Goal: Task Accomplishment & Management: Use online tool/utility

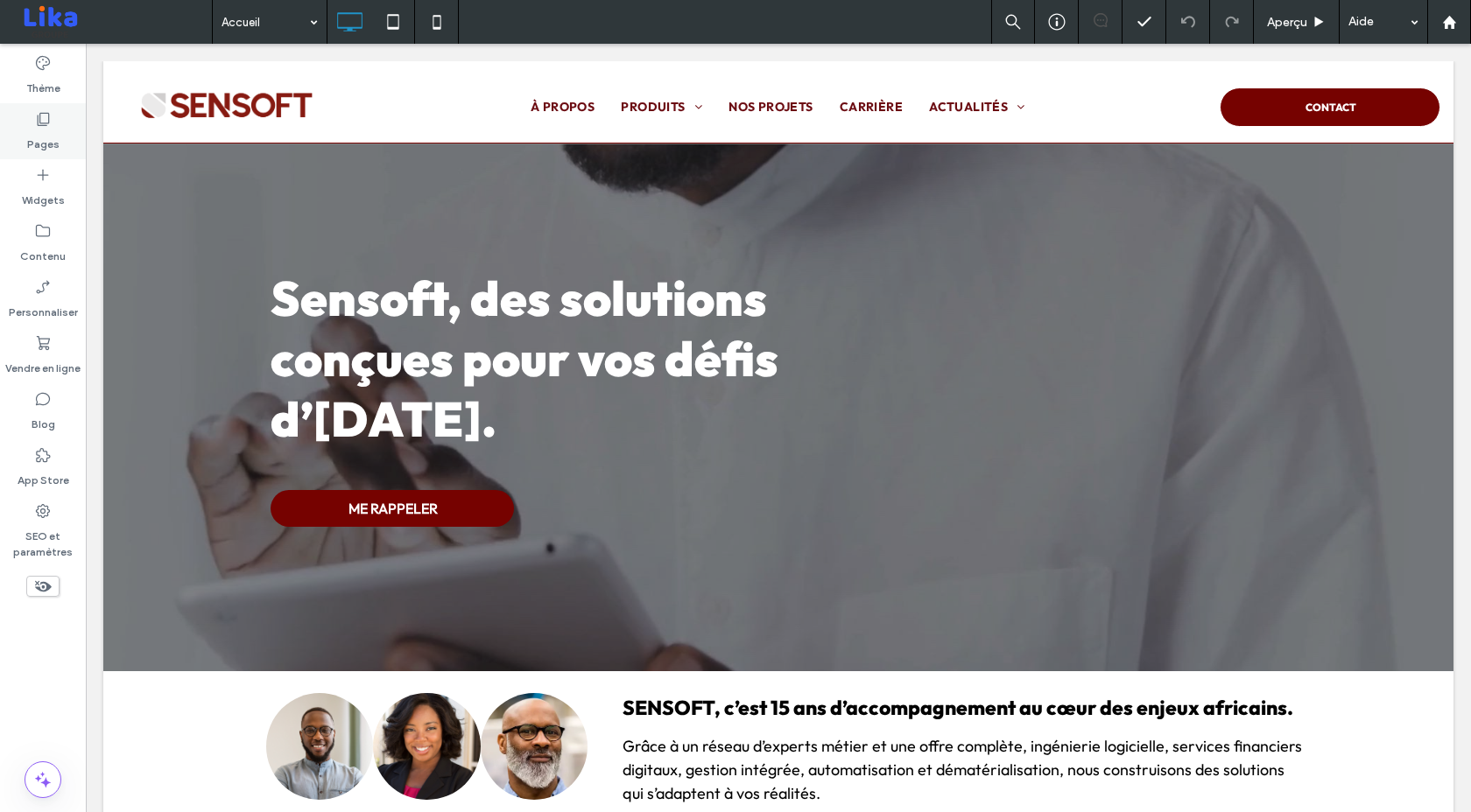
click at [45, 133] on label "Pages" at bounding box center [43, 139] width 33 height 24
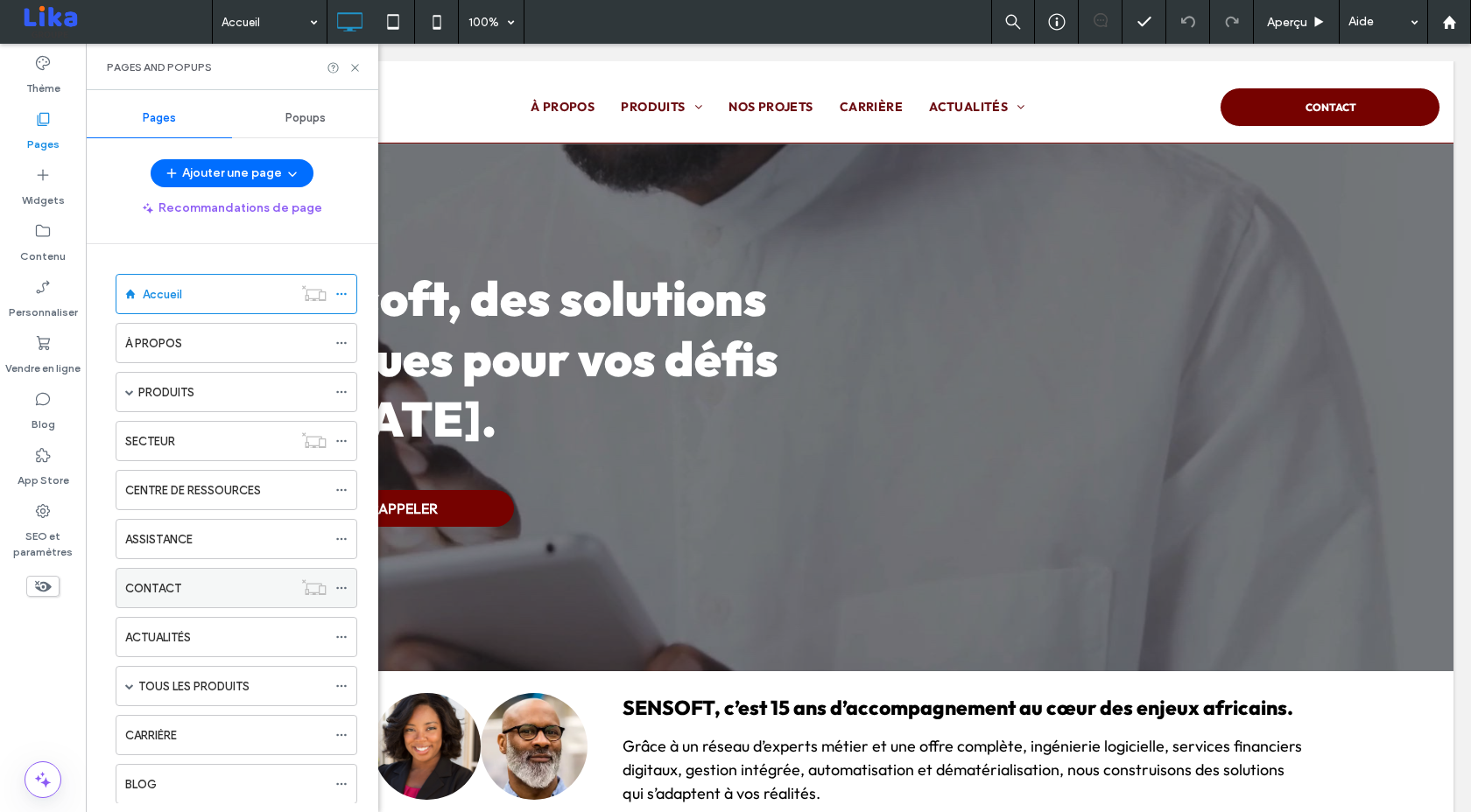
click at [203, 579] on div "CONTACT" at bounding box center [208, 588] width 167 height 18
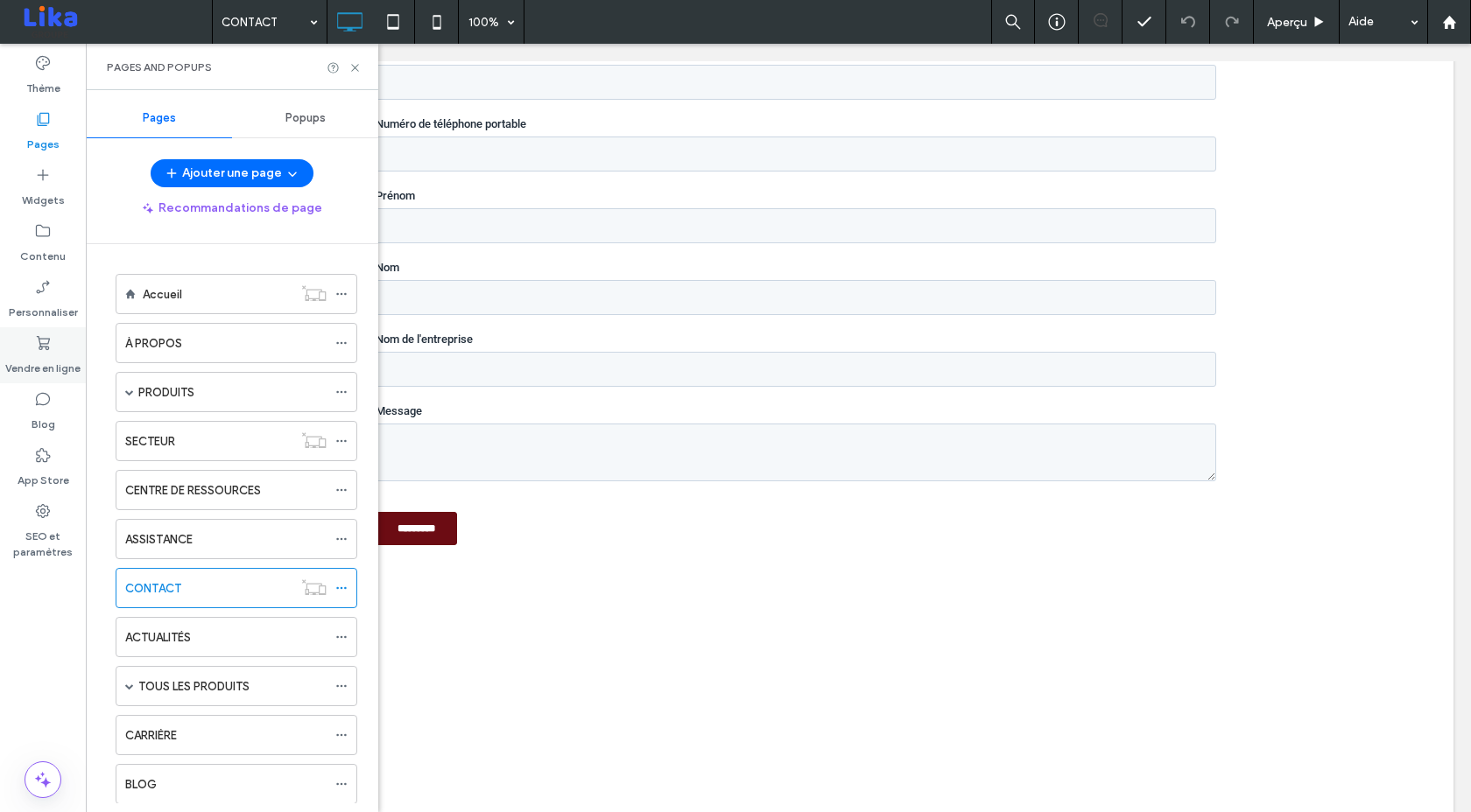
scroll to position [24, 0]
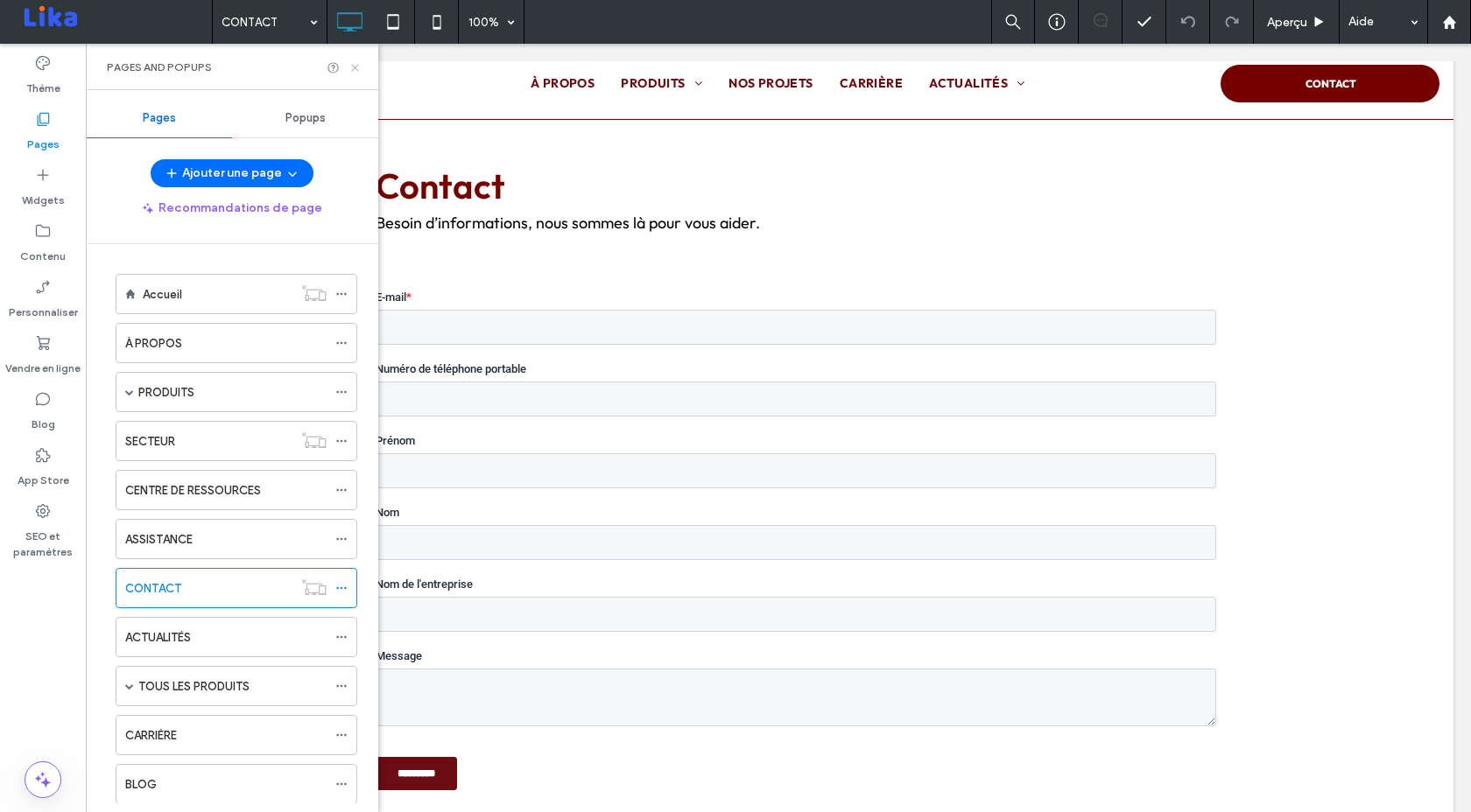
drag, startPoint x: 359, startPoint y: 71, endPoint x: 273, endPoint y: 26, distance: 97.1
click at [359, 71] on icon at bounding box center [355, 68] width 14 height 14
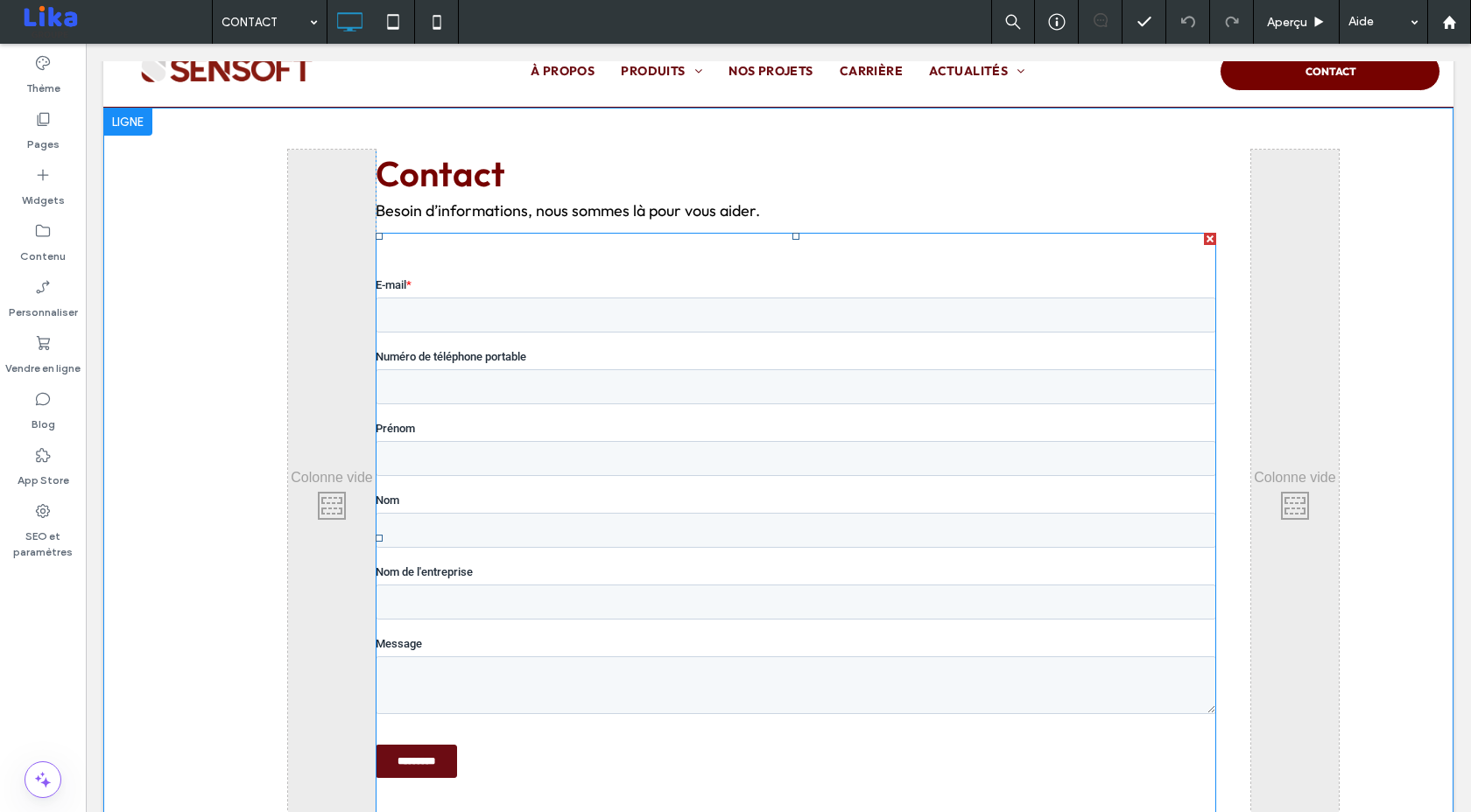
scroll to position [0, 0]
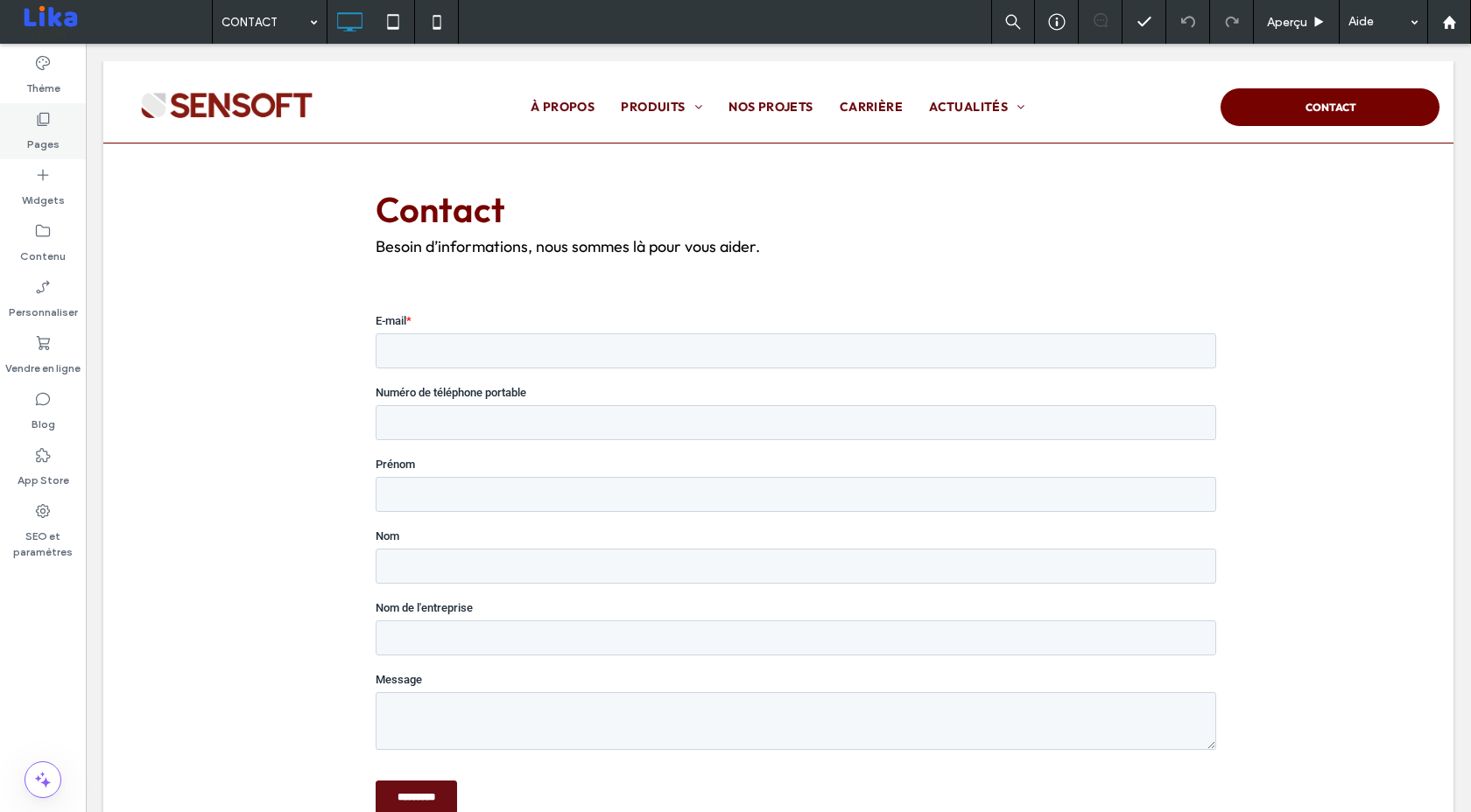
click at [33, 144] on label "Pages" at bounding box center [43, 139] width 33 height 24
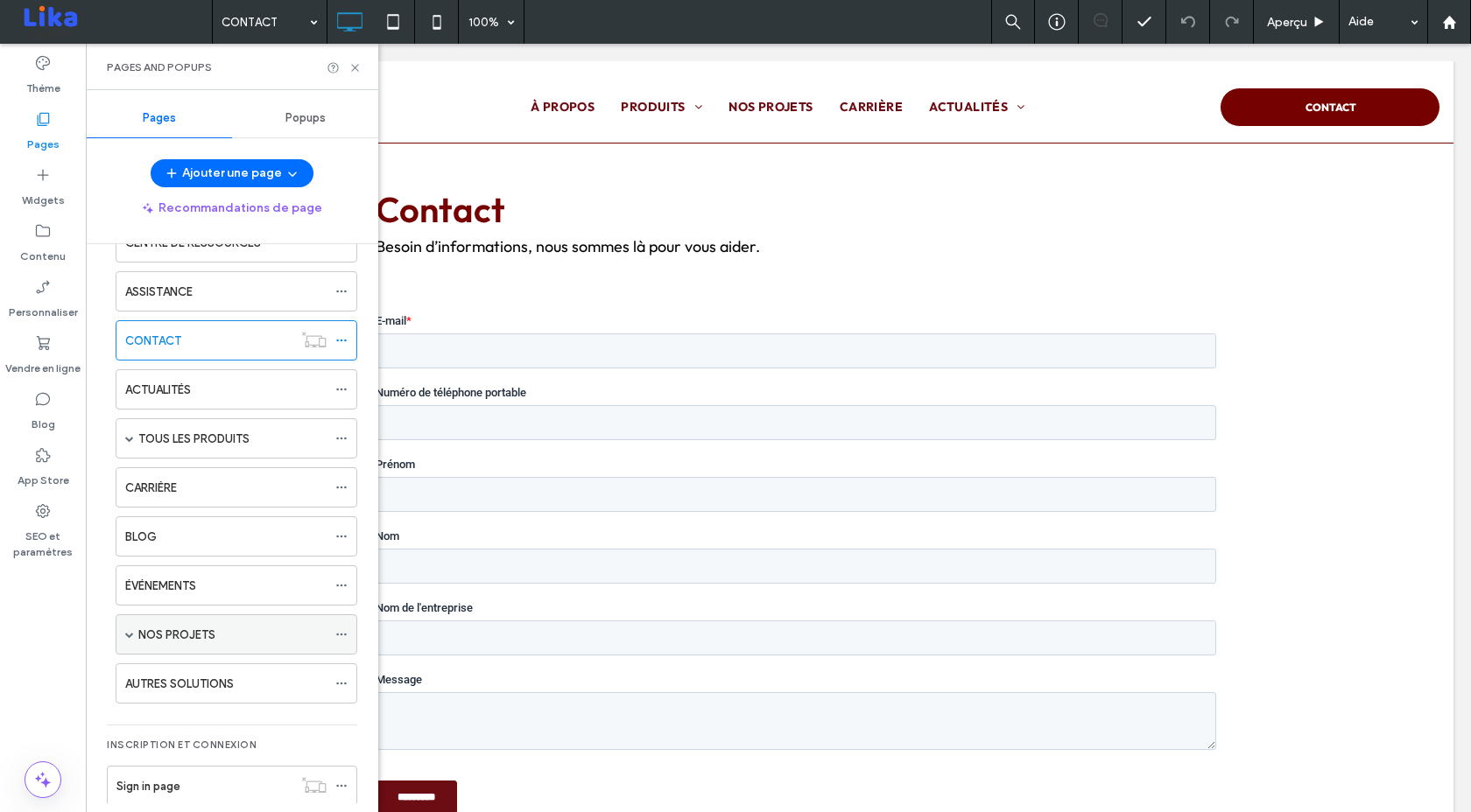
scroll to position [240, 0]
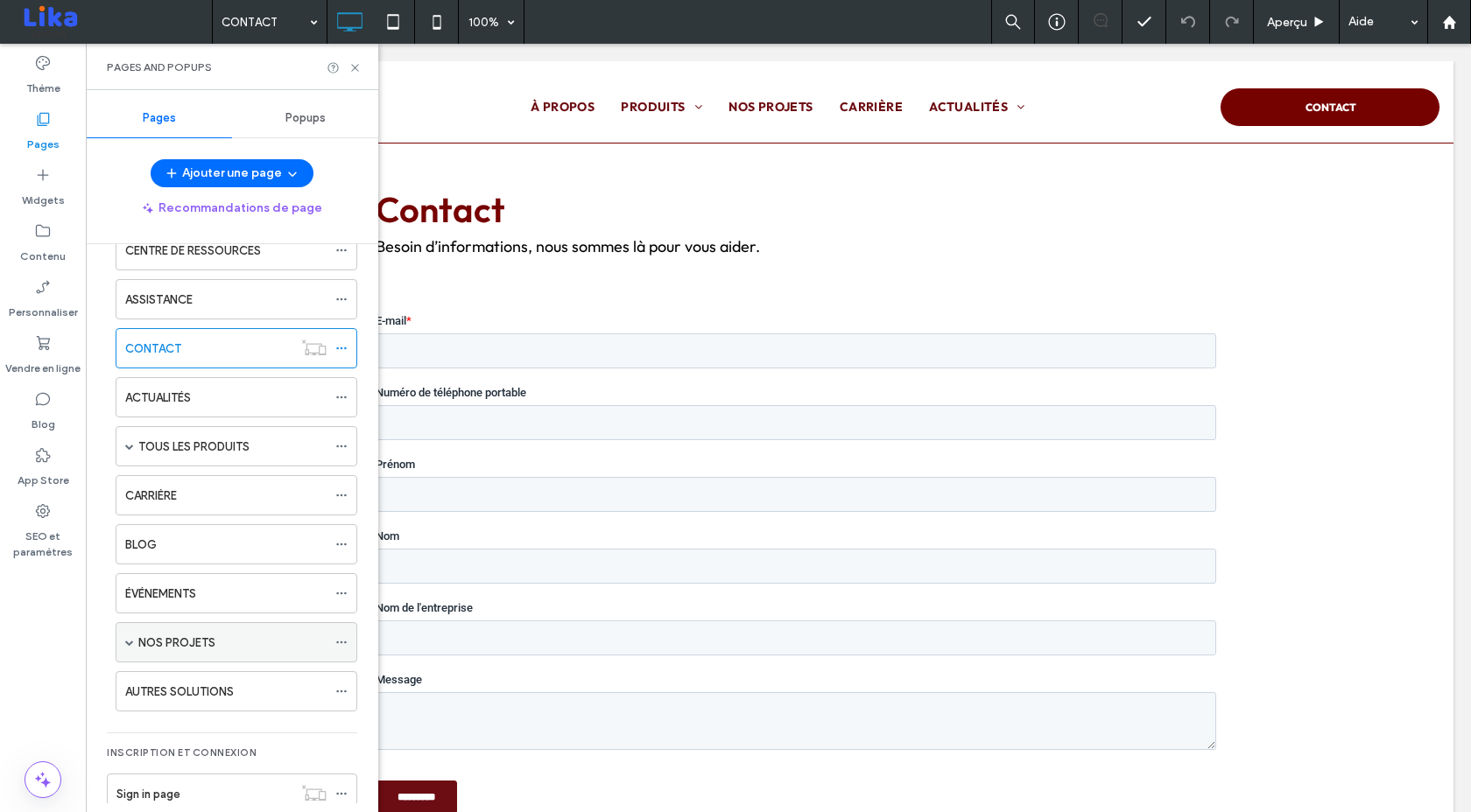
click at [130, 641] on span at bounding box center [129, 643] width 9 height 9
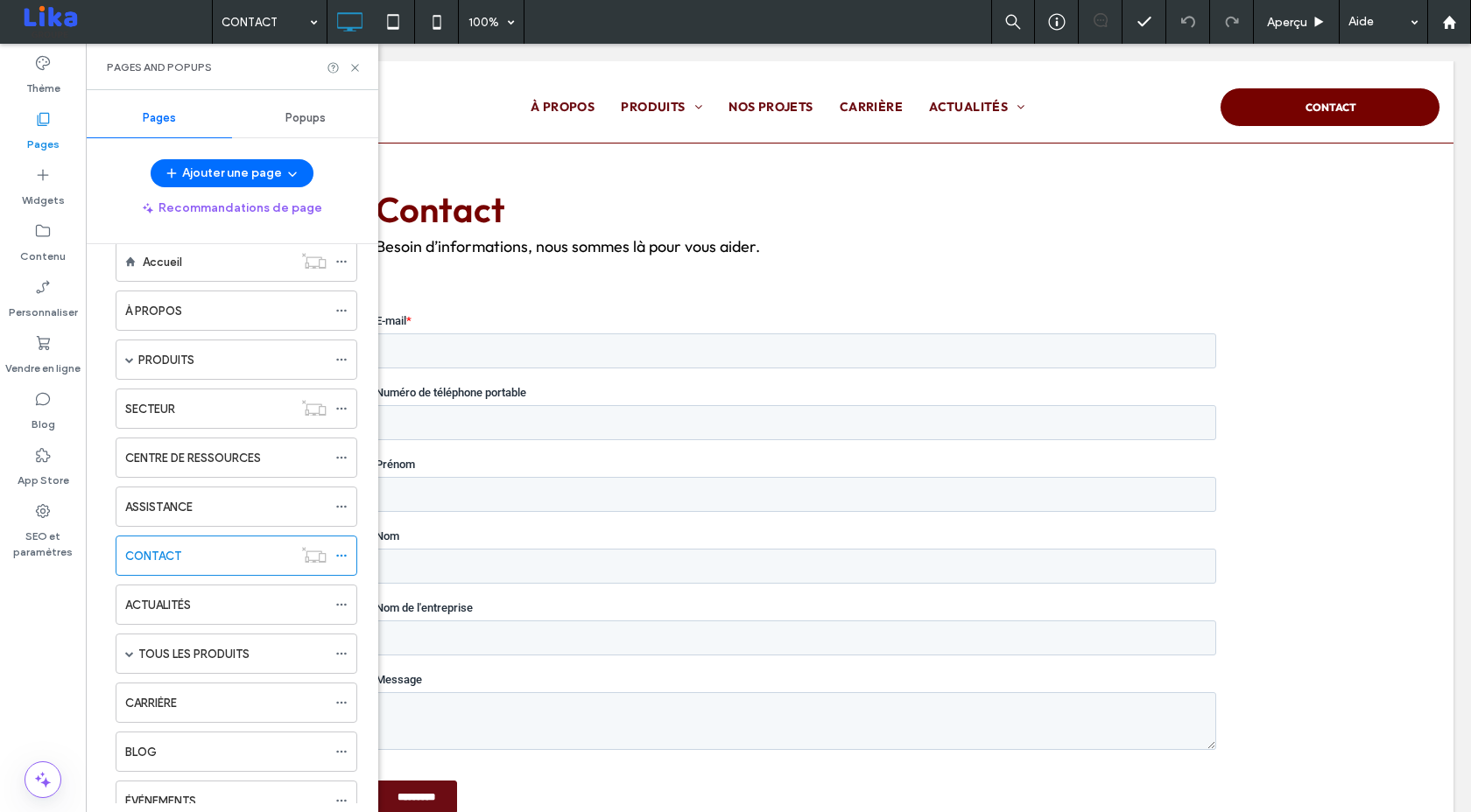
scroll to position [0, 0]
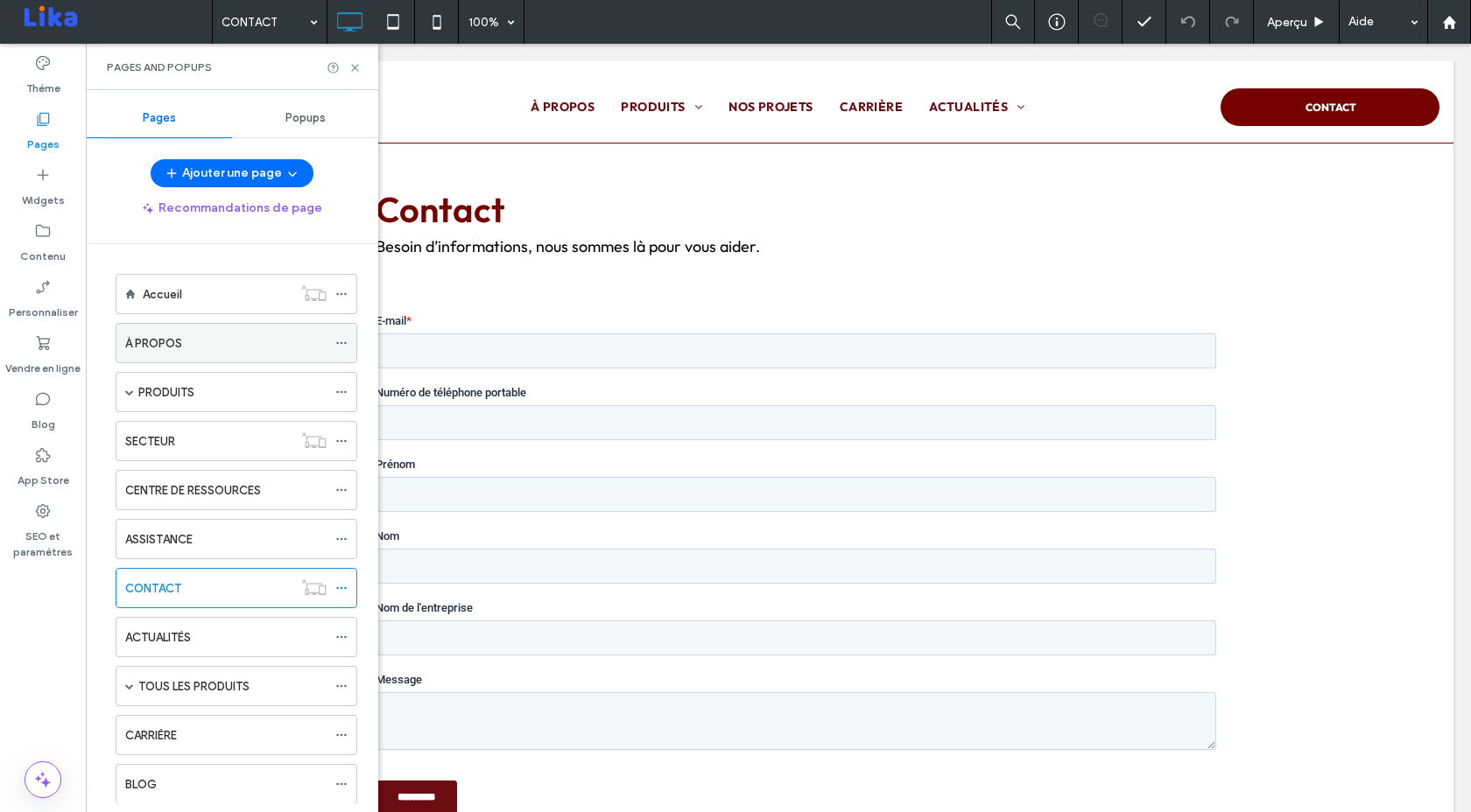
click at [146, 349] on label "À PROPOS" at bounding box center [153, 344] width 57 height 31
click at [358, 66] on icon at bounding box center [355, 68] width 14 height 14
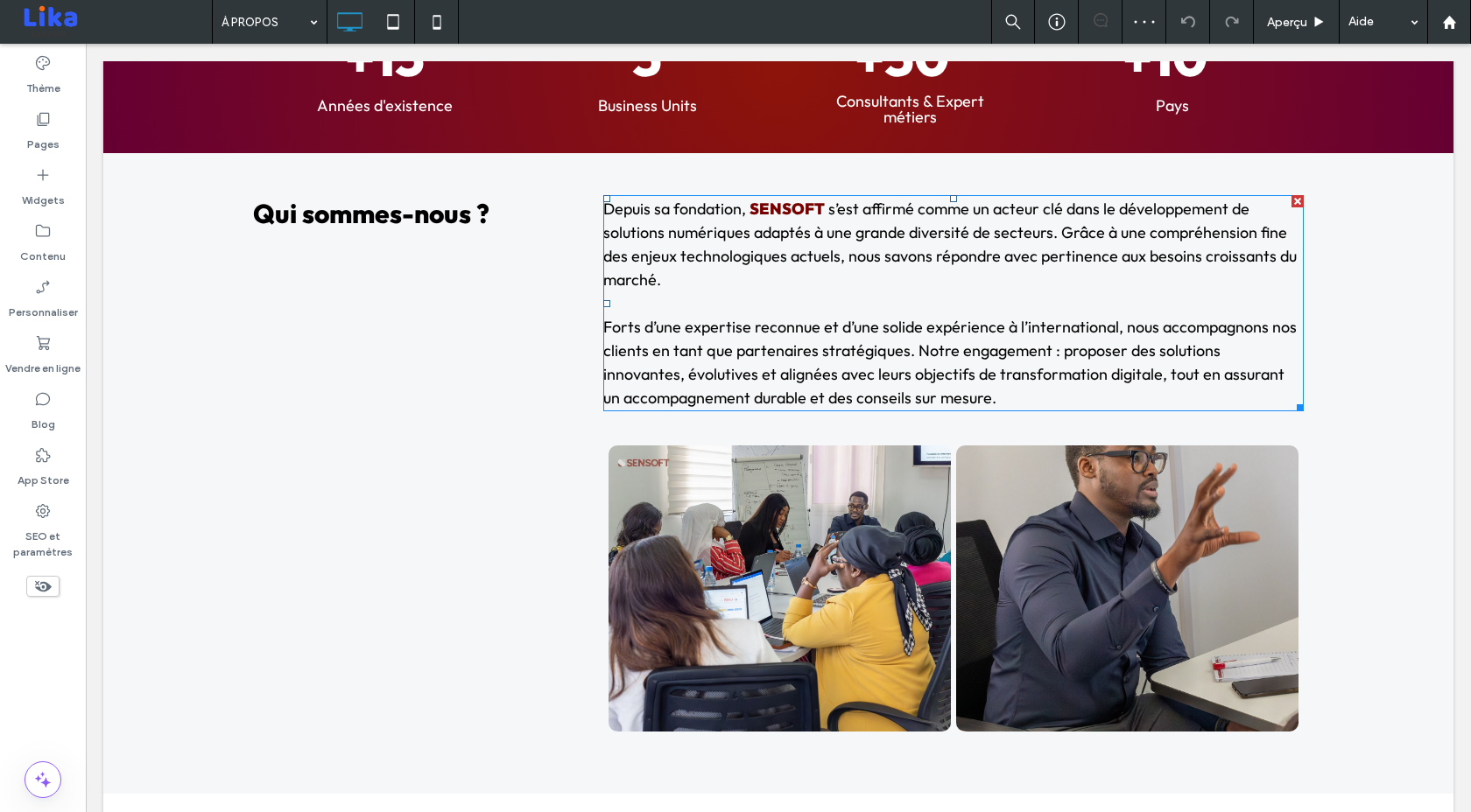
scroll to position [715, 0]
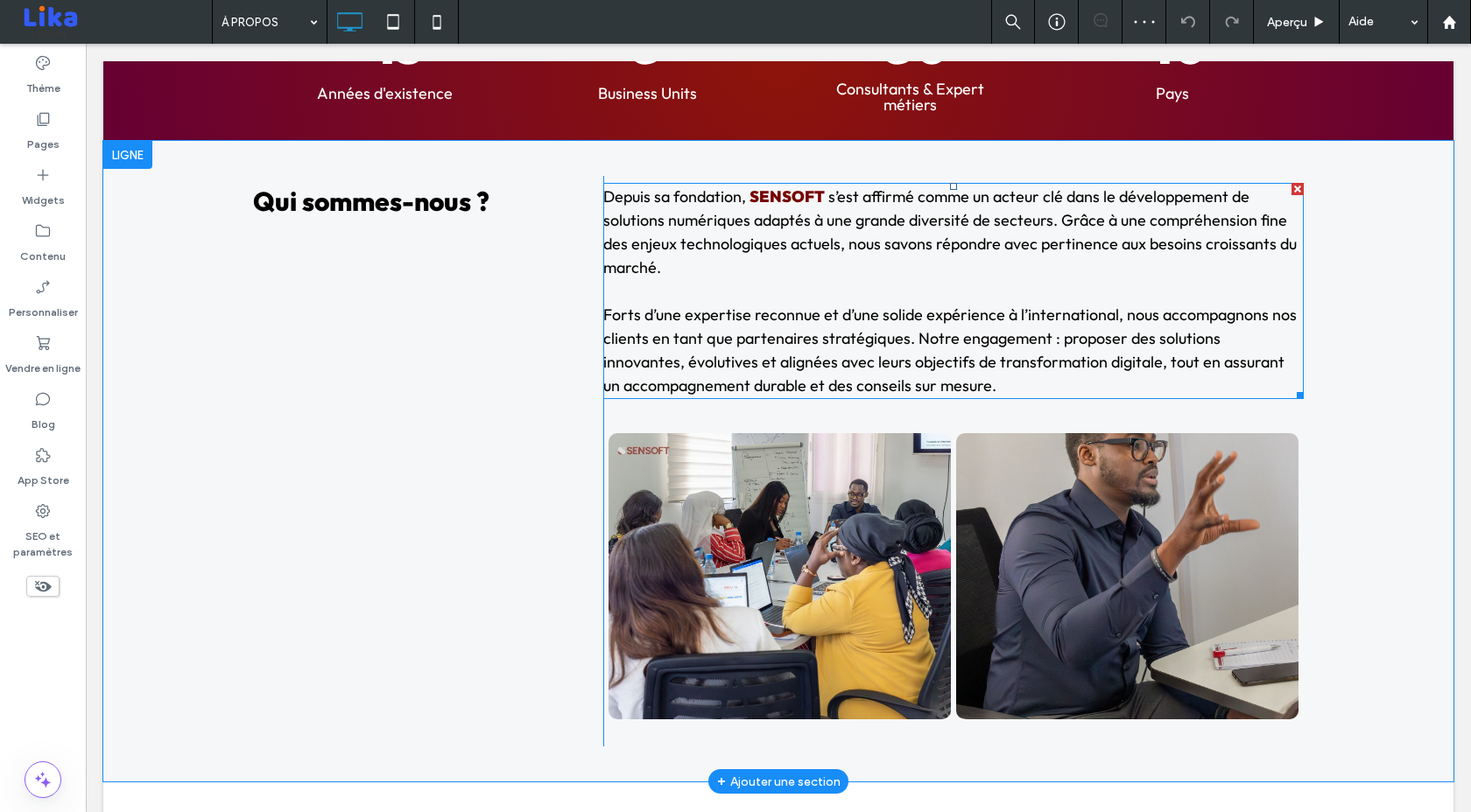
click at [848, 276] on p "Depuis sa fondation, SENSOFT s’est affirmé comme un acteur clé dans le développ…" at bounding box center [953, 232] width 701 height 94
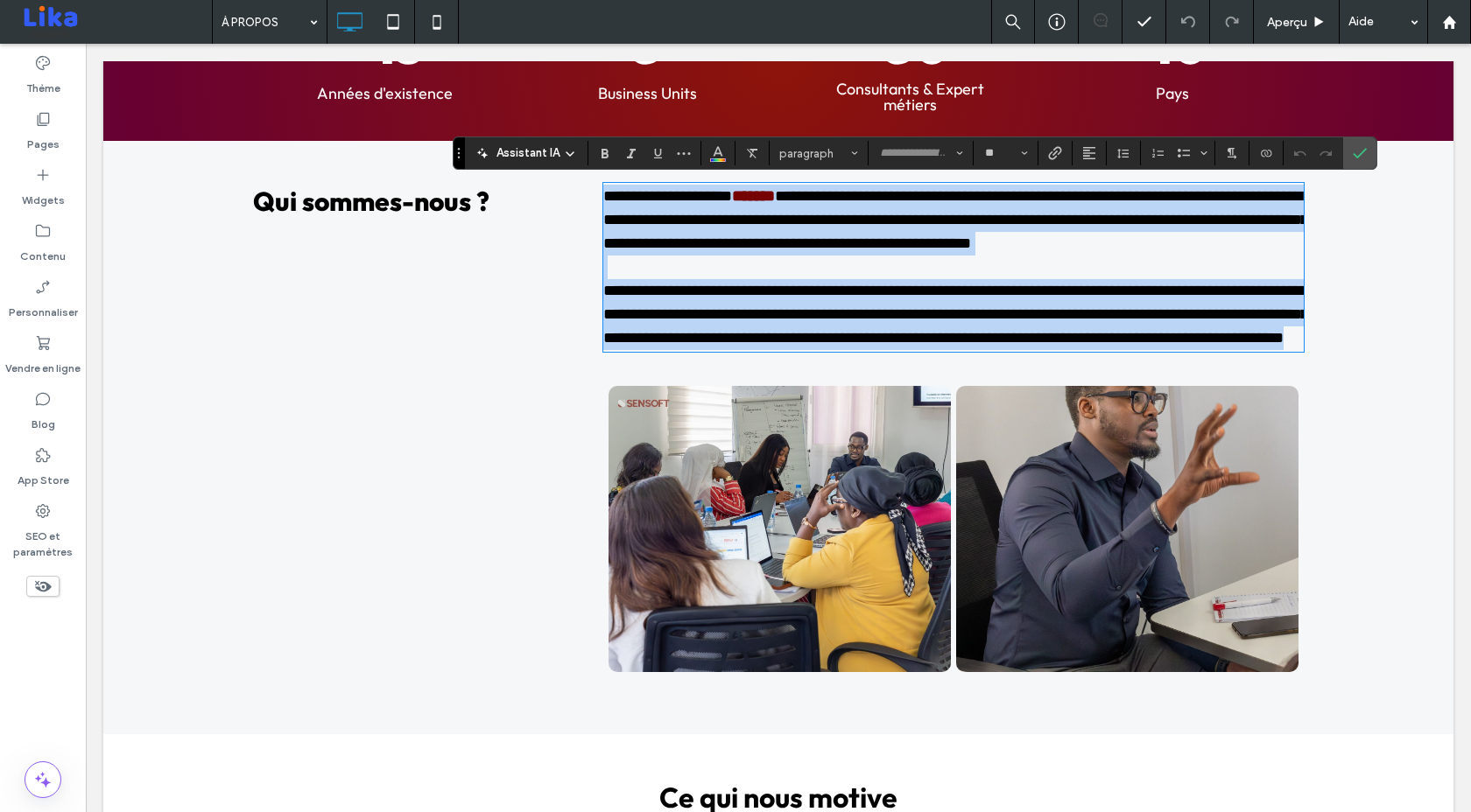
type input "**"
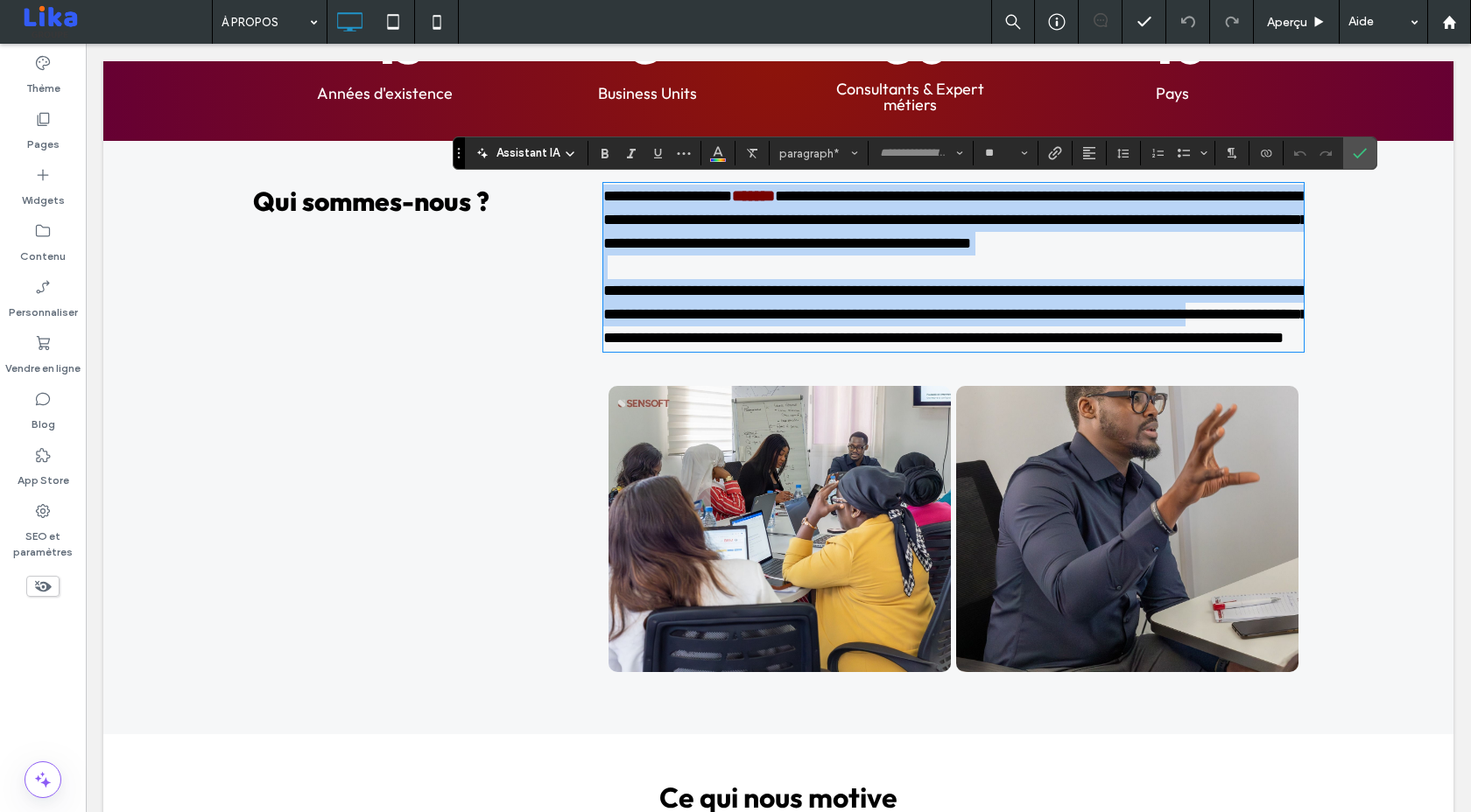
drag, startPoint x: 848, startPoint y: 276, endPoint x: 747, endPoint y: 317, distance: 109.0
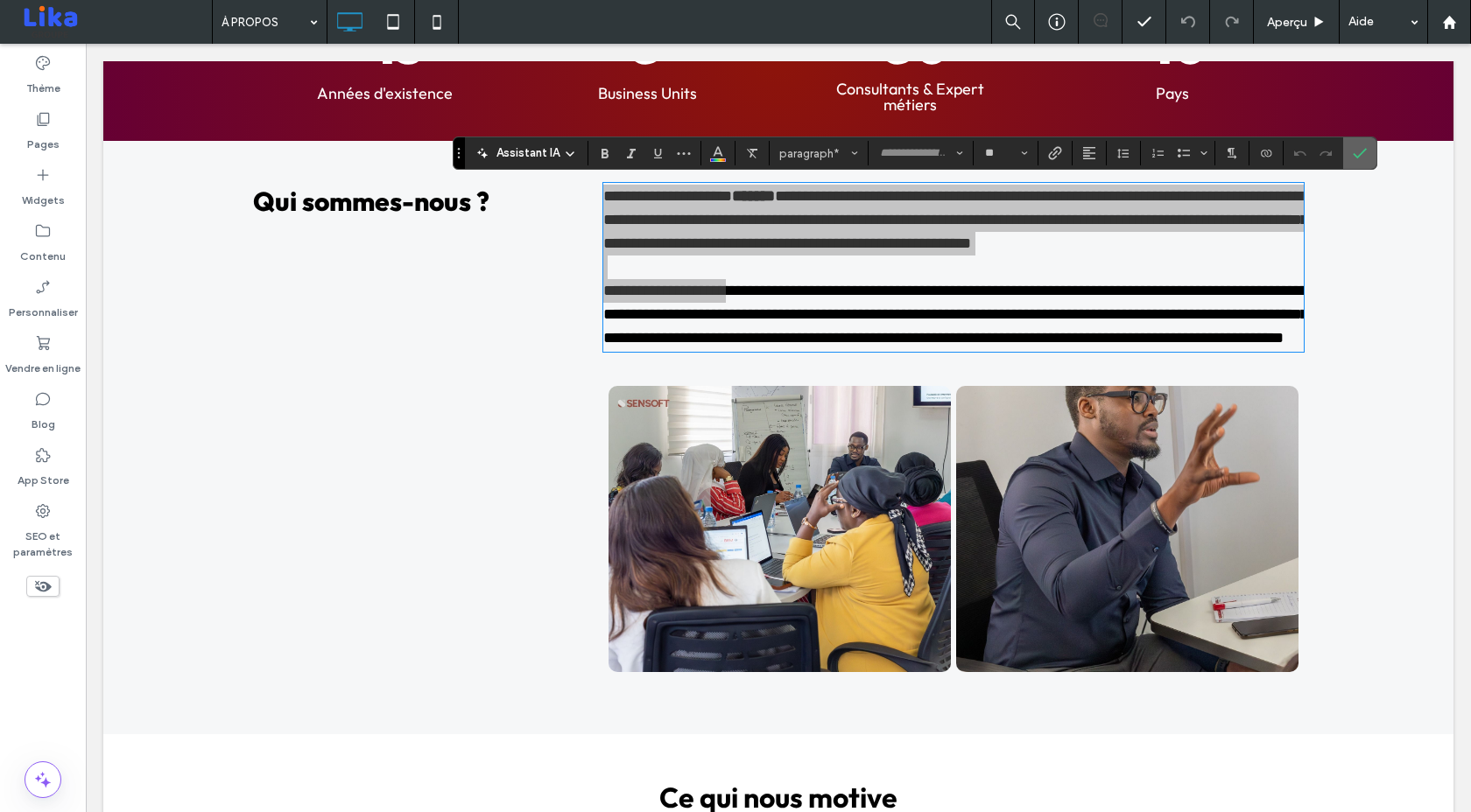
click at [1357, 155] on icon "Confirmer" at bounding box center [1359, 152] width 14 height 14
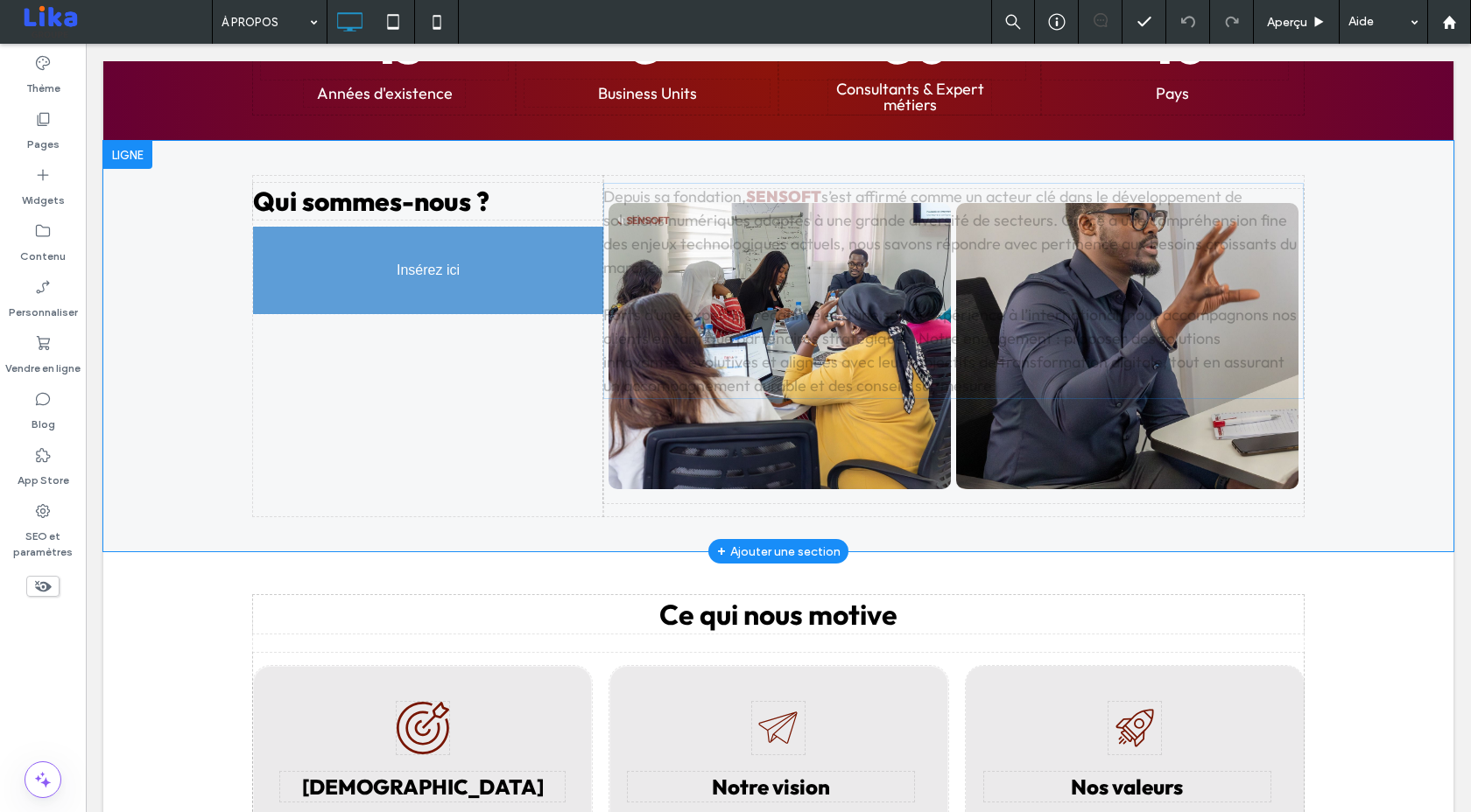
drag, startPoint x: 732, startPoint y: 205, endPoint x: 334, endPoint y: 265, distance: 402.5
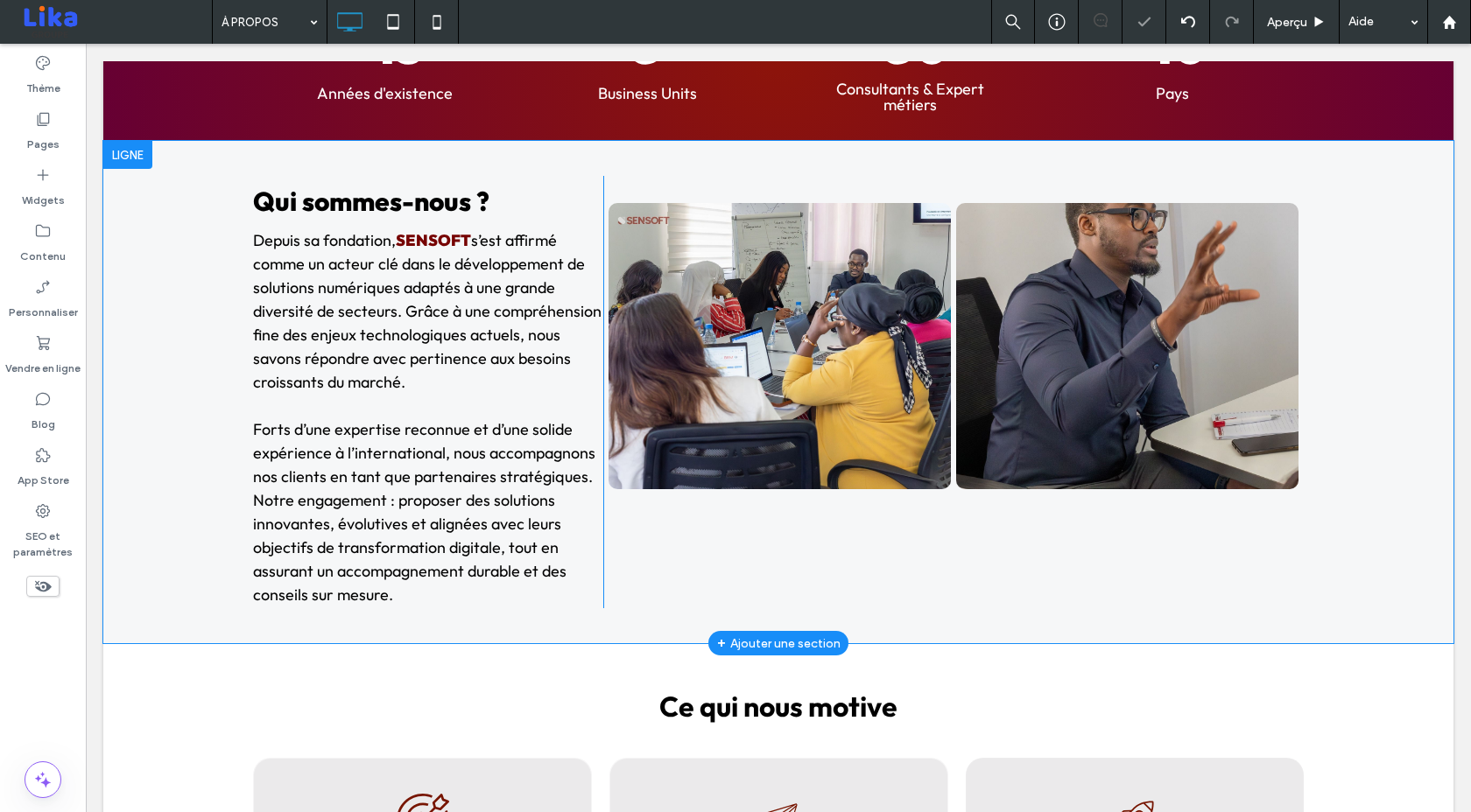
scroll to position [674, 0]
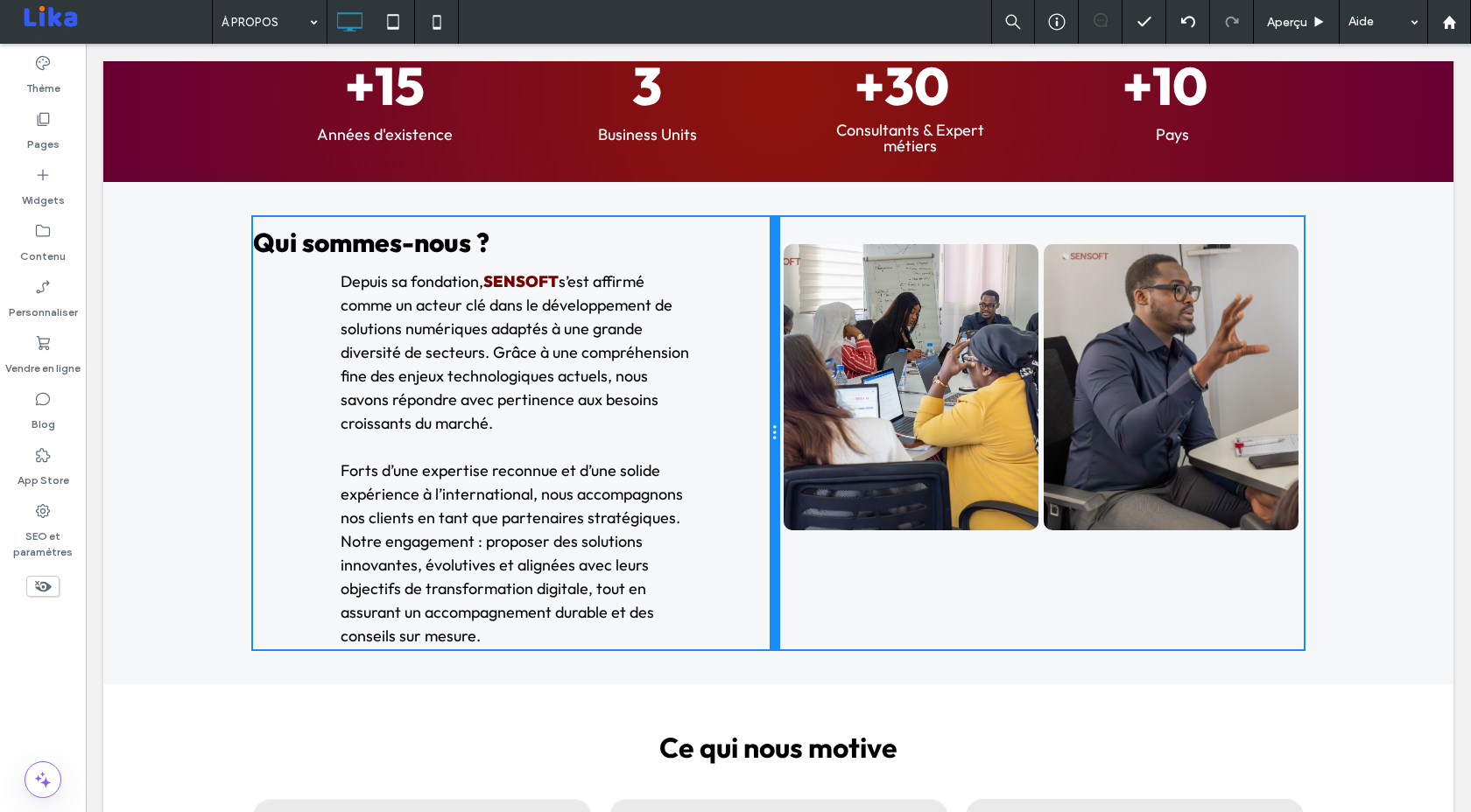
drag, startPoint x: 600, startPoint y: 339, endPoint x: 813, endPoint y: 342, distance: 213.0
click at [813, 342] on div "Qui sommes-nous ? Depuis sa fondation, SENSOFT s’est affirmé comme un acteur cl…" at bounding box center [778, 434] width 1050 height 433
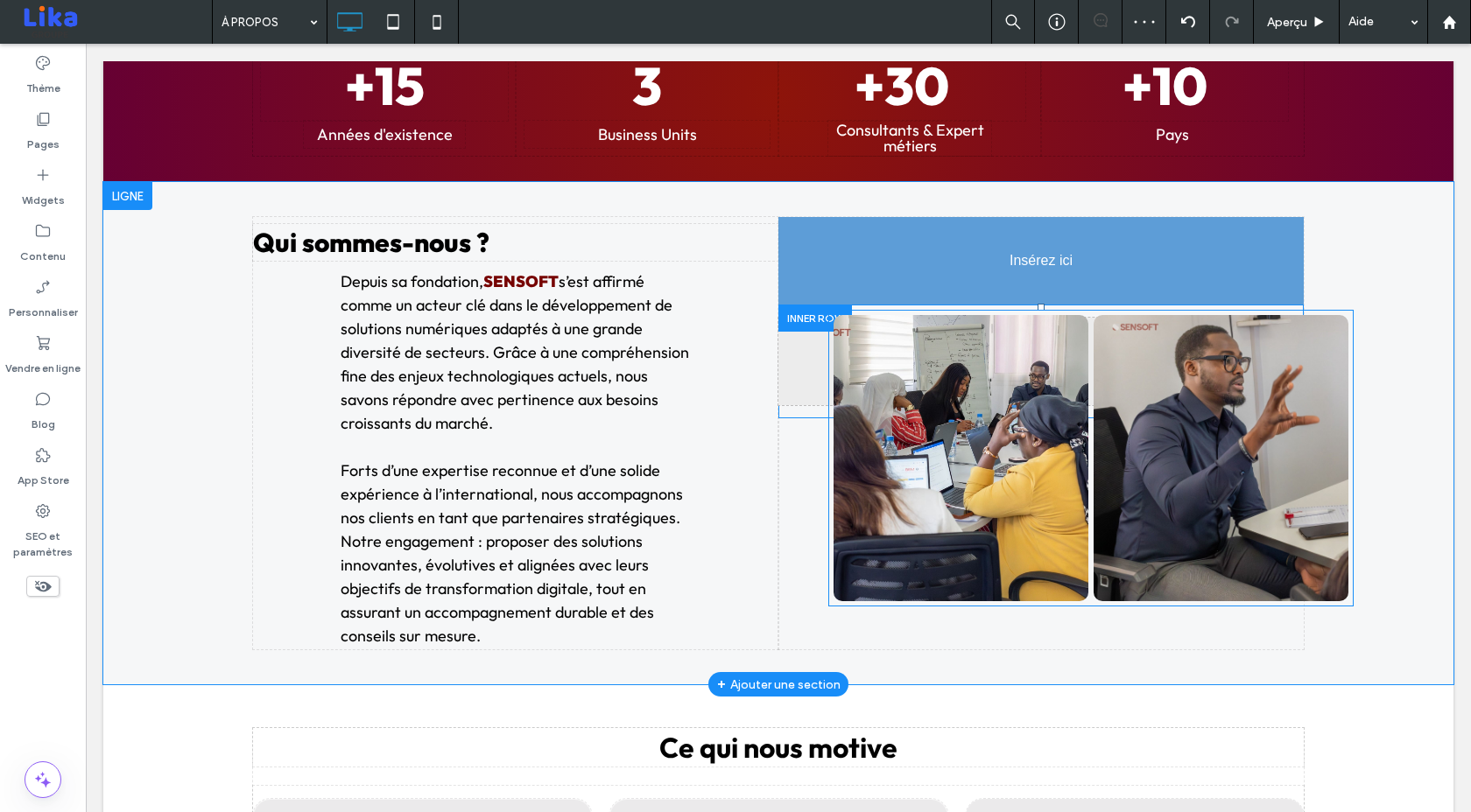
drag, startPoint x: 1145, startPoint y: 353, endPoint x: 1011, endPoint y: 336, distance: 135.1
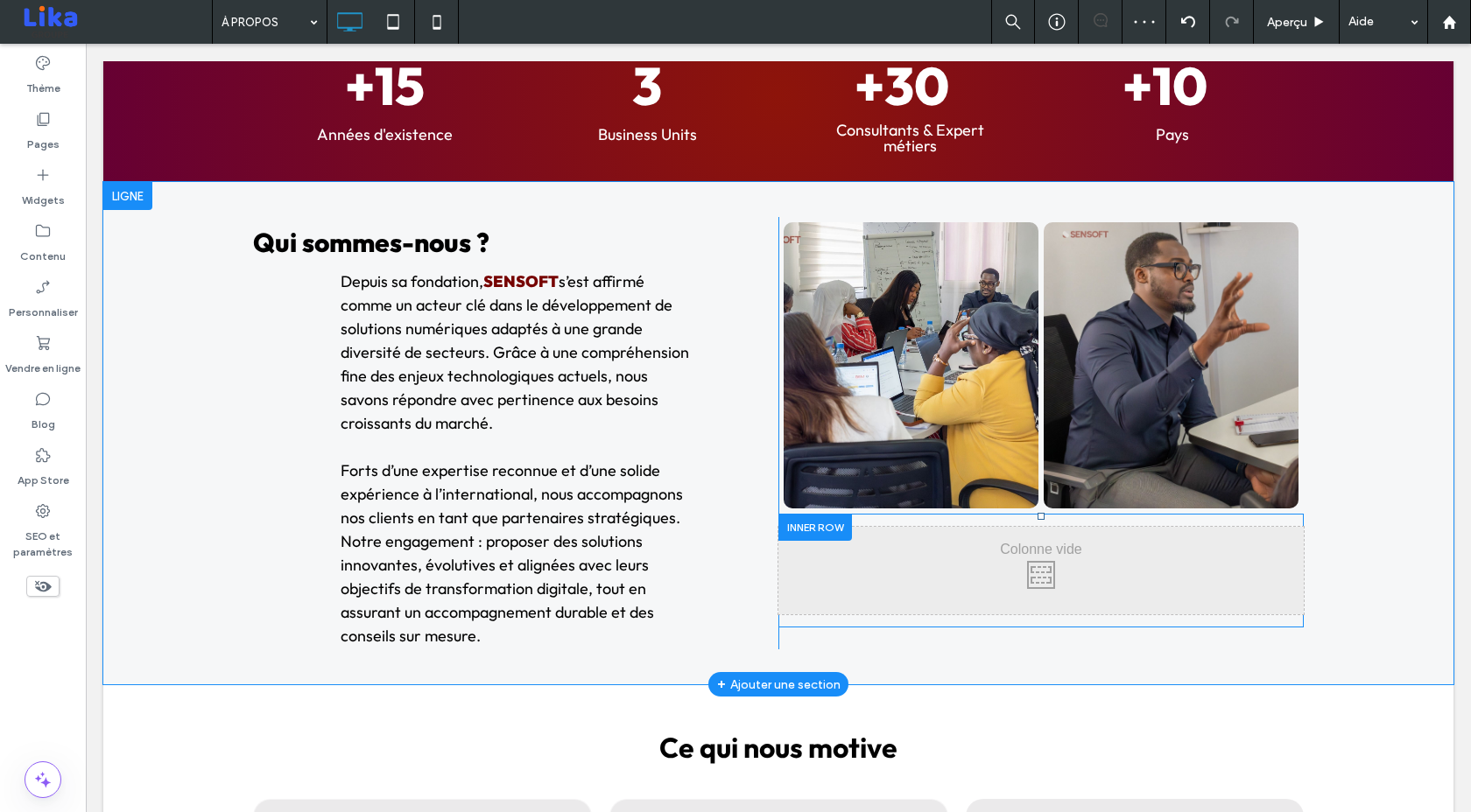
scroll to position [664, 0]
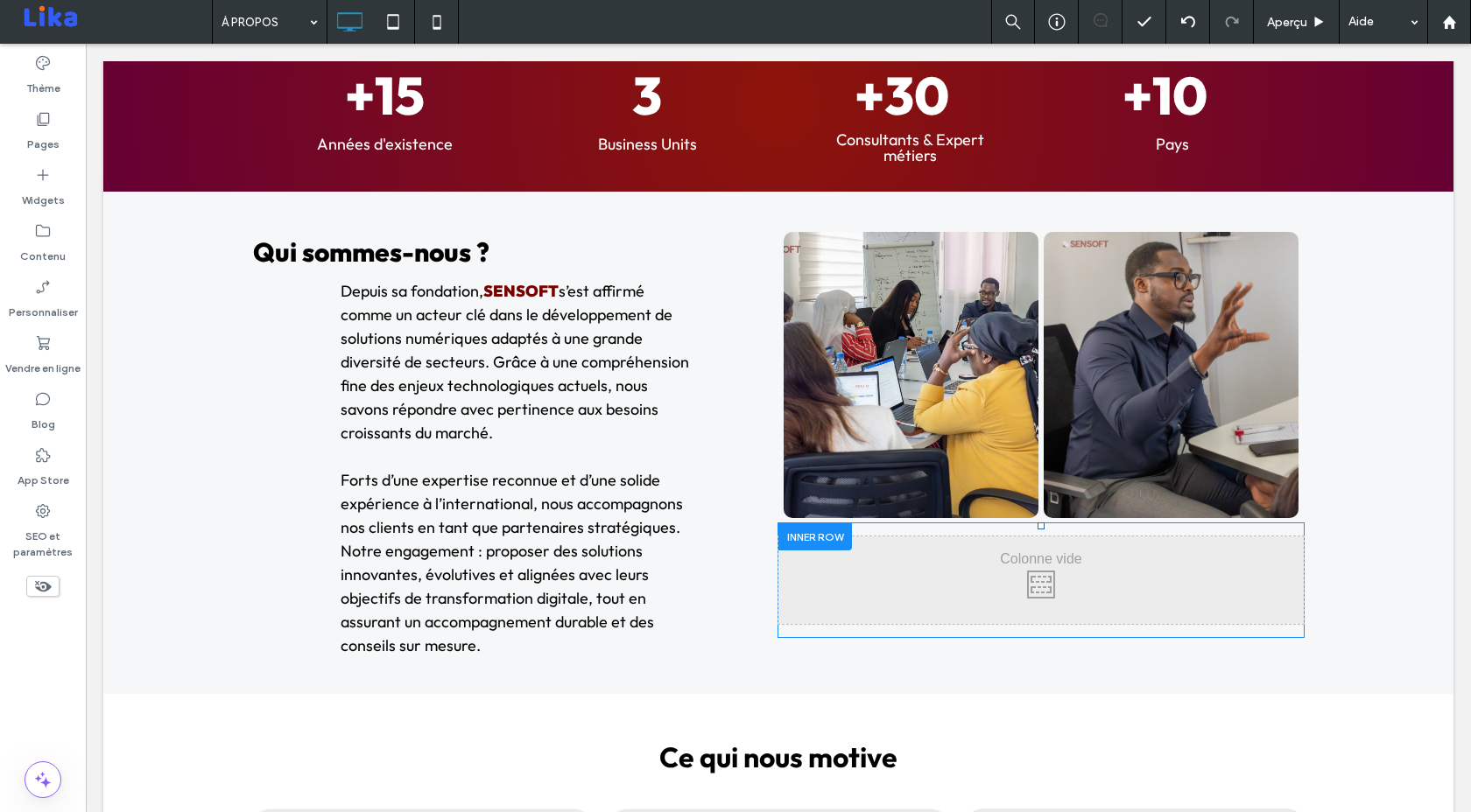
click at [798, 537] on div at bounding box center [815, 537] width 73 height 27
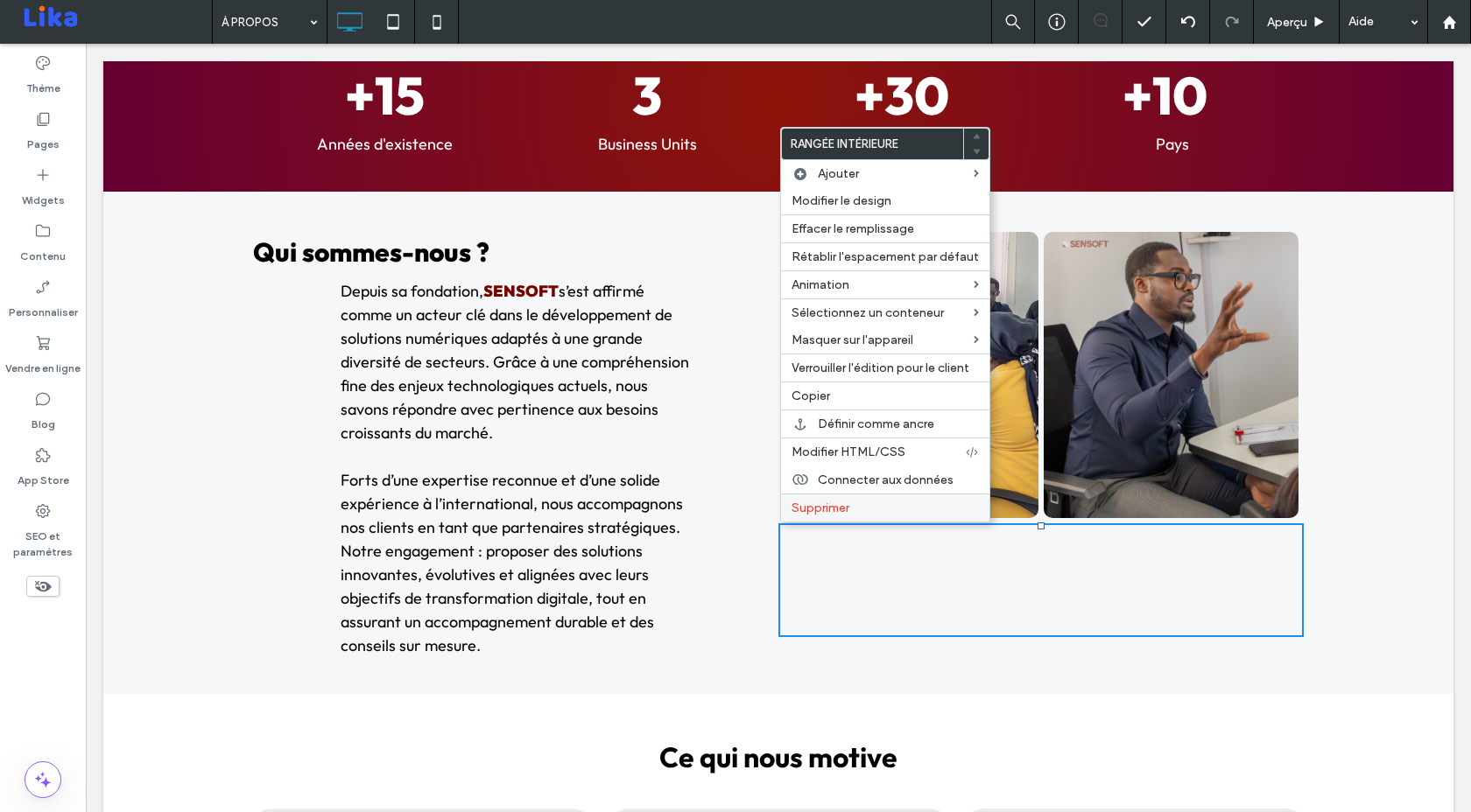
click at [826, 502] on span "Supprimer" at bounding box center [820, 508] width 58 height 14
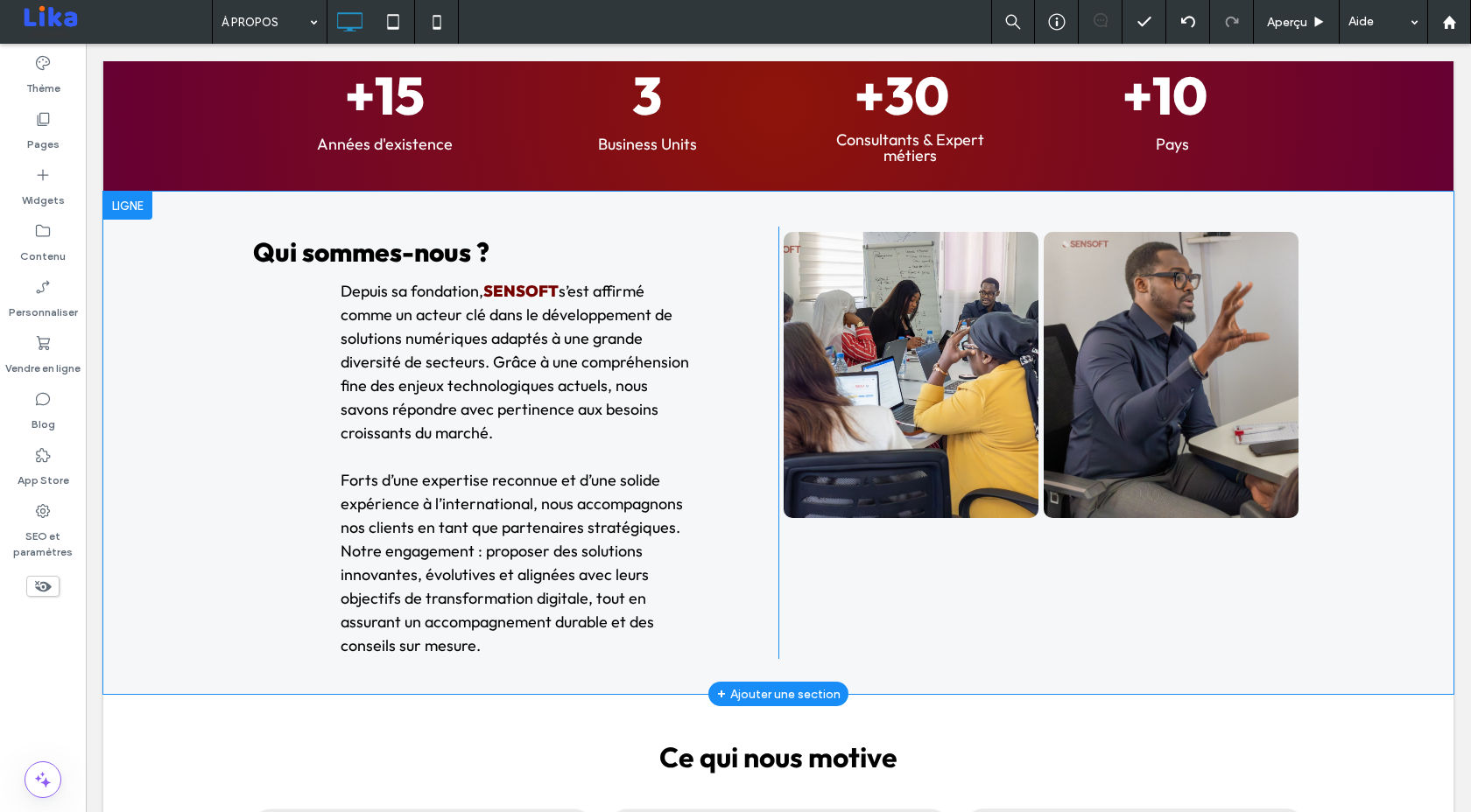
click at [199, 492] on div "Qui sommes-nous ? Depuis sa fondation, SENSOFT s’est affirmé comme un acteur cl…" at bounding box center [778, 443] width 1350 height 502
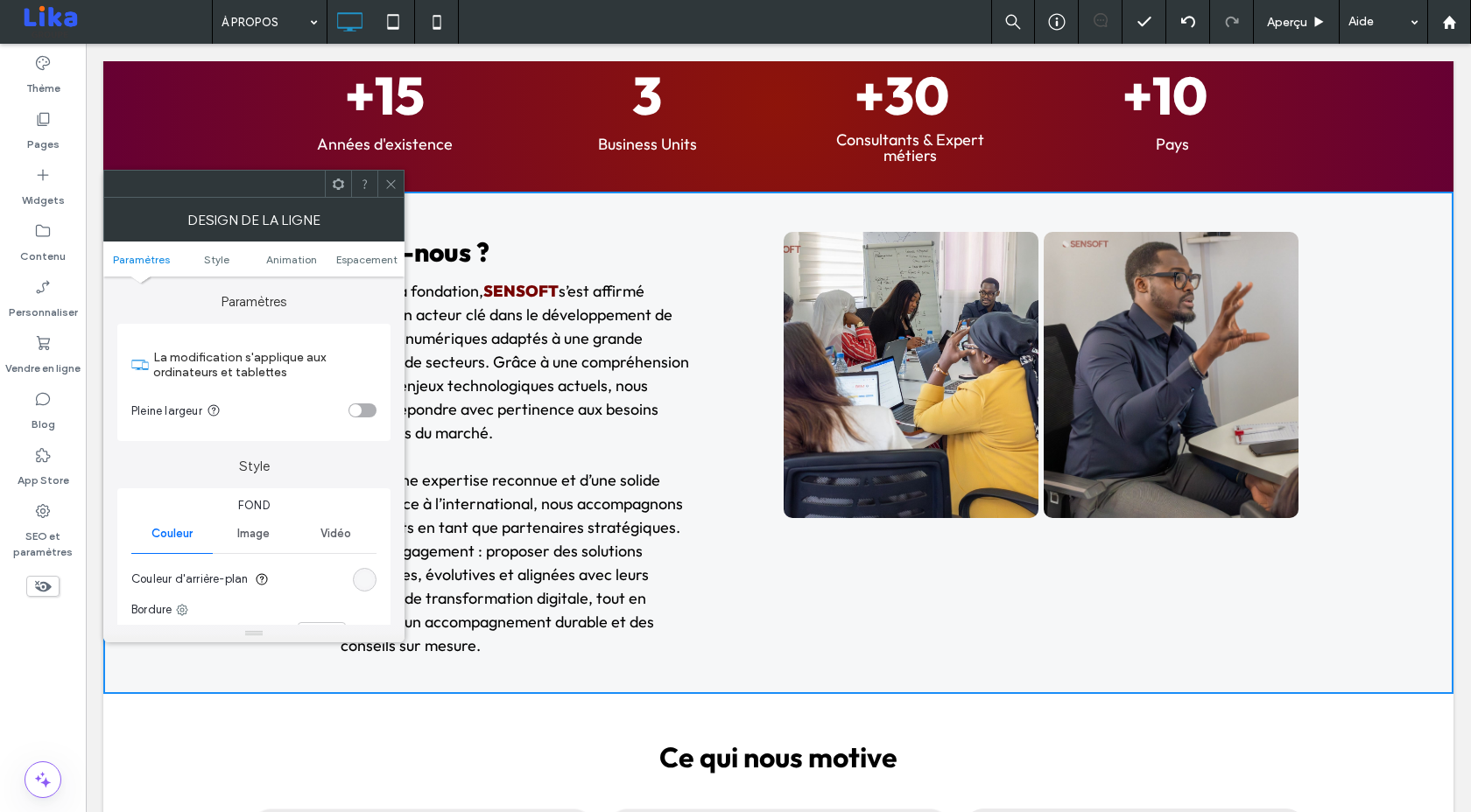
click at [492, 467] on p at bounding box center [515, 456] width 350 height 24
click at [398, 189] on div at bounding box center [390, 184] width 26 height 26
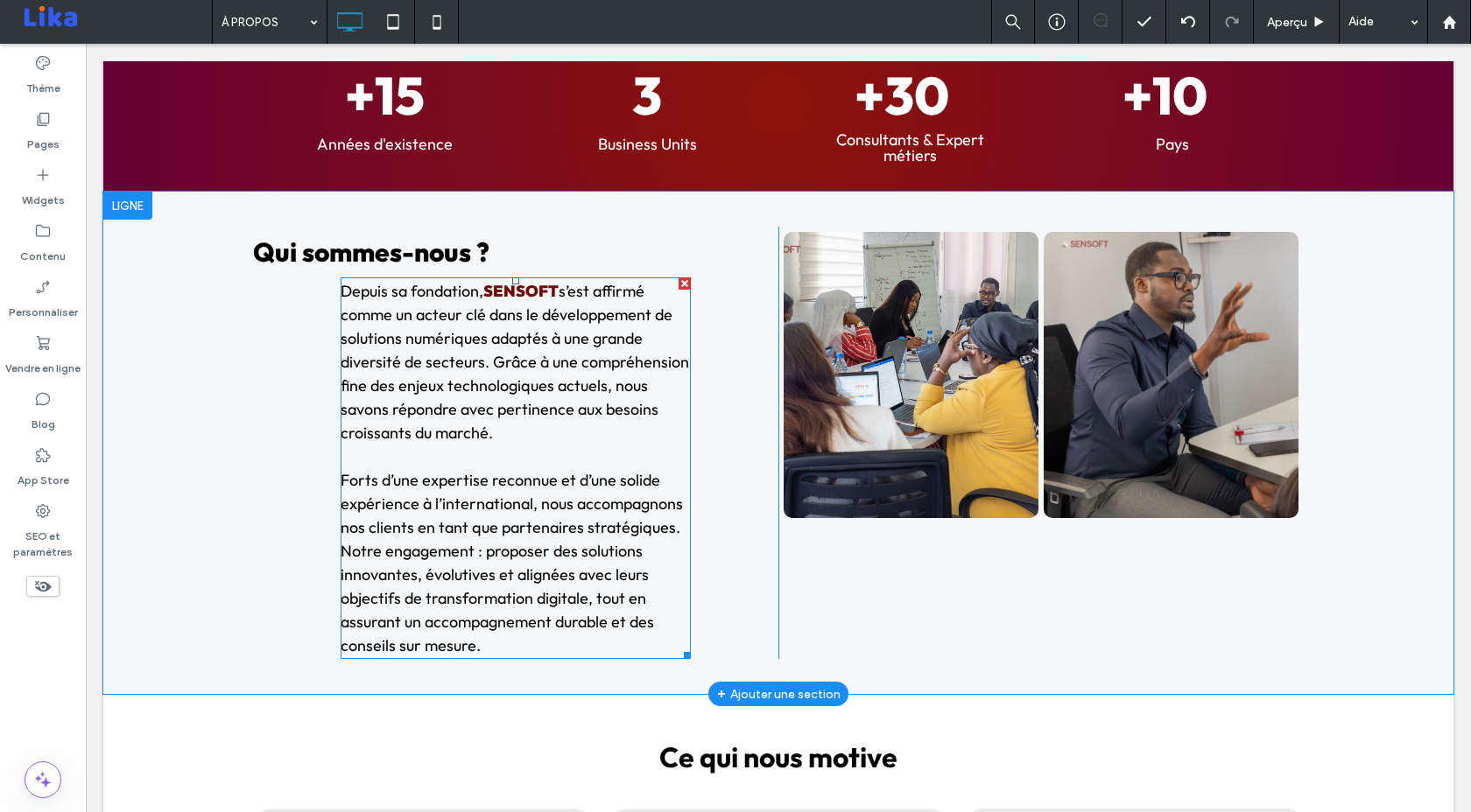
click at [540, 486] on span "Forts d’une expertise reconnue et d’une solide expérience à l’international, no…" at bounding box center [511, 562] width 342 height 186
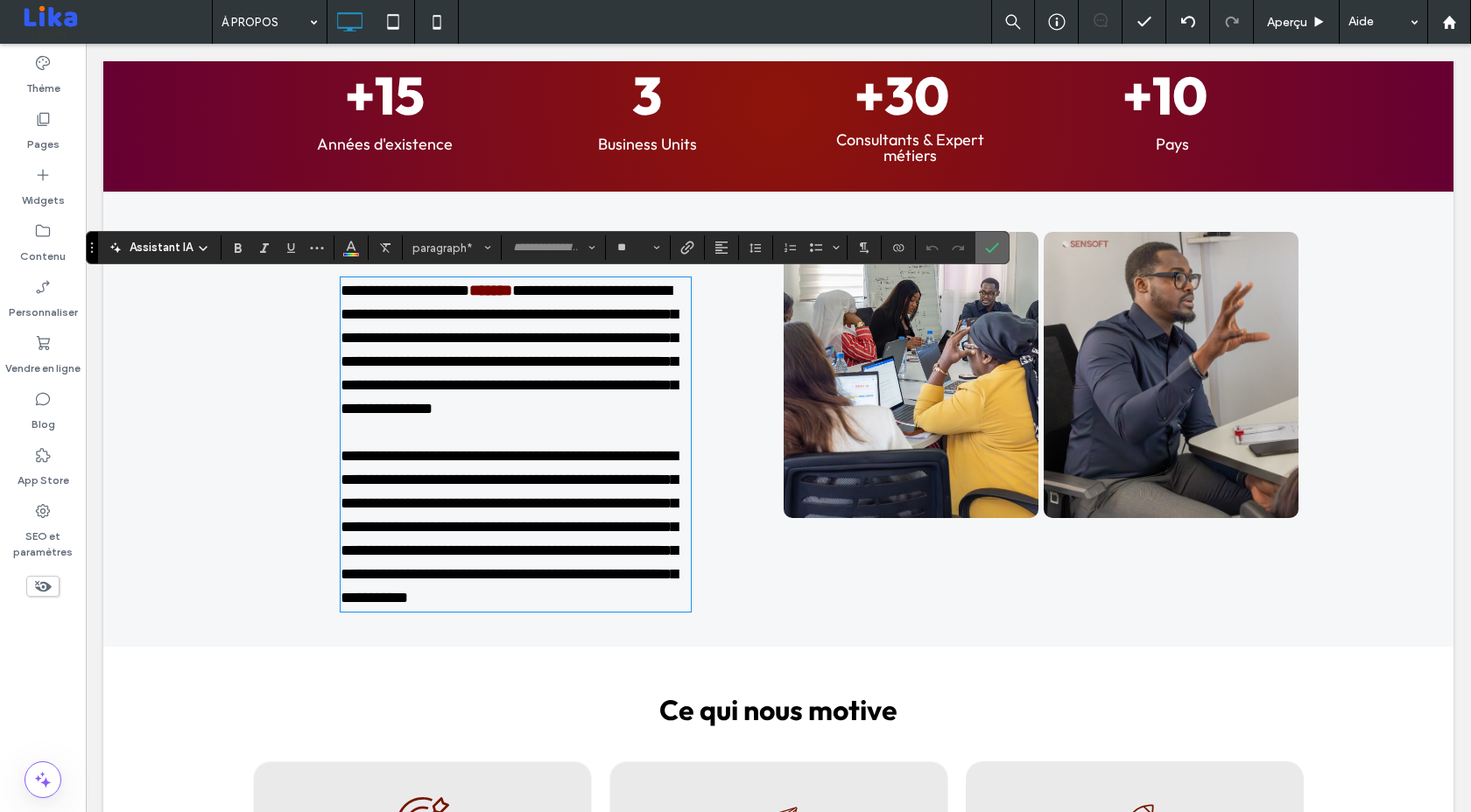
click at [989, 247] on icon "Confirmer" at bounding box center [991, 247] width 14 height 14
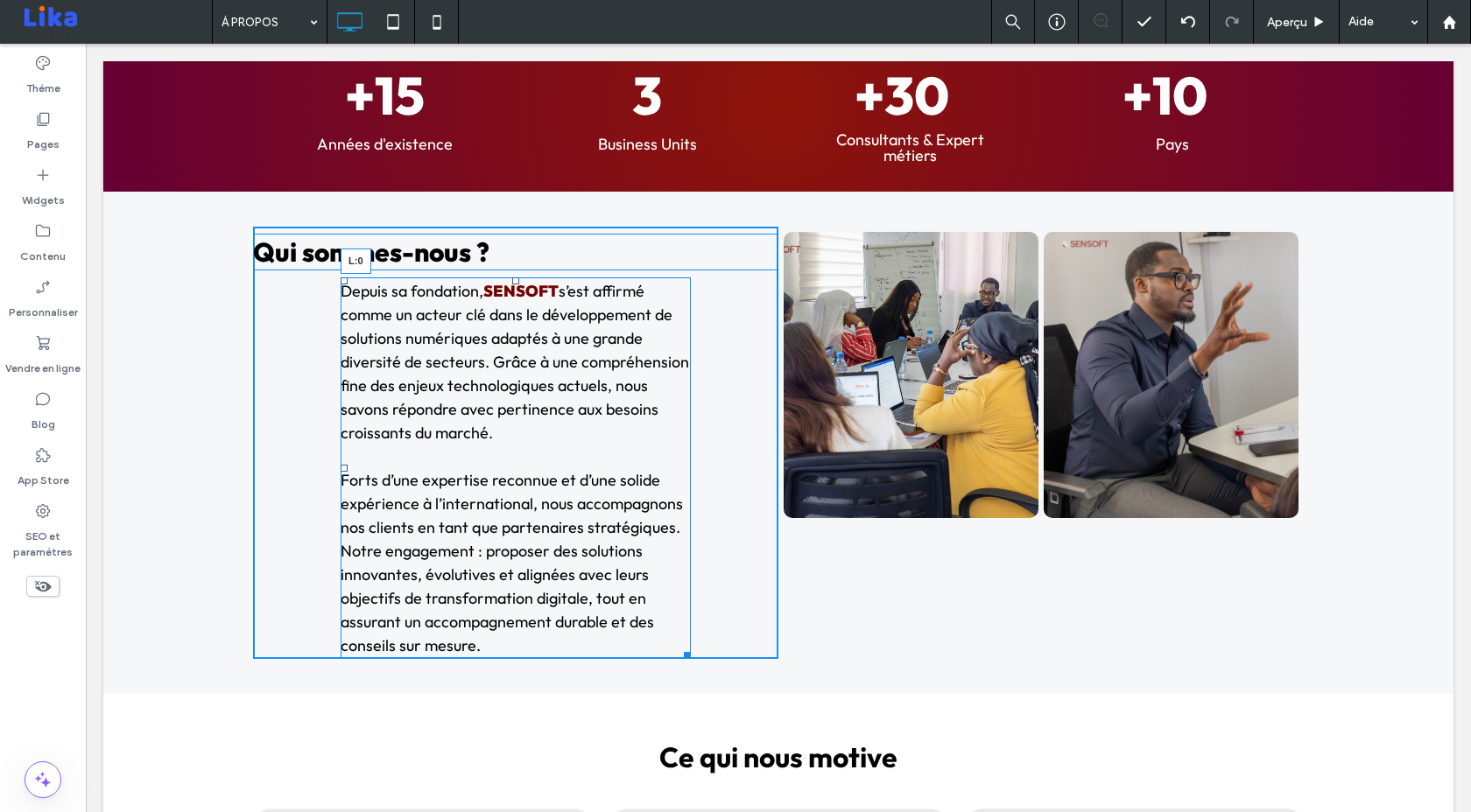
drag, startPoint x: 343, startPoint y: 469, endPoint x: 247, endPoint y: 473, distance: 96.1
click at [247, 473] on div "Qui sommes-nous ? Depuis sa fondation, SENSOFT s’est affirmé comme un acteur cl…" at bounding box center [778, 443] width 1350 height 502
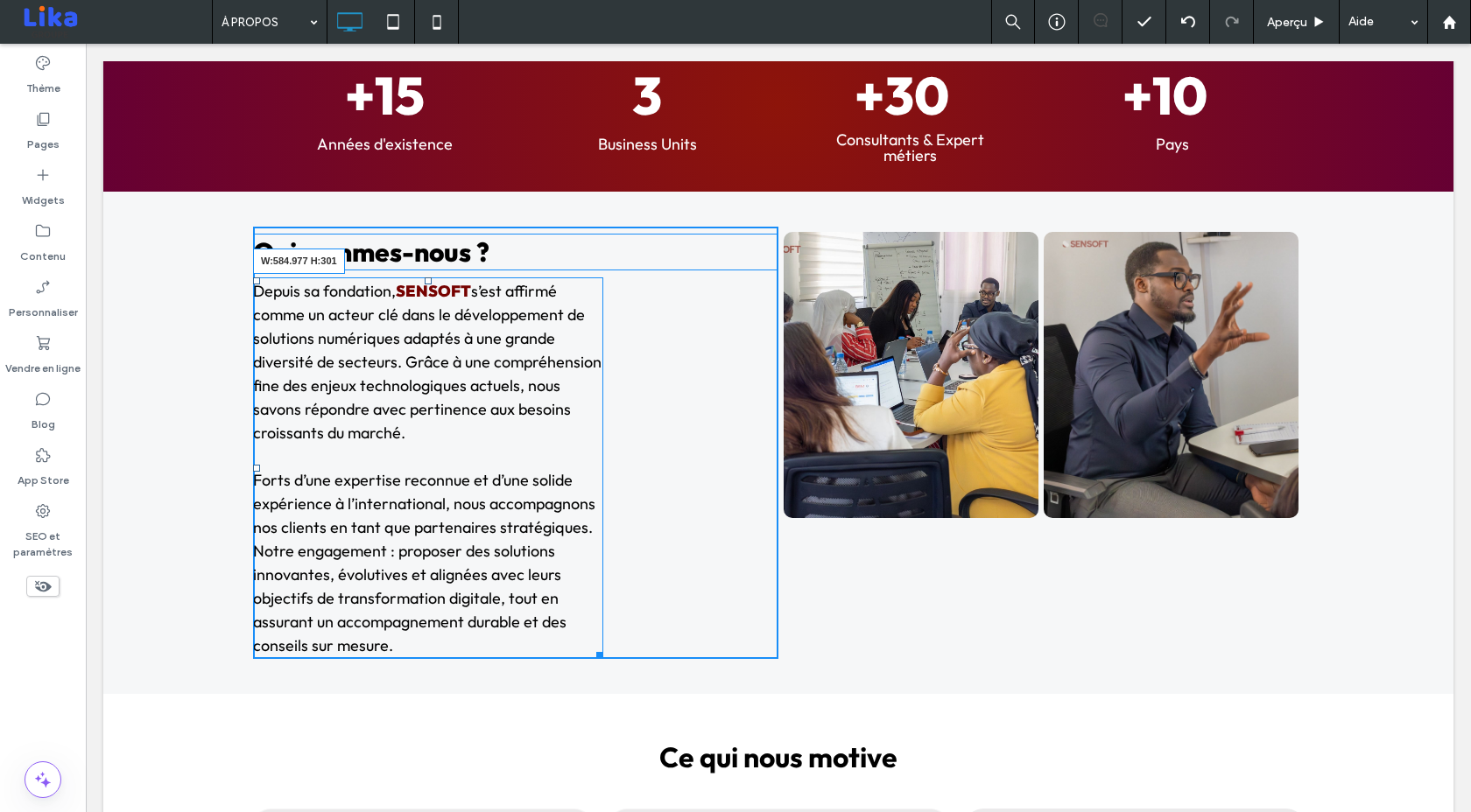
drag, startPoint x: 597, startPoint y: 654, endPoint x: 758, endPoint y: 652, distance: 161.0
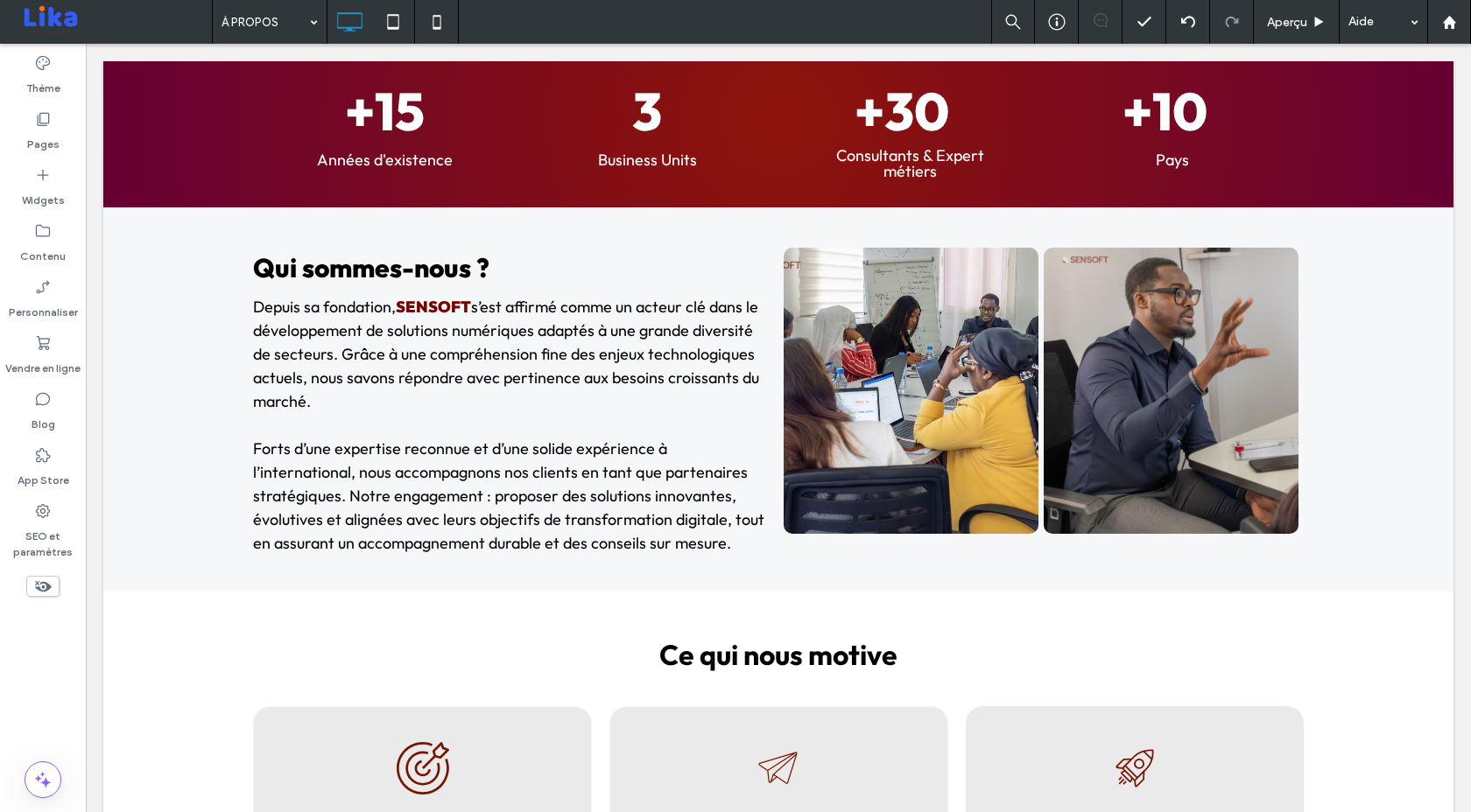
scroll to position [643, 0]
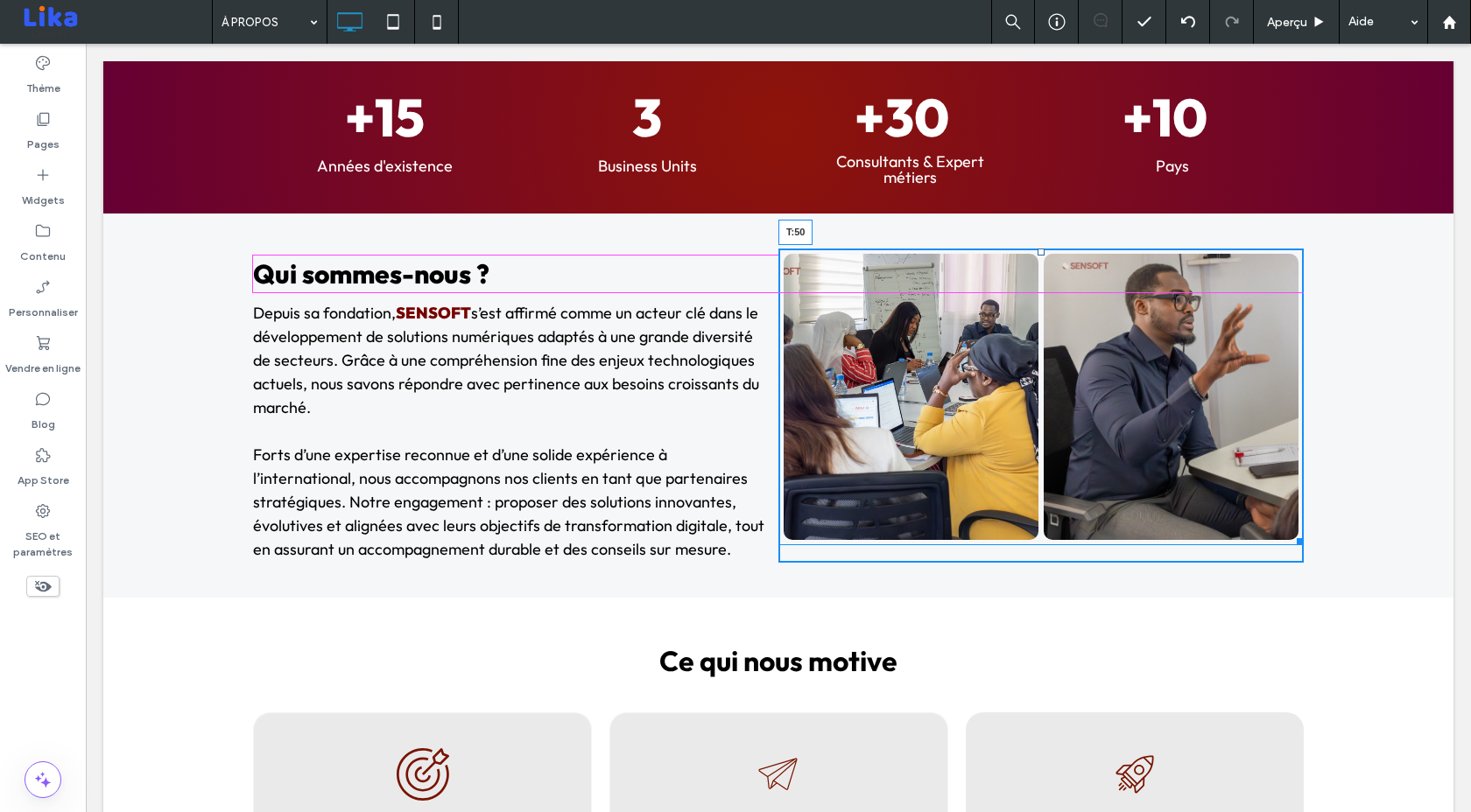
drag, startPoint x: 1042, startPoint y: 251, endPoint x: 1031, endPoint y: 299, distance: 49.2
click at [1031, 299] on div "Button Button Afficher davantage T:50" at bounding box center [1041, 397] width 525 height 297
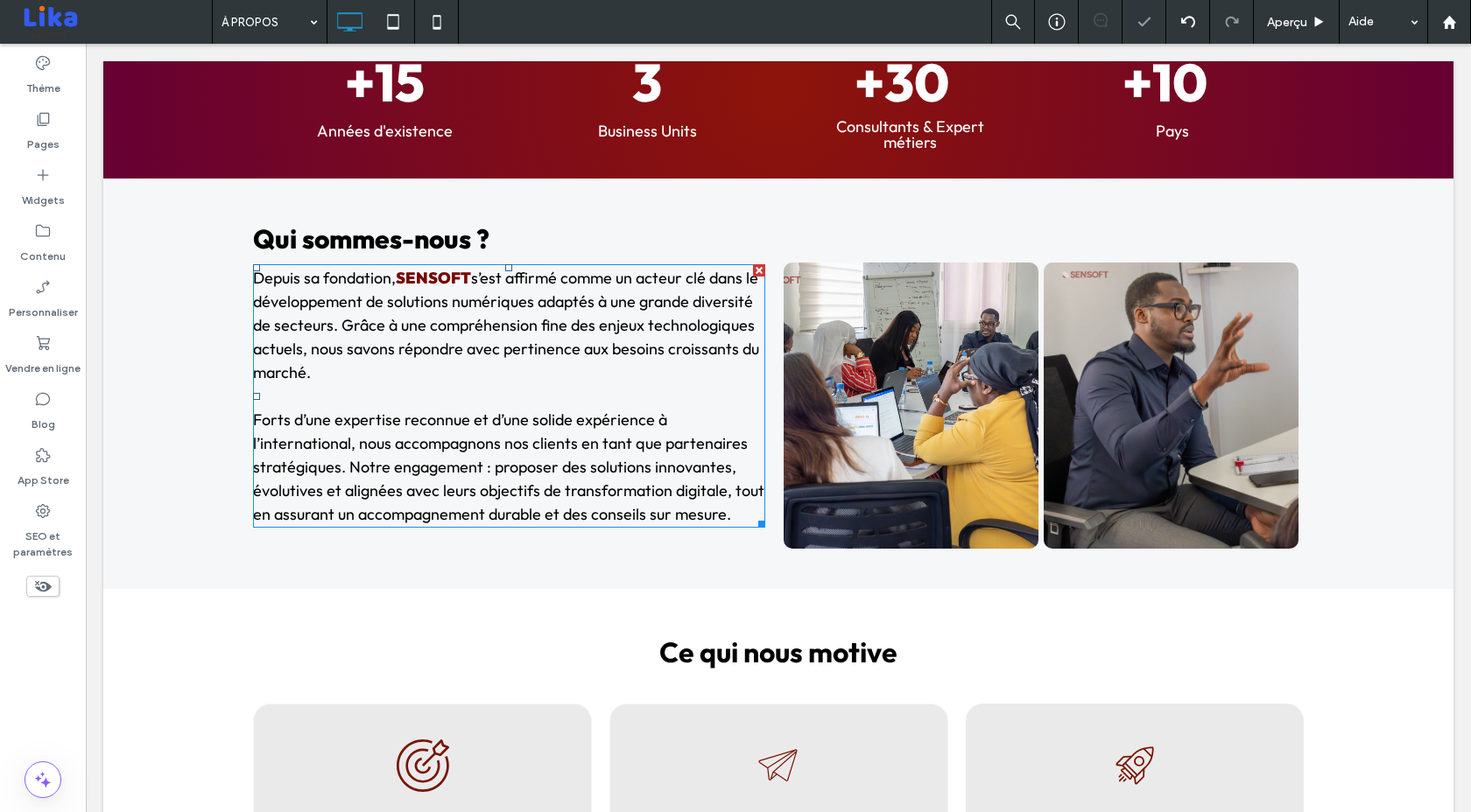
scroll to position [679, 0]
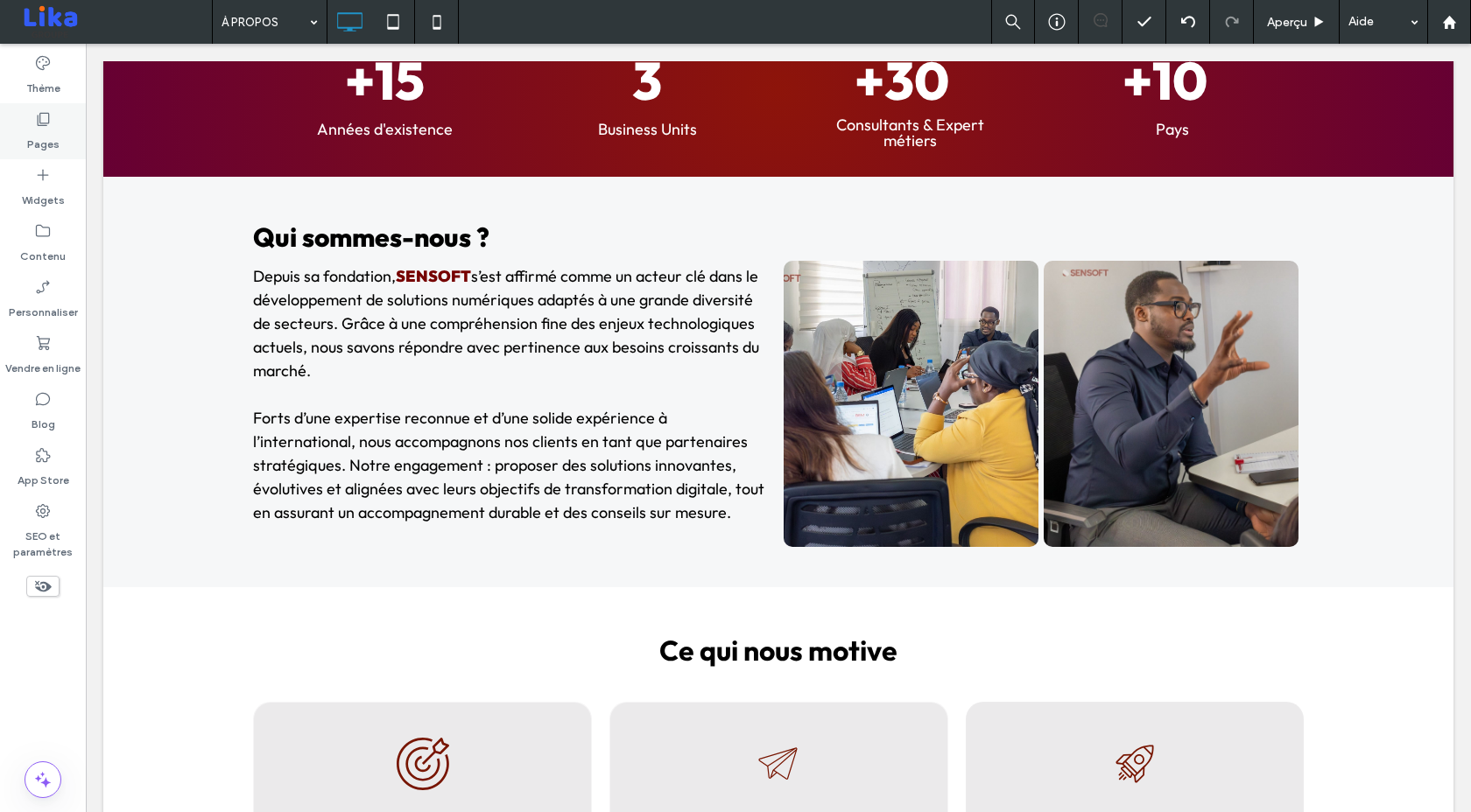
click at [47, 133] on label "Pages" at bounding box center [43, 139] width 33 height 24
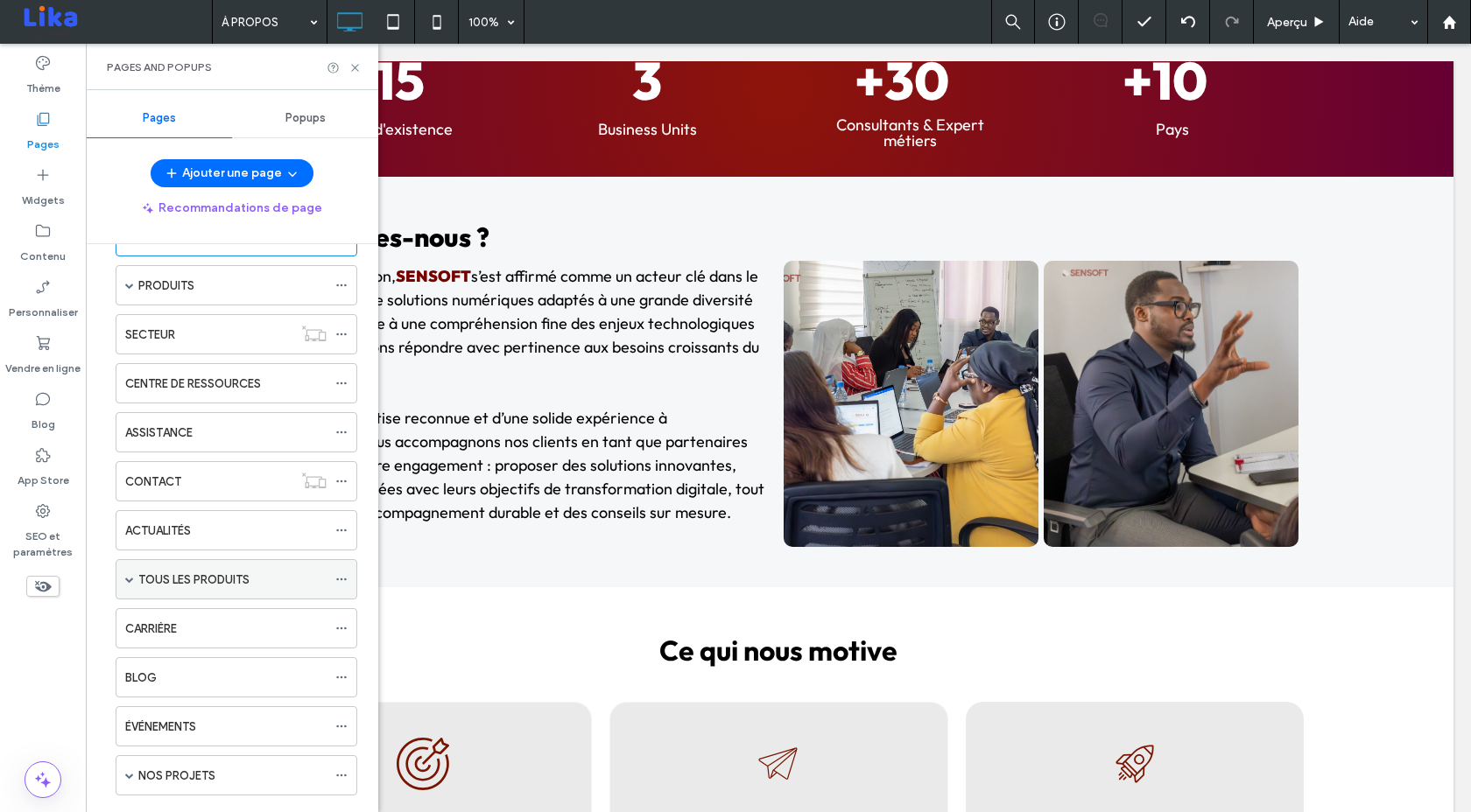
scroll to position [273, 0]
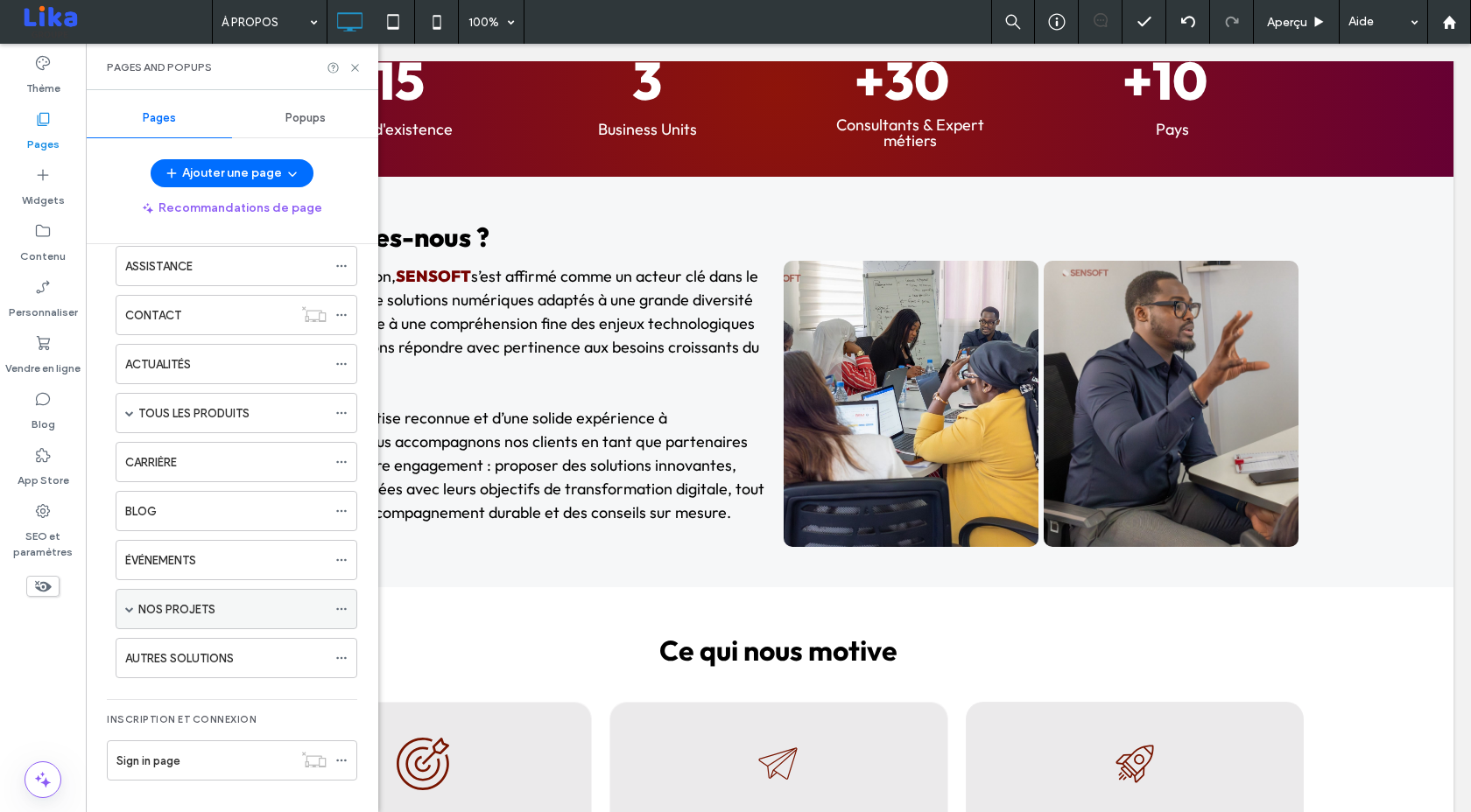
click at [129, 605] on span at bounding box center [129, 609] width 9 height 9
click at [129, 604] on span at bounding box center [129, 609] width 9 height 39
click at [129, 416] on span at bounding box center [129, 414] width 9 height 9
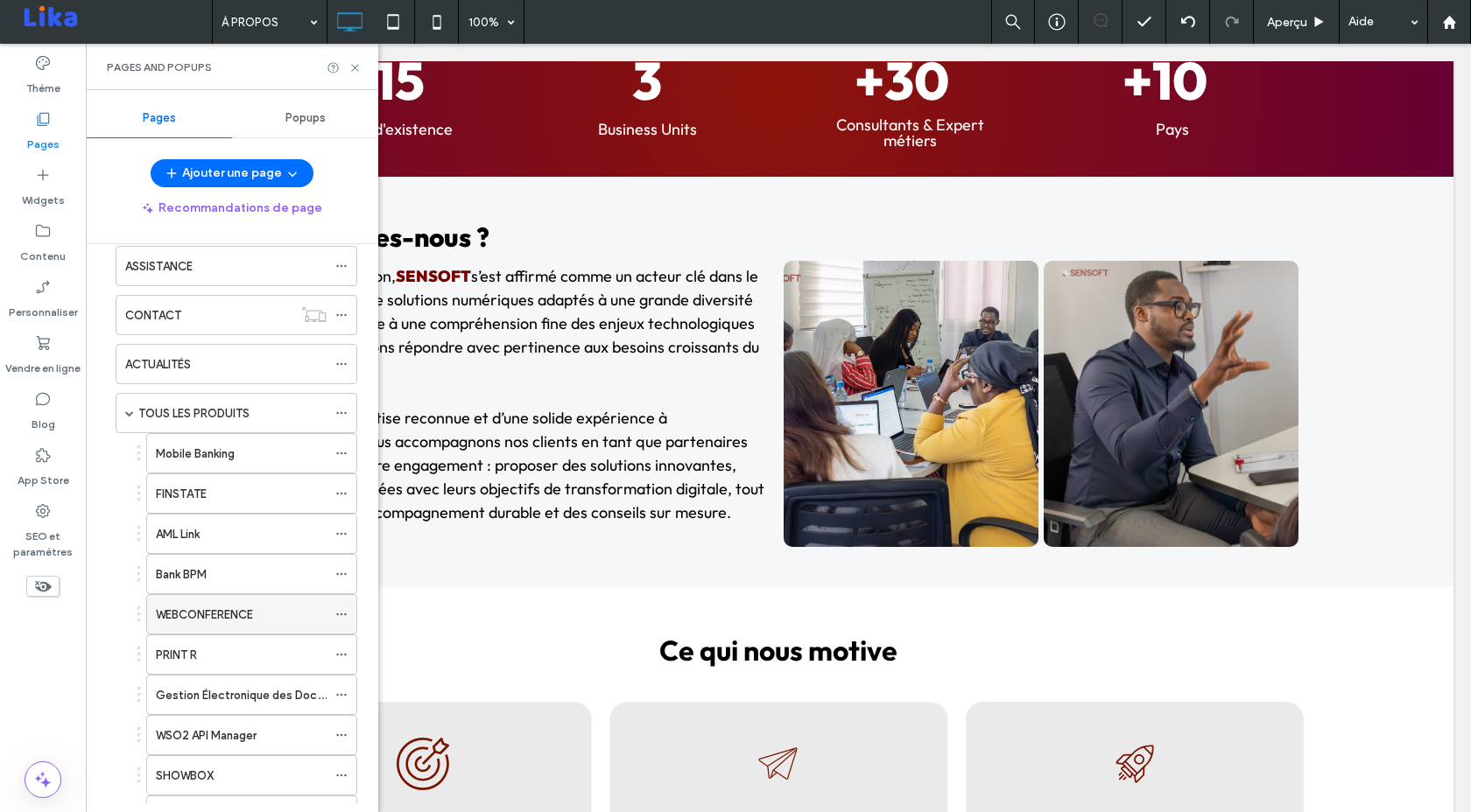
scroll to position [288, 0]
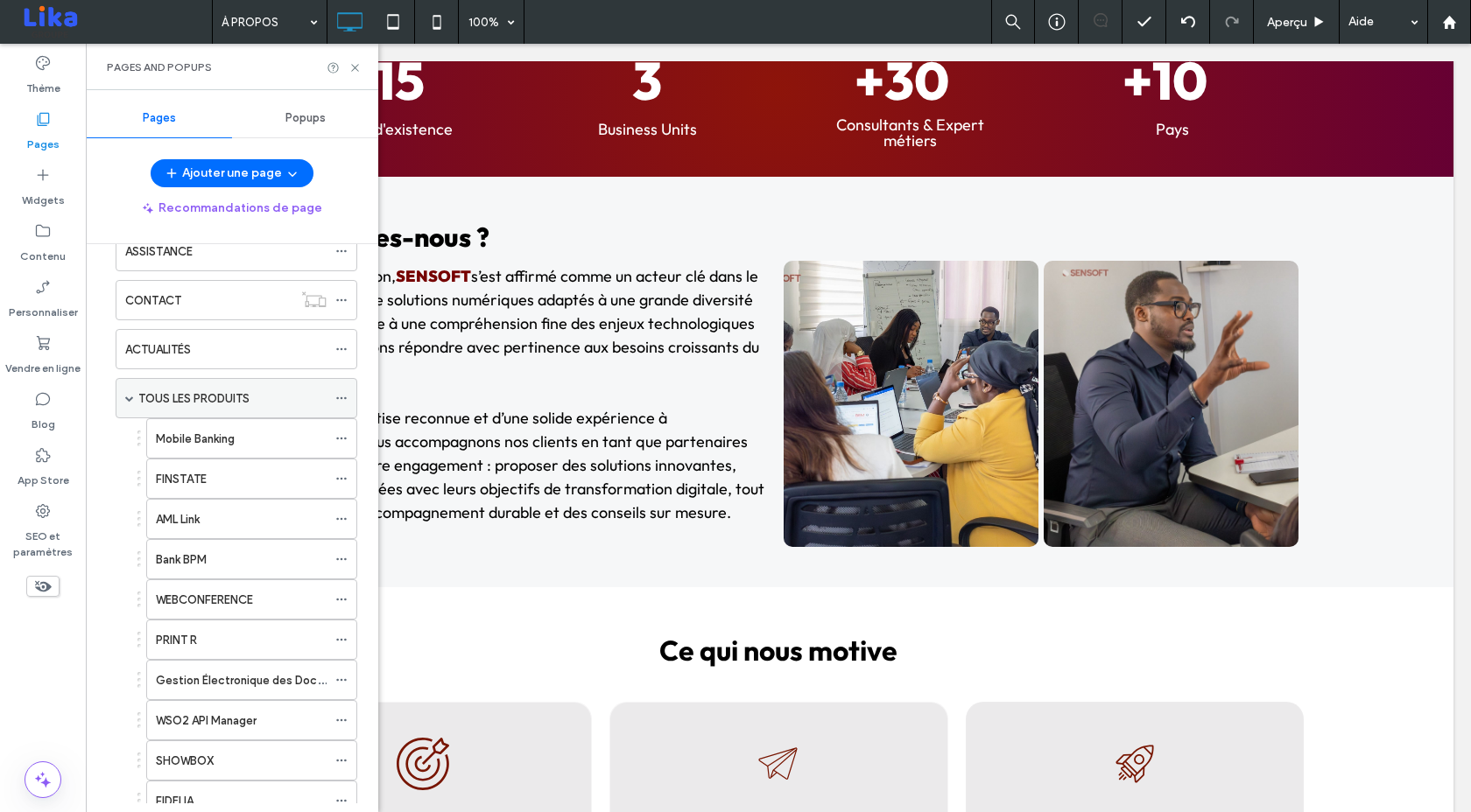
click at [127, 396] on span at bounding box center [129, 398] width 9 height 9
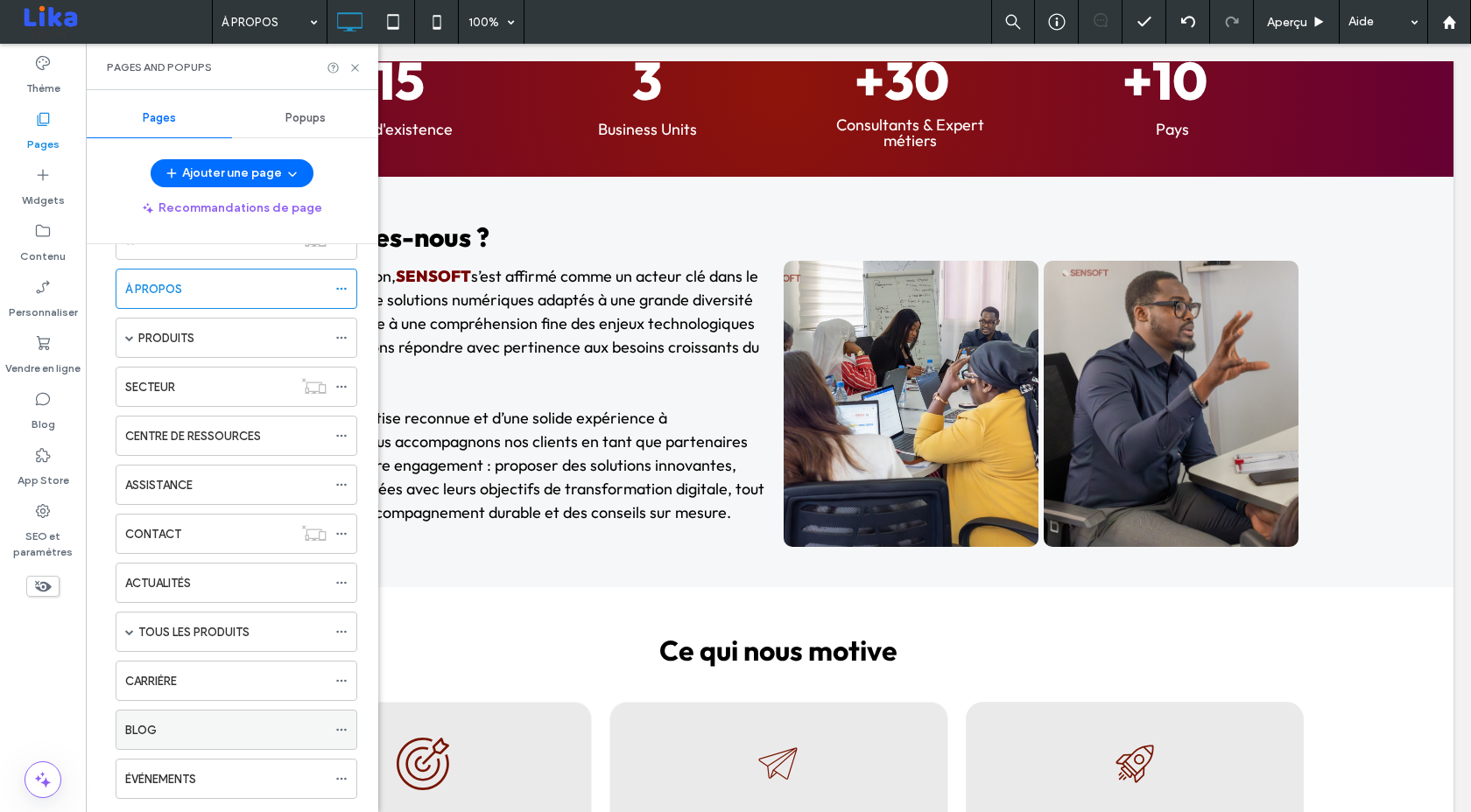
scroll to position [40, 0]
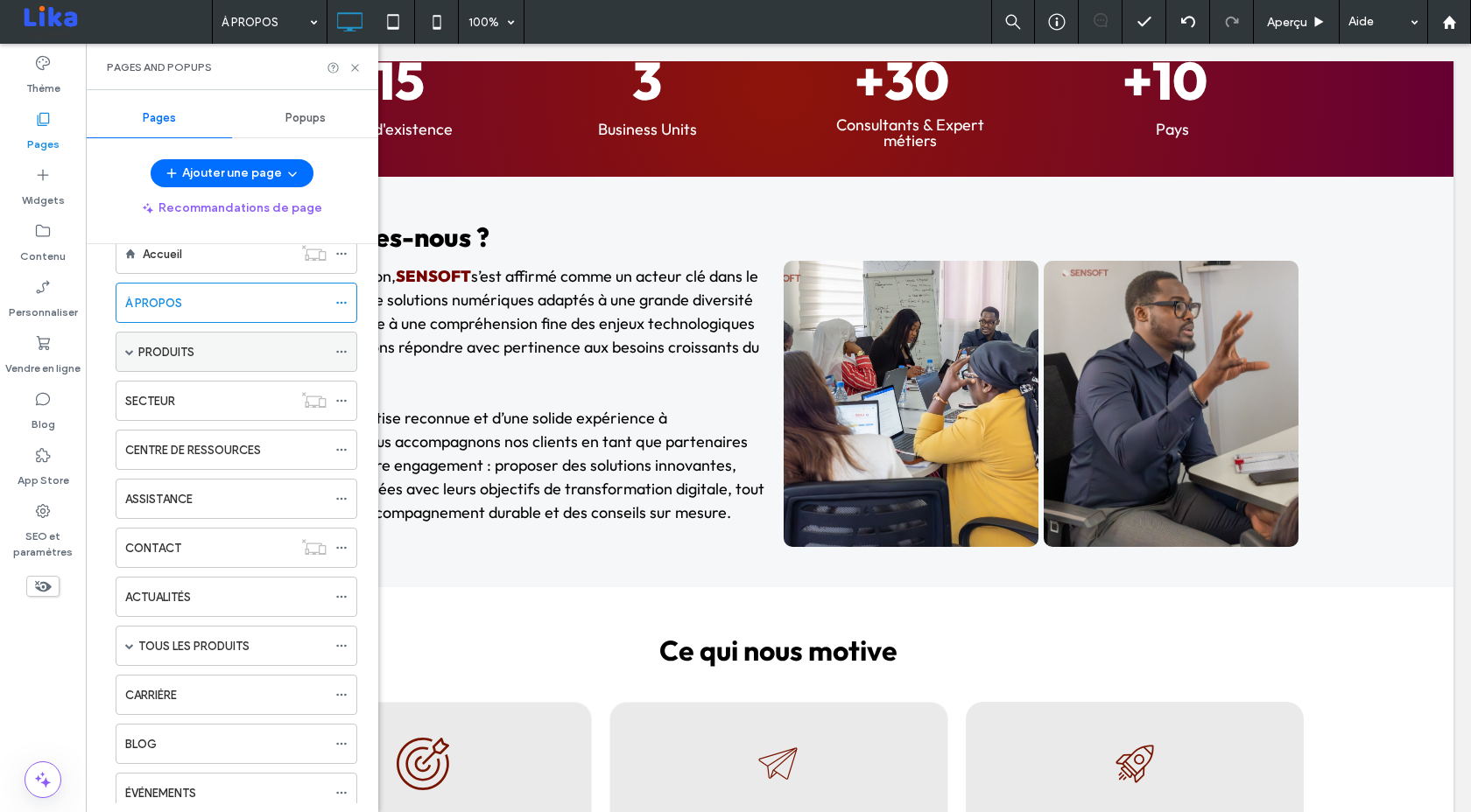
click at [127, 350] on span at bounding box center [129, 352] width 9 height 9
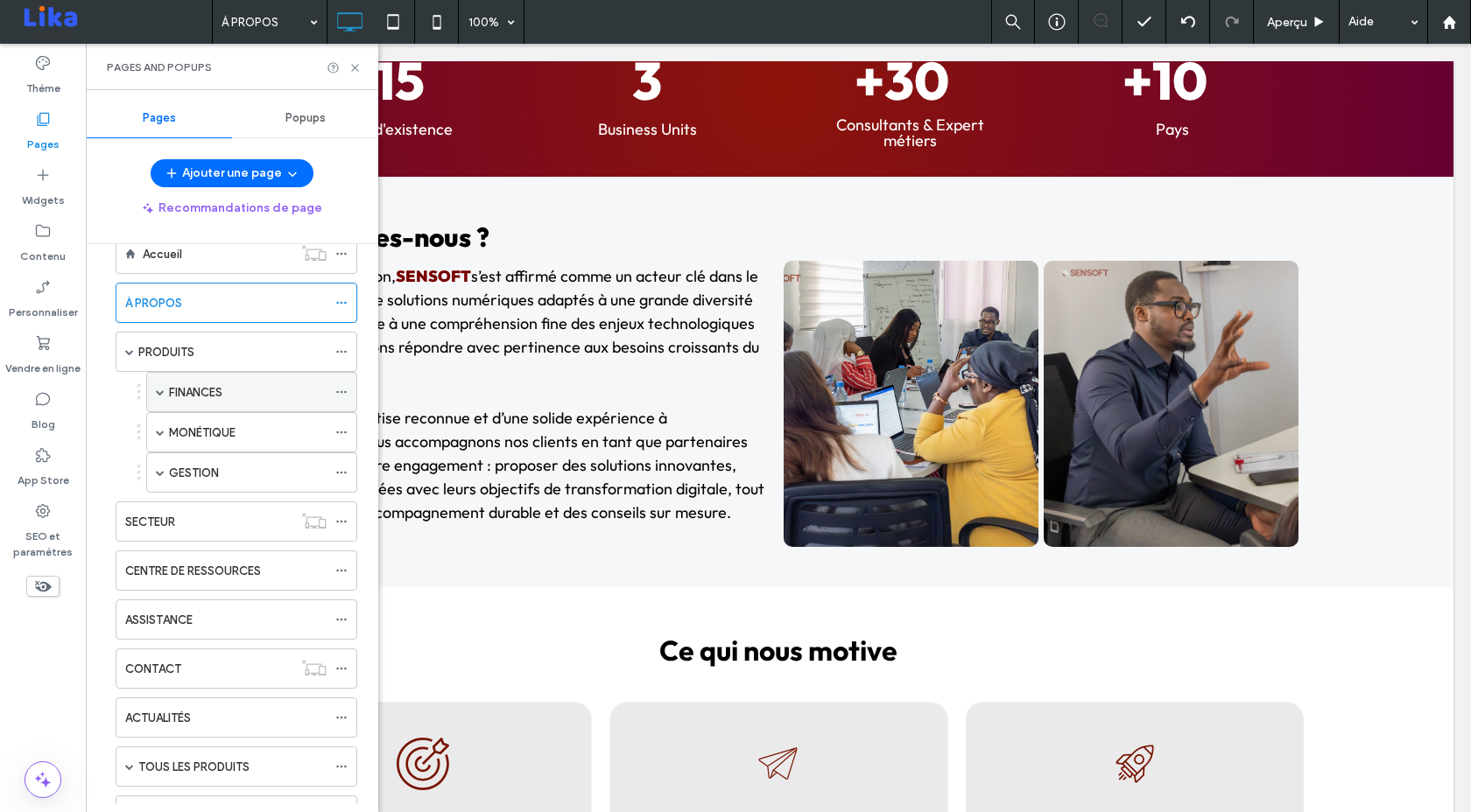
click at [159, 396] on span at bounding box center [160, 392] width 9 height 39
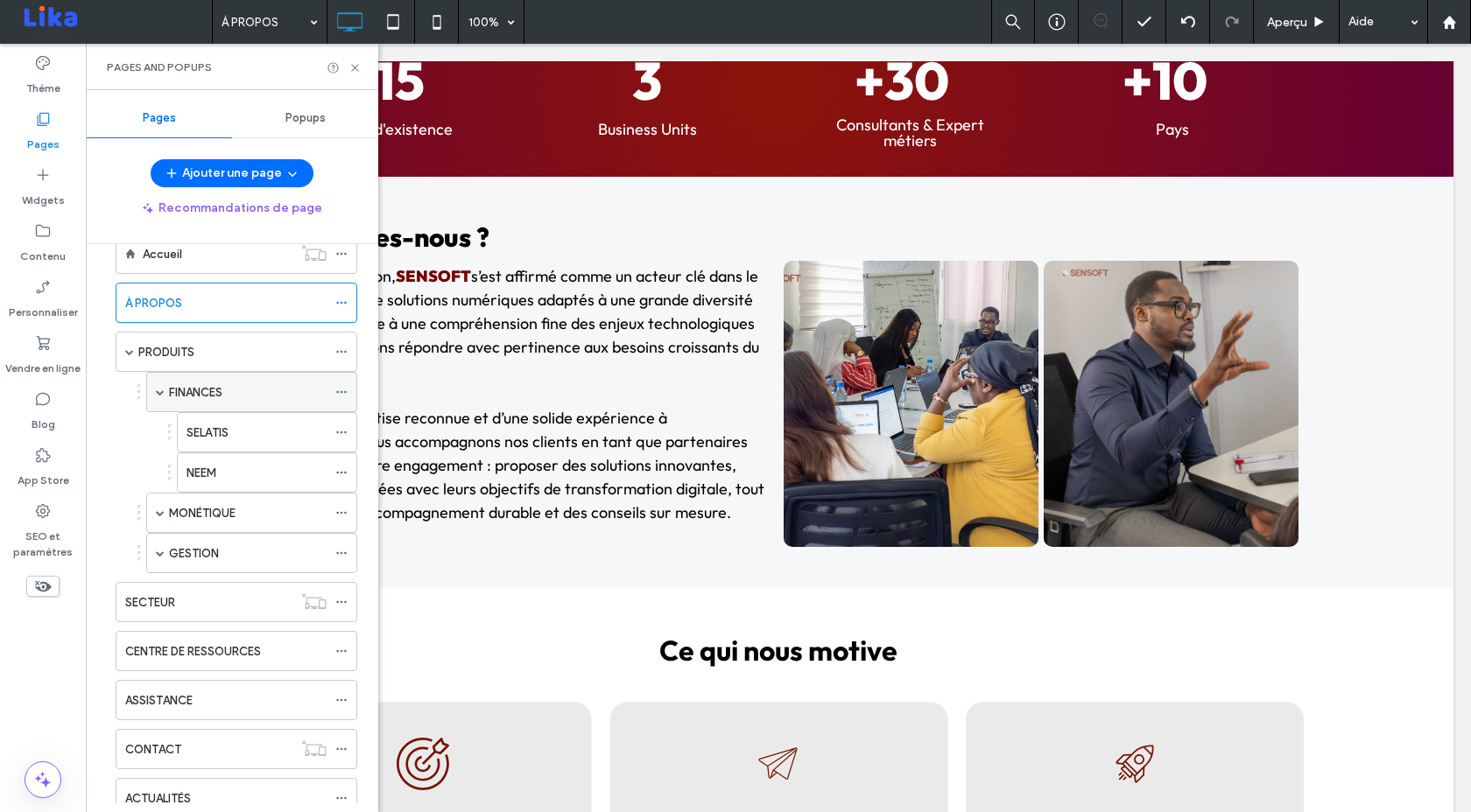
click at [159, 396] on span at bounding box center [160, 392] width 9 height 39
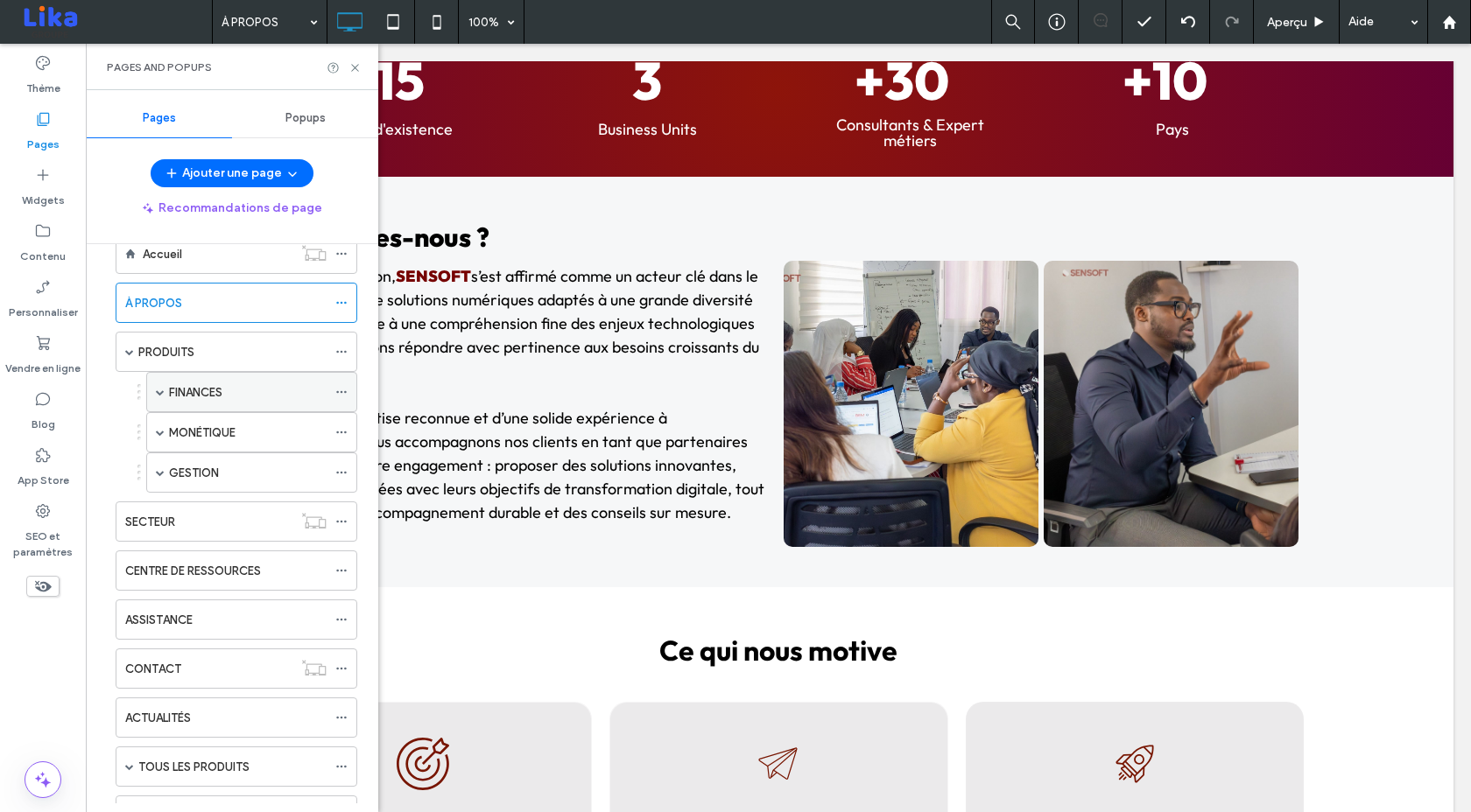
click at [159, 396] on span at bounding box center [160, 392] width 9 height 39
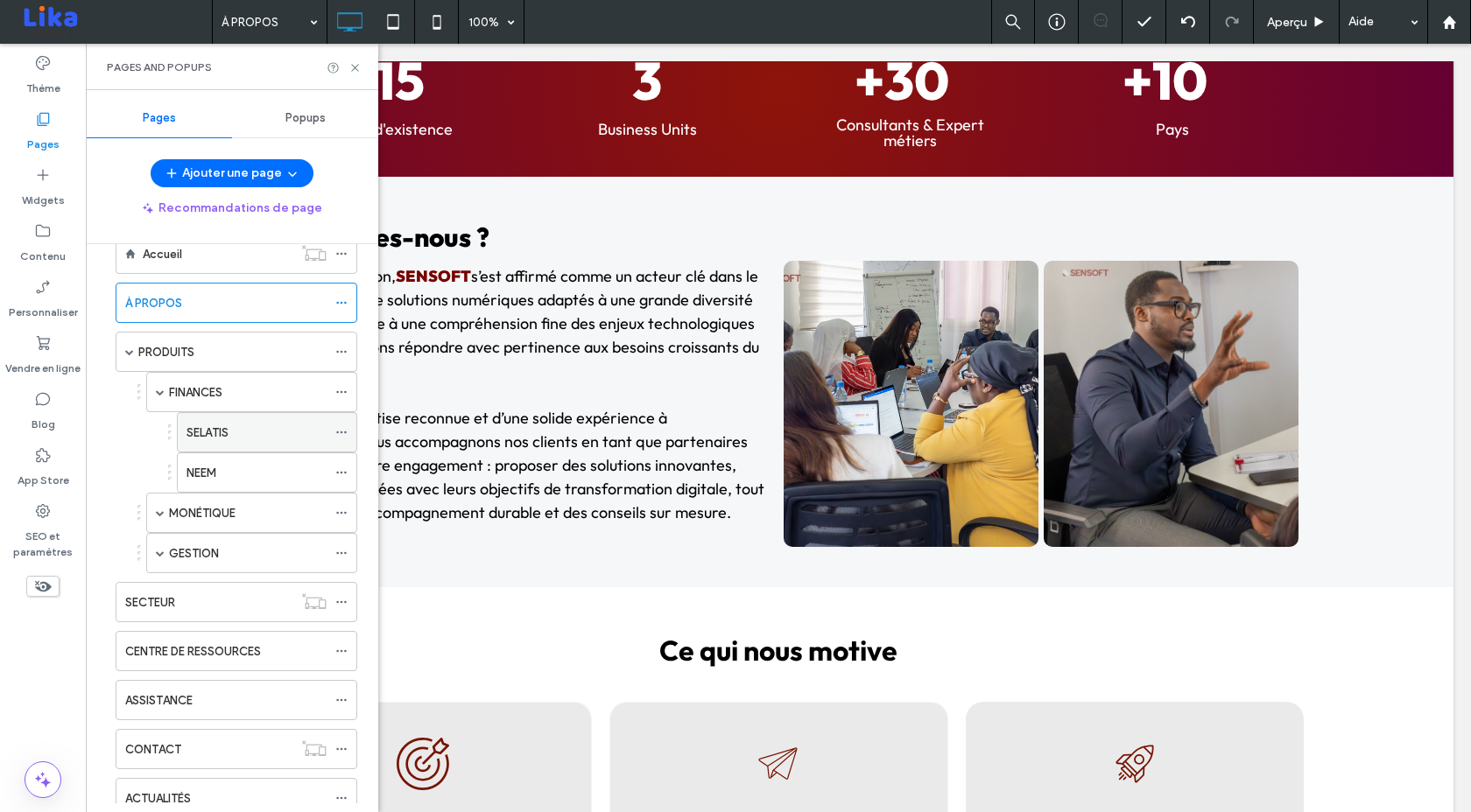
click at [220, 426] on label "SELATIS" at bounding box center [207, 433] width 42 height 31
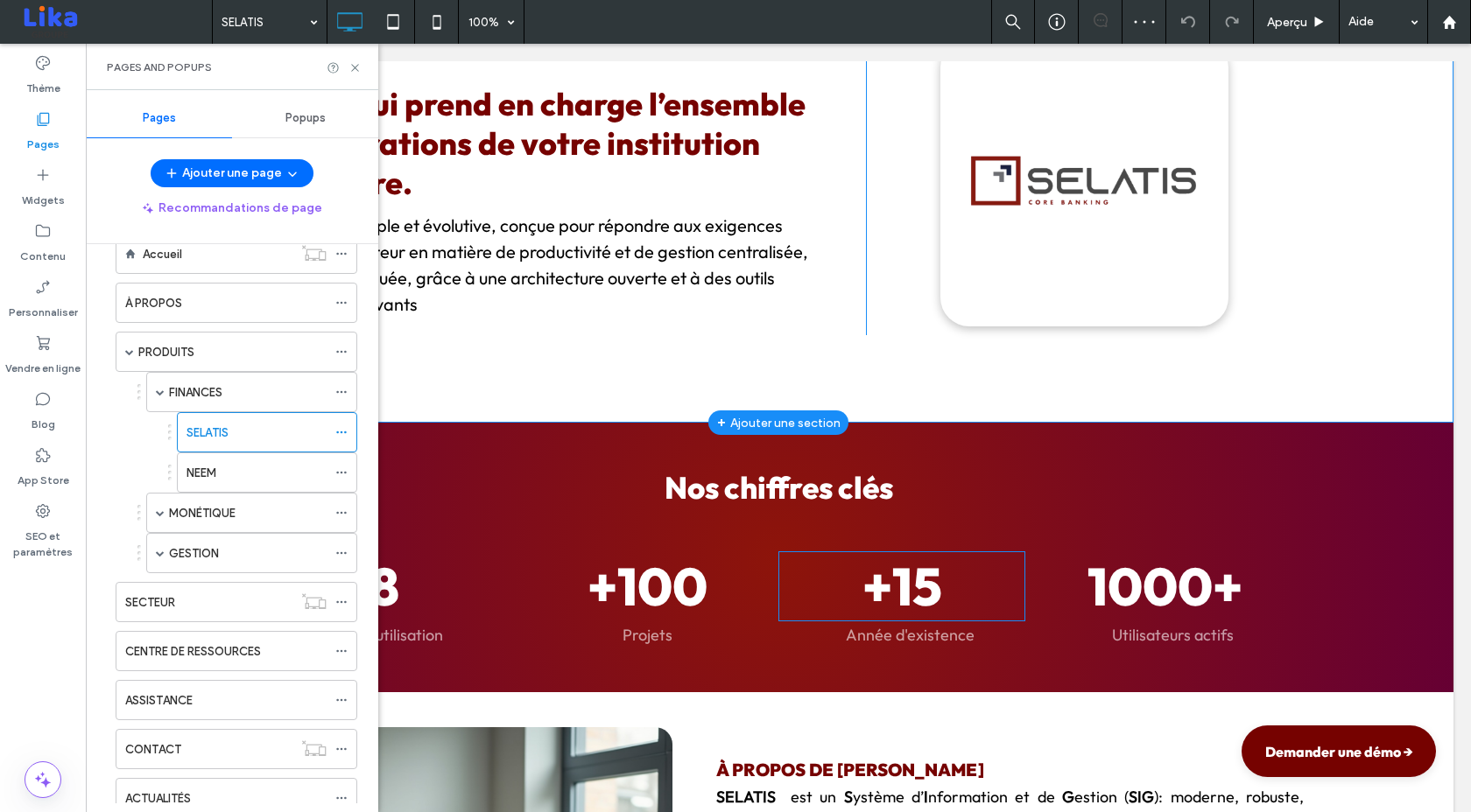
scroll to position [214, 0]
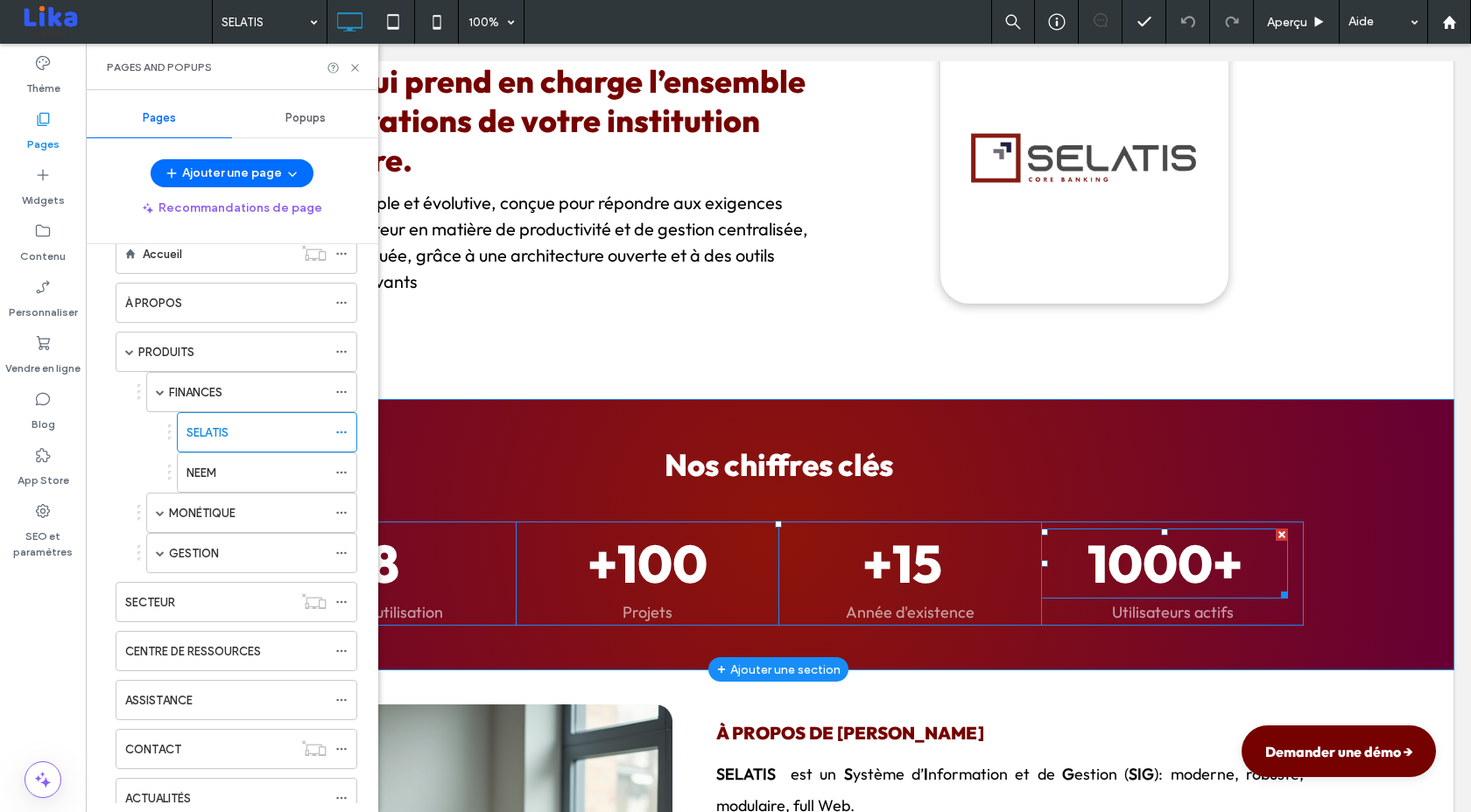
click at [1136, 561] on span "1000+" at bounding box center [1164, 563] width 155 height 66
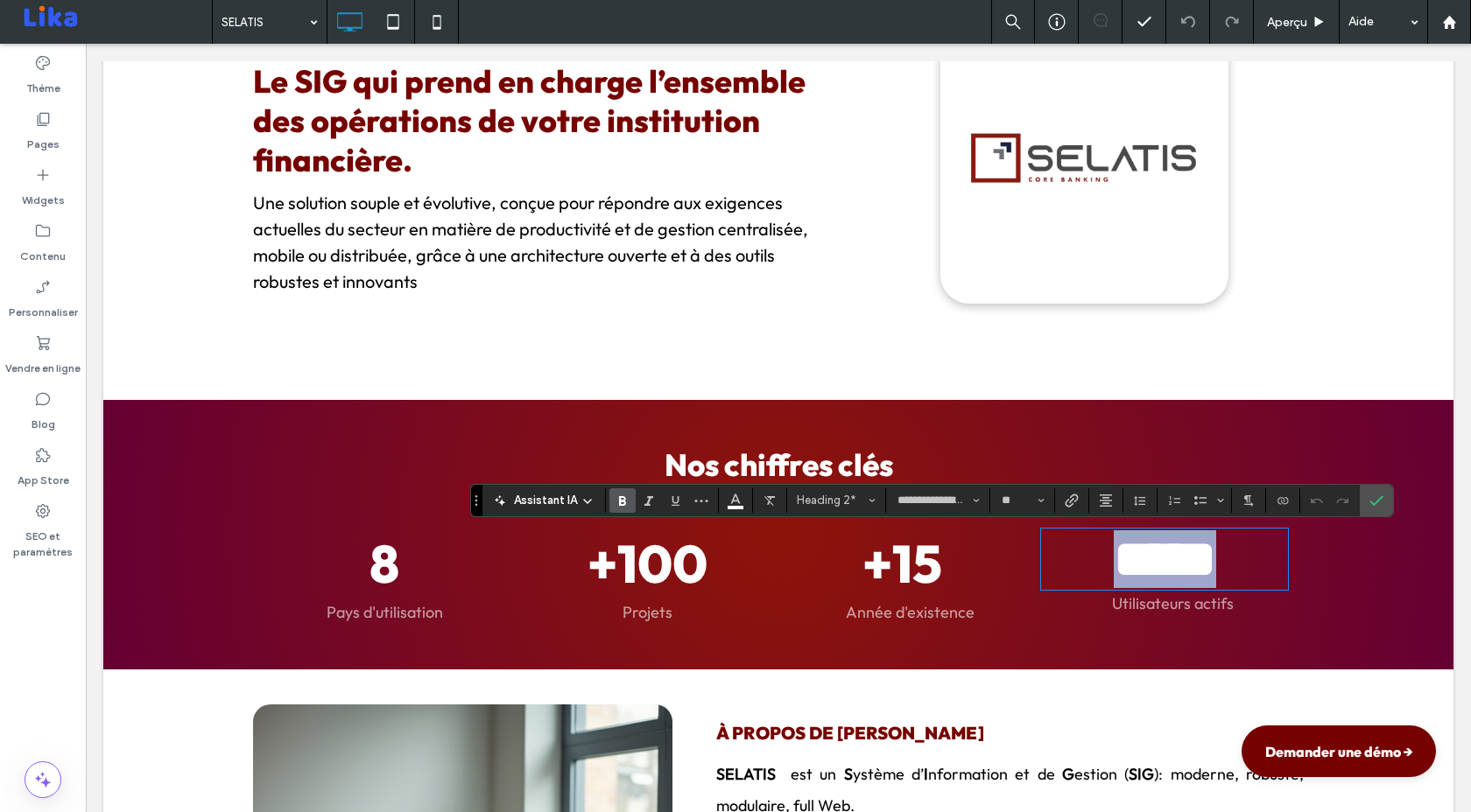
click at [1135, 561] on span "*****" at bounding box center [1164, 559] width 102 height 53
click at [1370, 503] on icon "Confirmer" at bounding box center [1375, 500] width 14 height 14
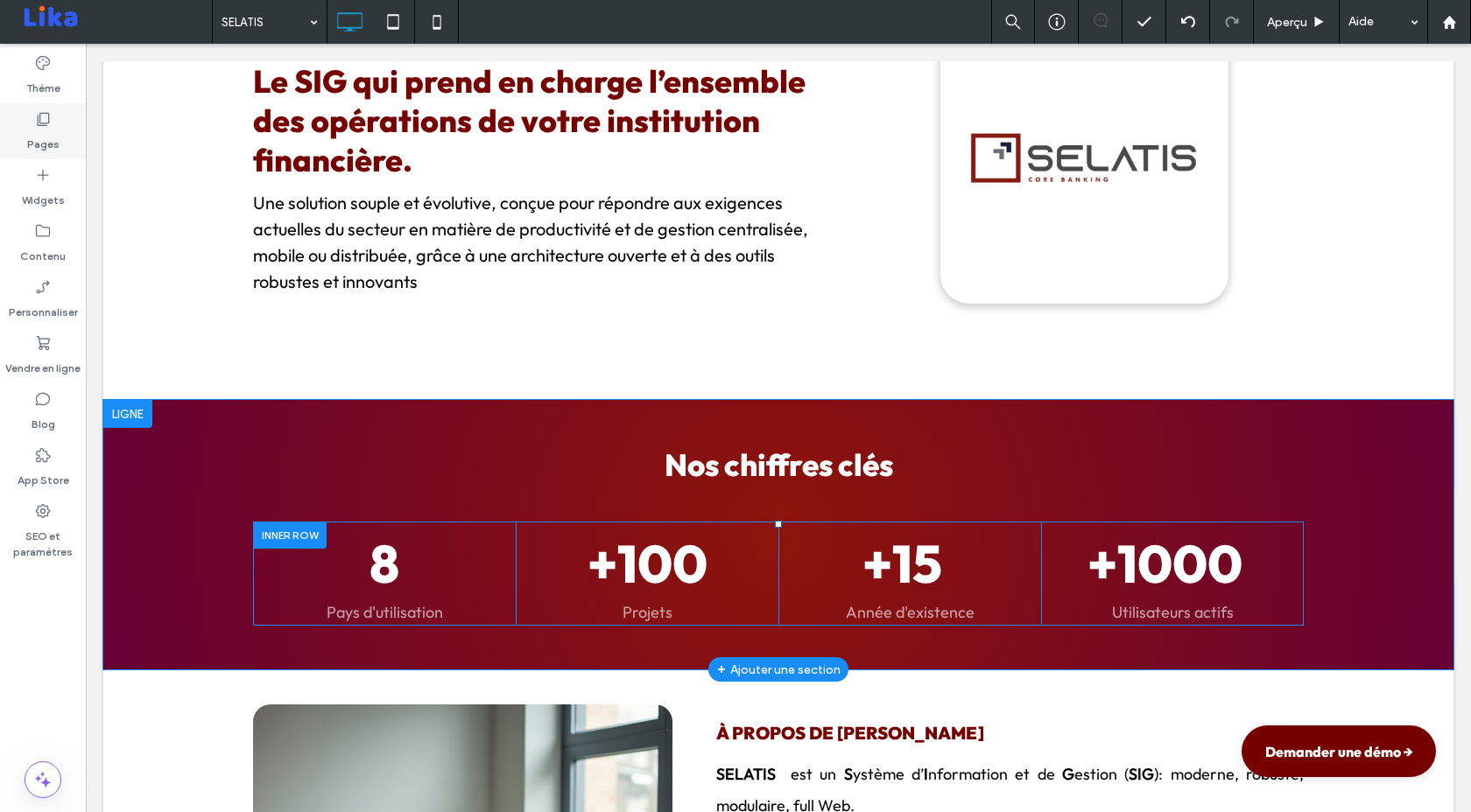
click at [41, 119] on icon at bounding box center [43, 119] width 17 height 17
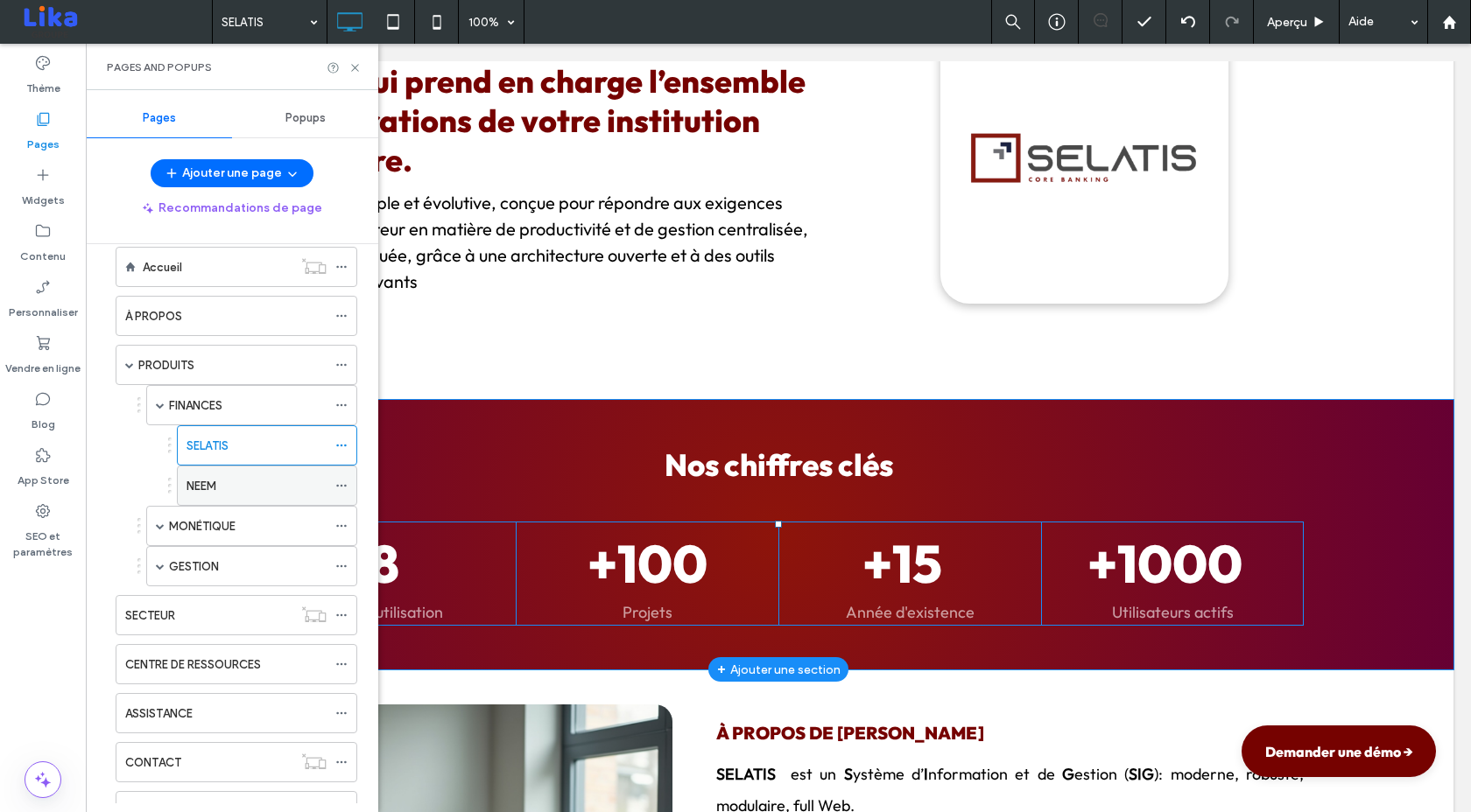
scroll to position [28, 0]
click at [177, 373] on label "PRODUITS" at bounding box center [167, 365] width 56 height 31
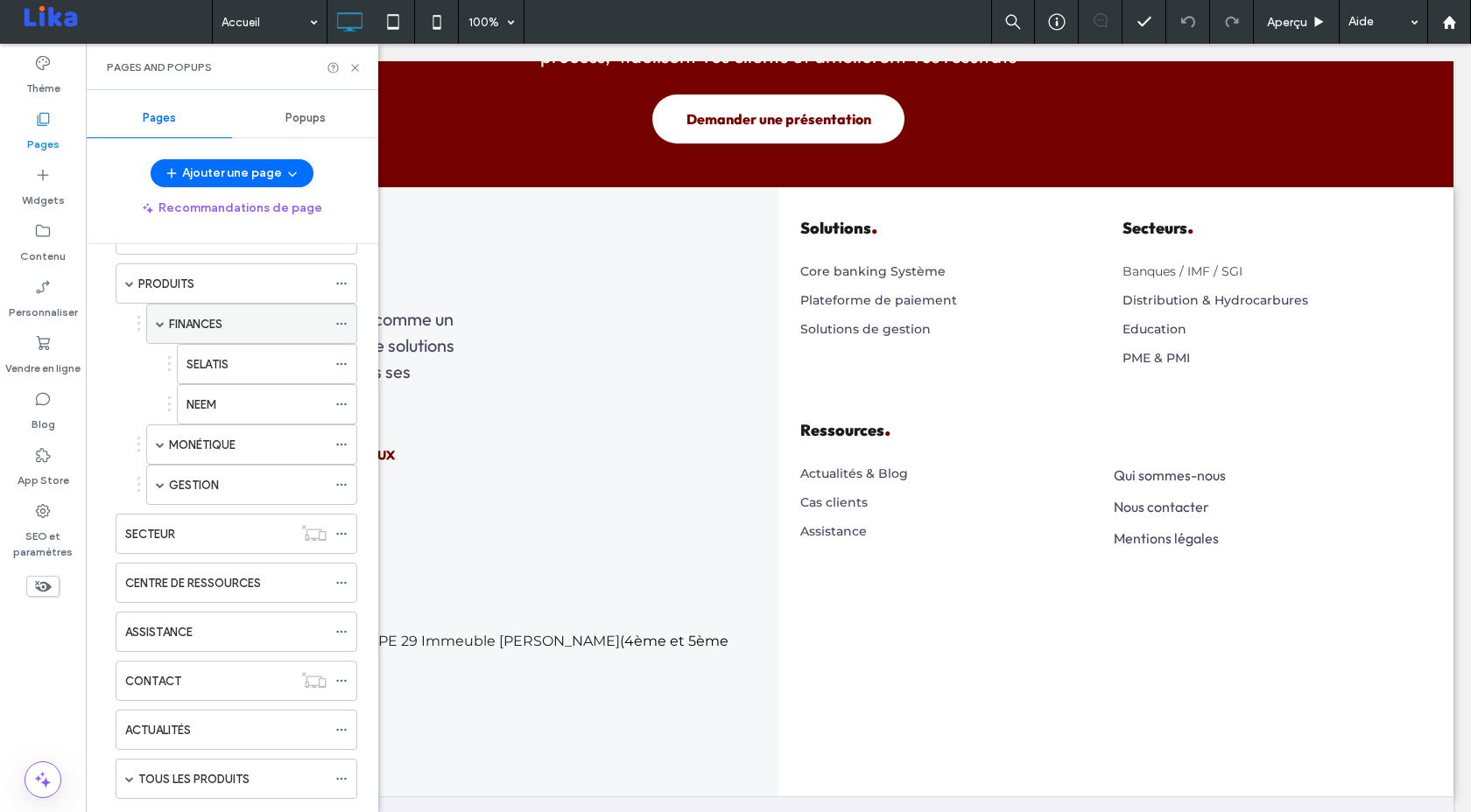
scroll to position [110, 0]
click at [202, 326] on label "FINANCES" at bounding box center [196, 323] width 53 height 31
click at [213, 441] on label "MONÉTIQUE" at bounding box center [202, 444] width 66 height 31
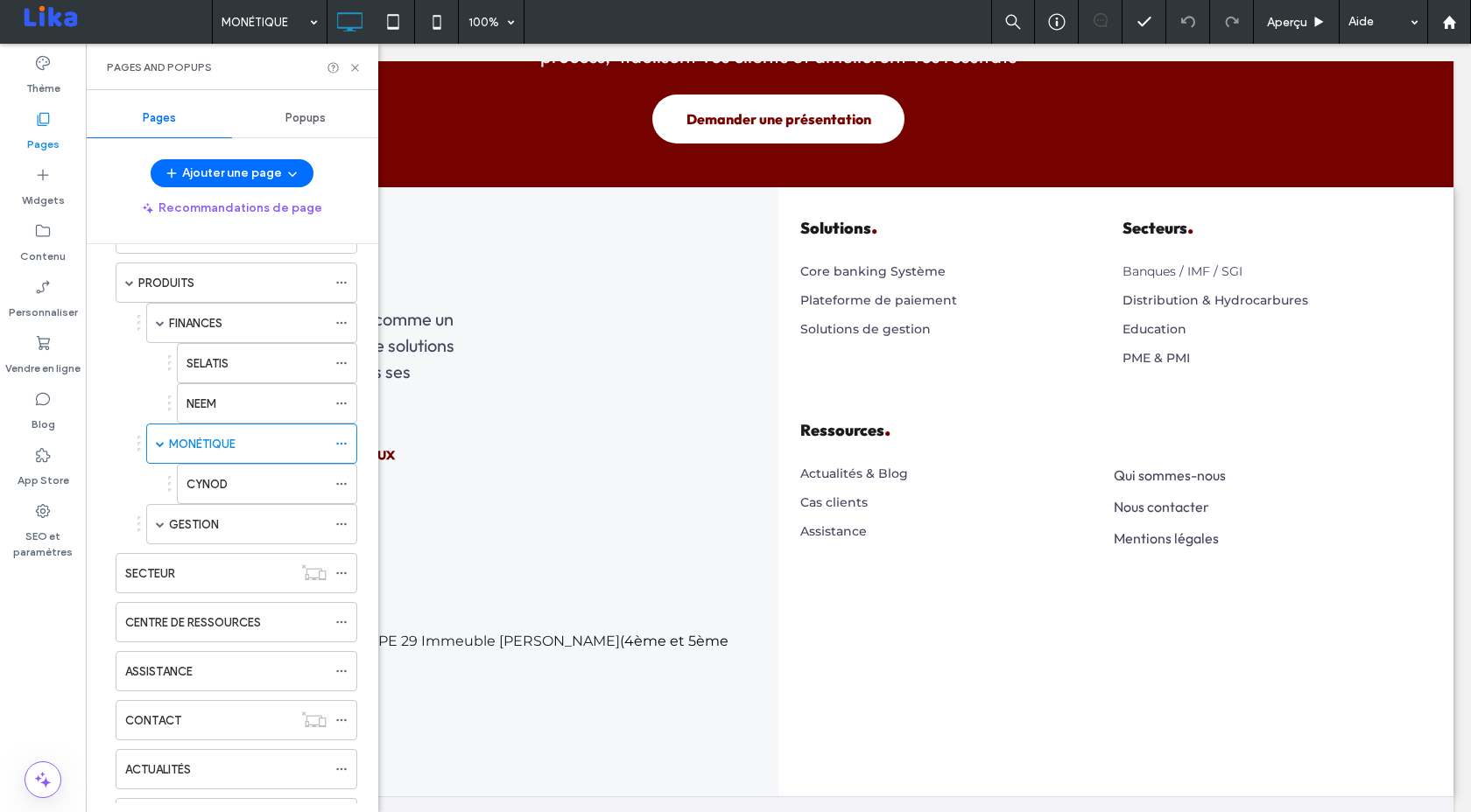
click at [158, 320] on div at bounding box center [735, 406] width 1471 height 812
click at [195, 523] on label "GESTION" at bounding box center [194, 525] width 50 height 31
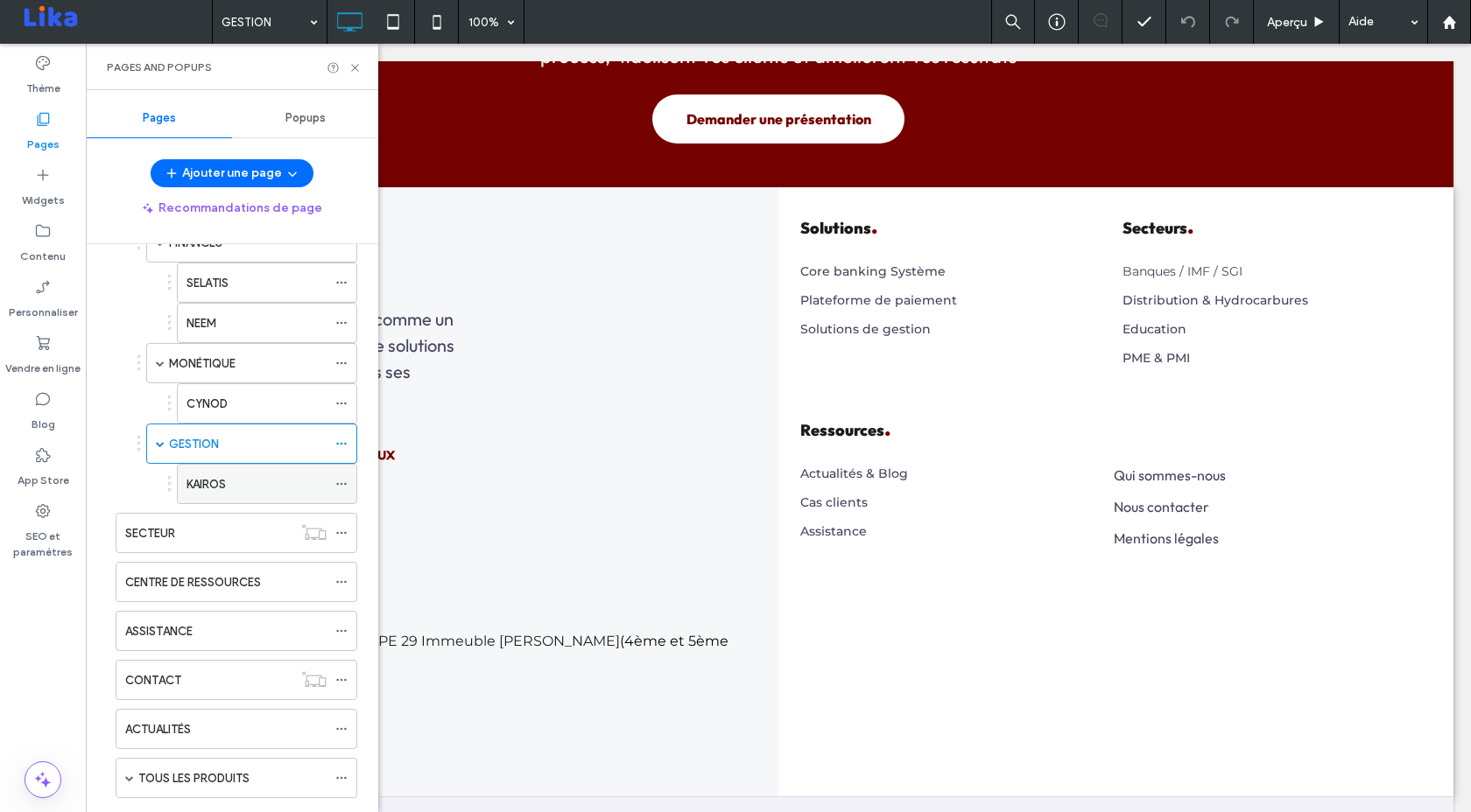
scroll to position [197, 0]
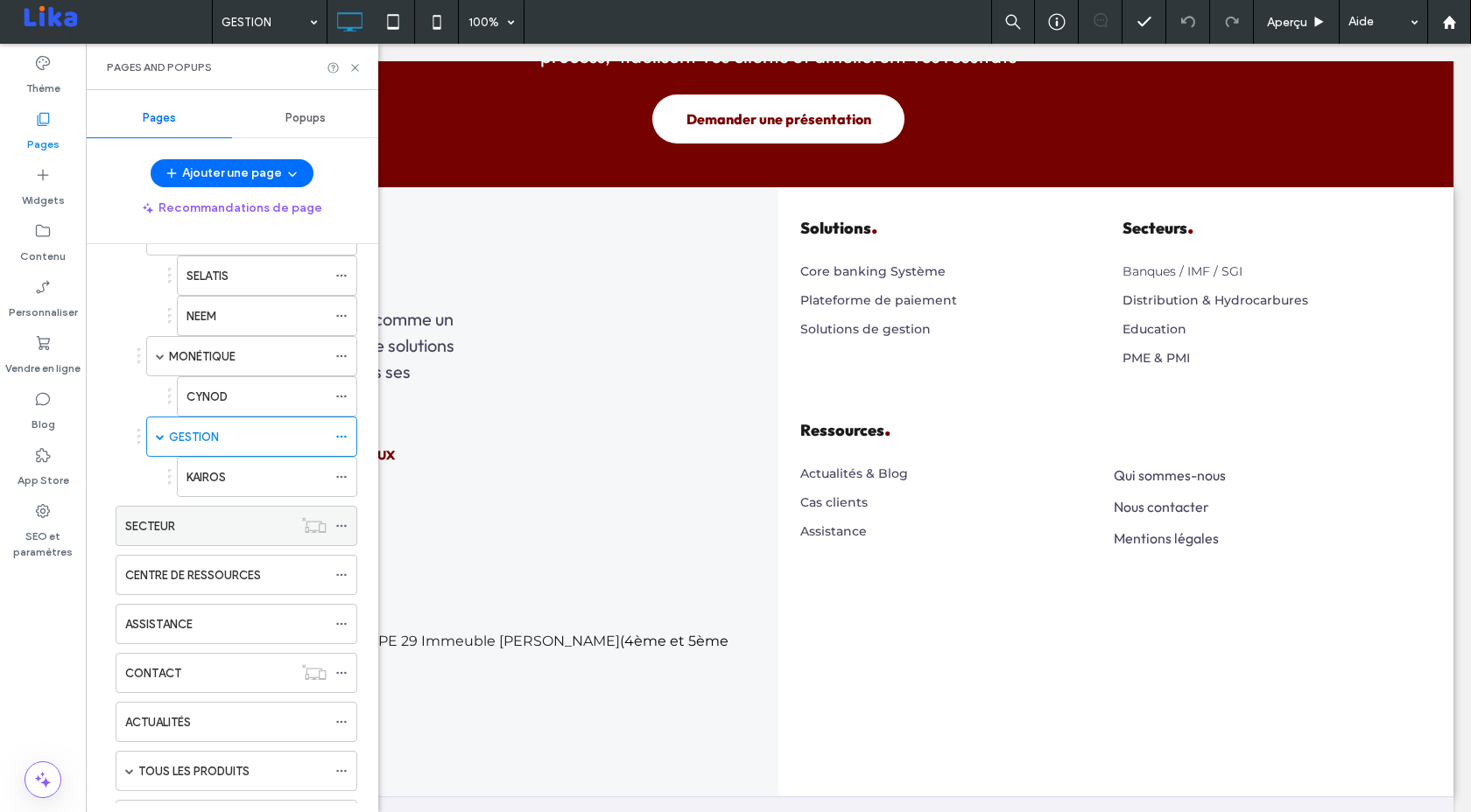
click at [167, 524] on label "SECTEUR" at bounding box center [149, 527] width 50 height 31
click at [166, 575] on label "CENTRE DE RESSOURCES" at bounding box center [193, 576] width 136 height 31
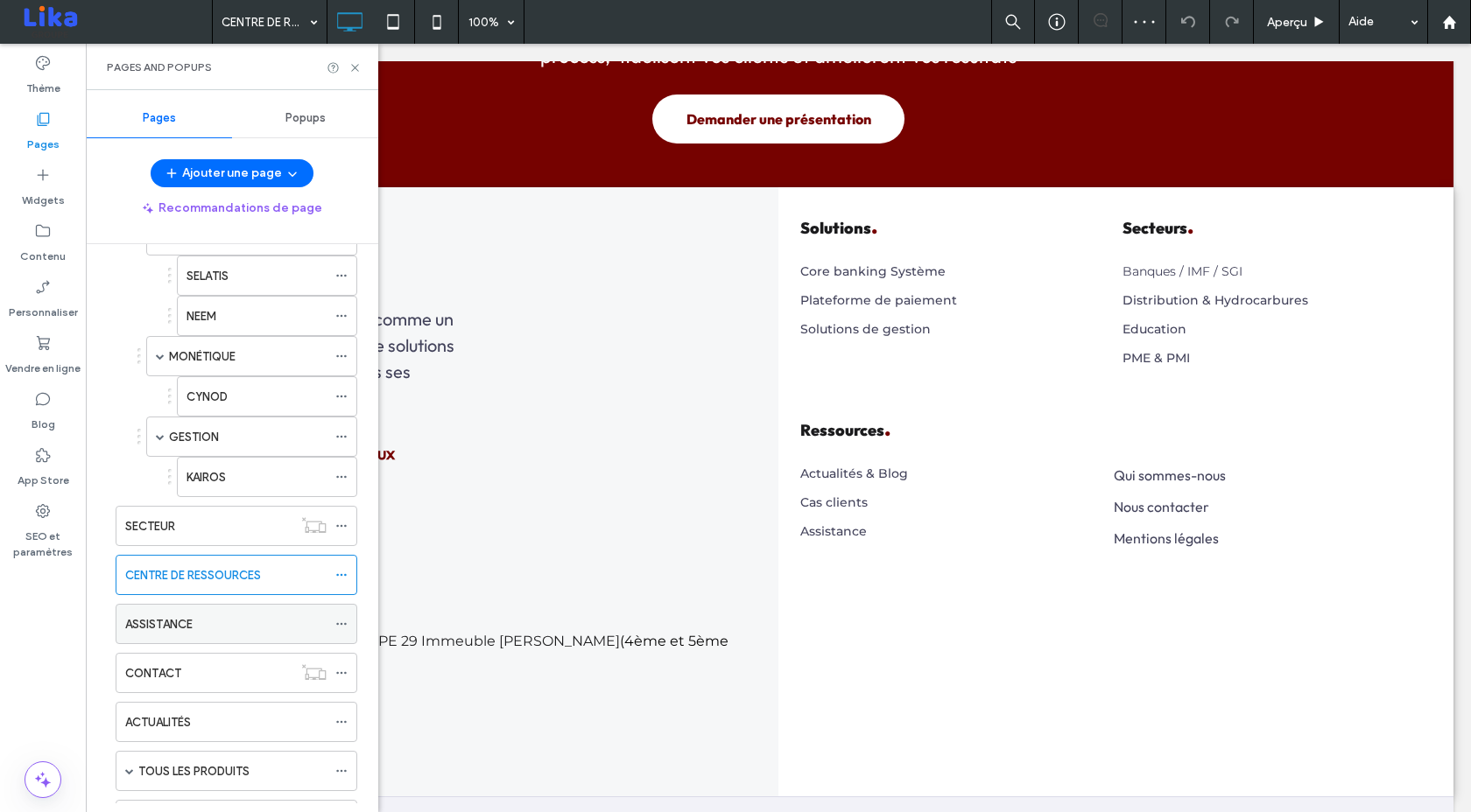
click at [243, 621] on div "ASSISTANCE" at bounding box center [225, 625] width 201 height 18
click at [353, 68] on use at bounding box center [355, 68] width 7 height 7
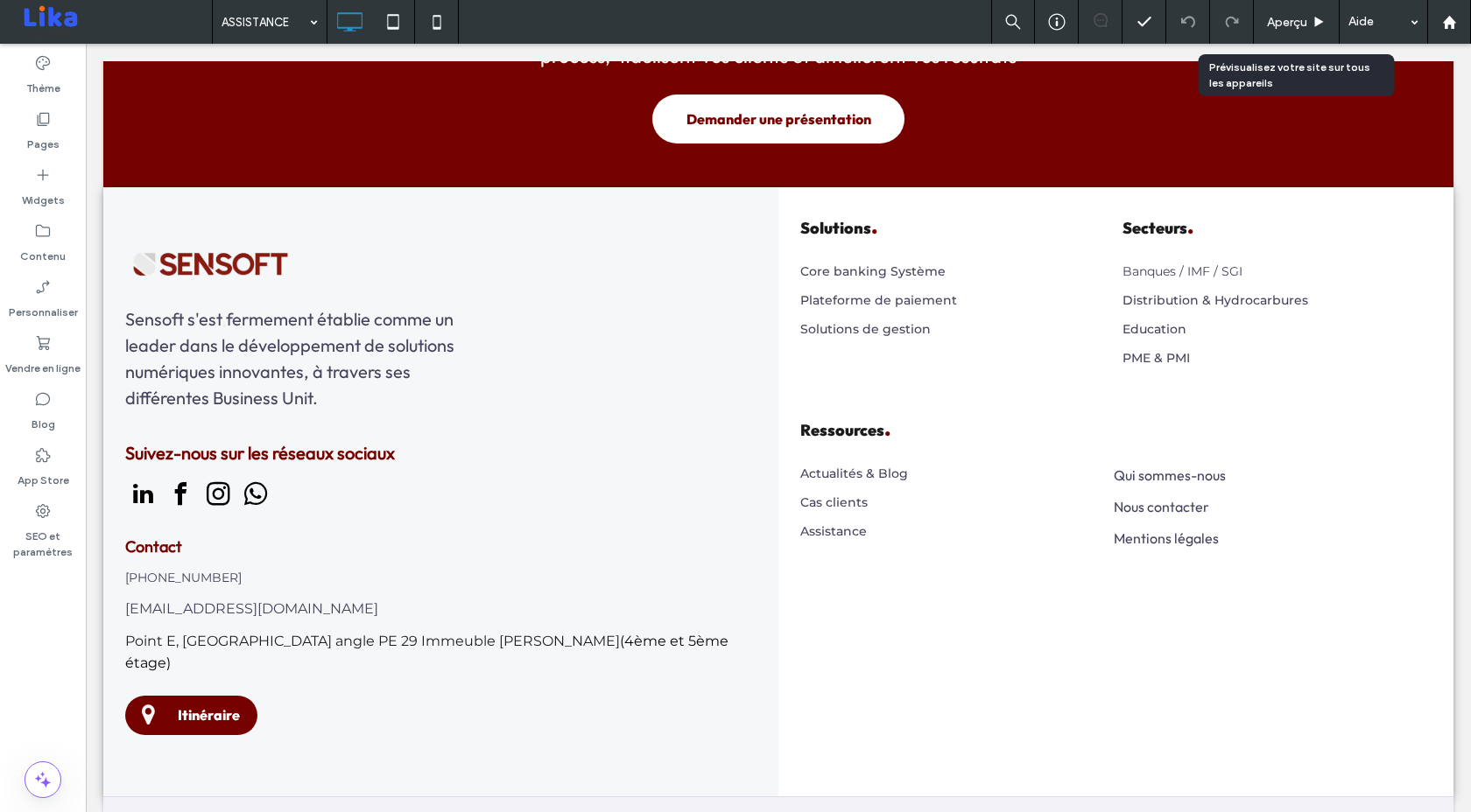
click at [1304, 22] on span "Aperçu" at bounding box center [1286, 22] width 40 height 14
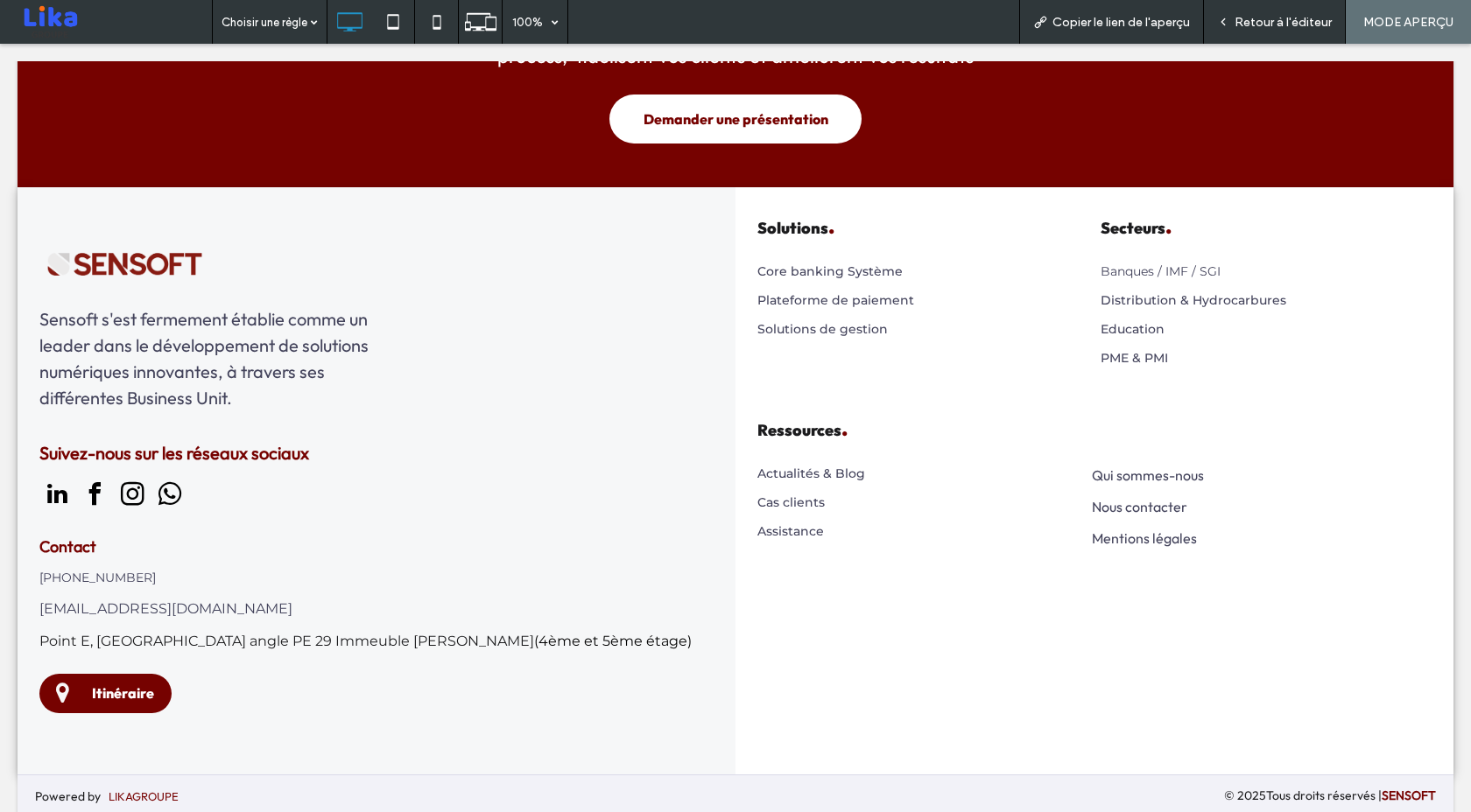
click at [1262, 19] on span "Retour à l'éditeur" at bounding box center [1283, 22] width 97 height 14
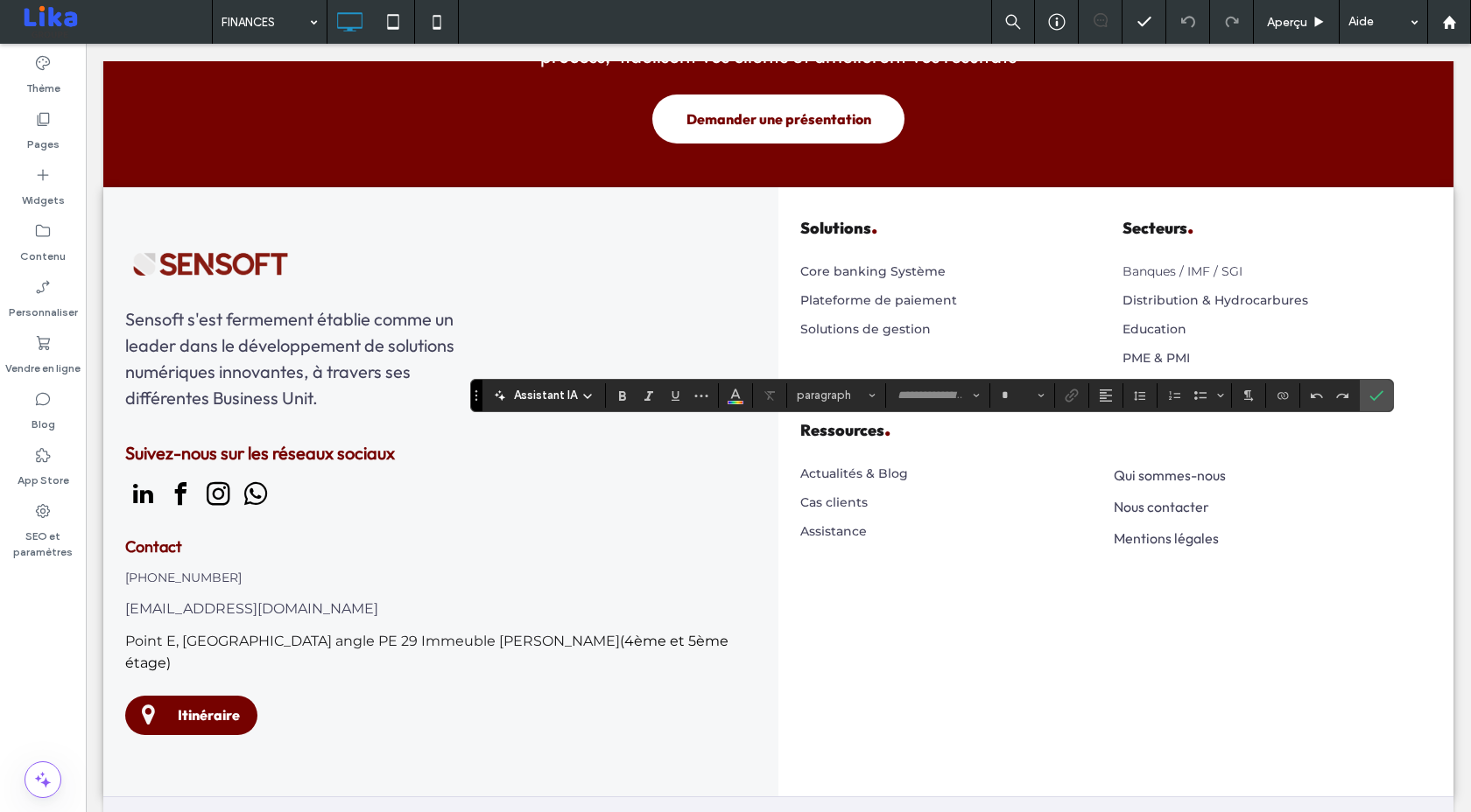
type input "**********"
type input "**"
click at [1369, 393] on icon "Confirmer" at bounding box center [1375, 395] width 14 height 14
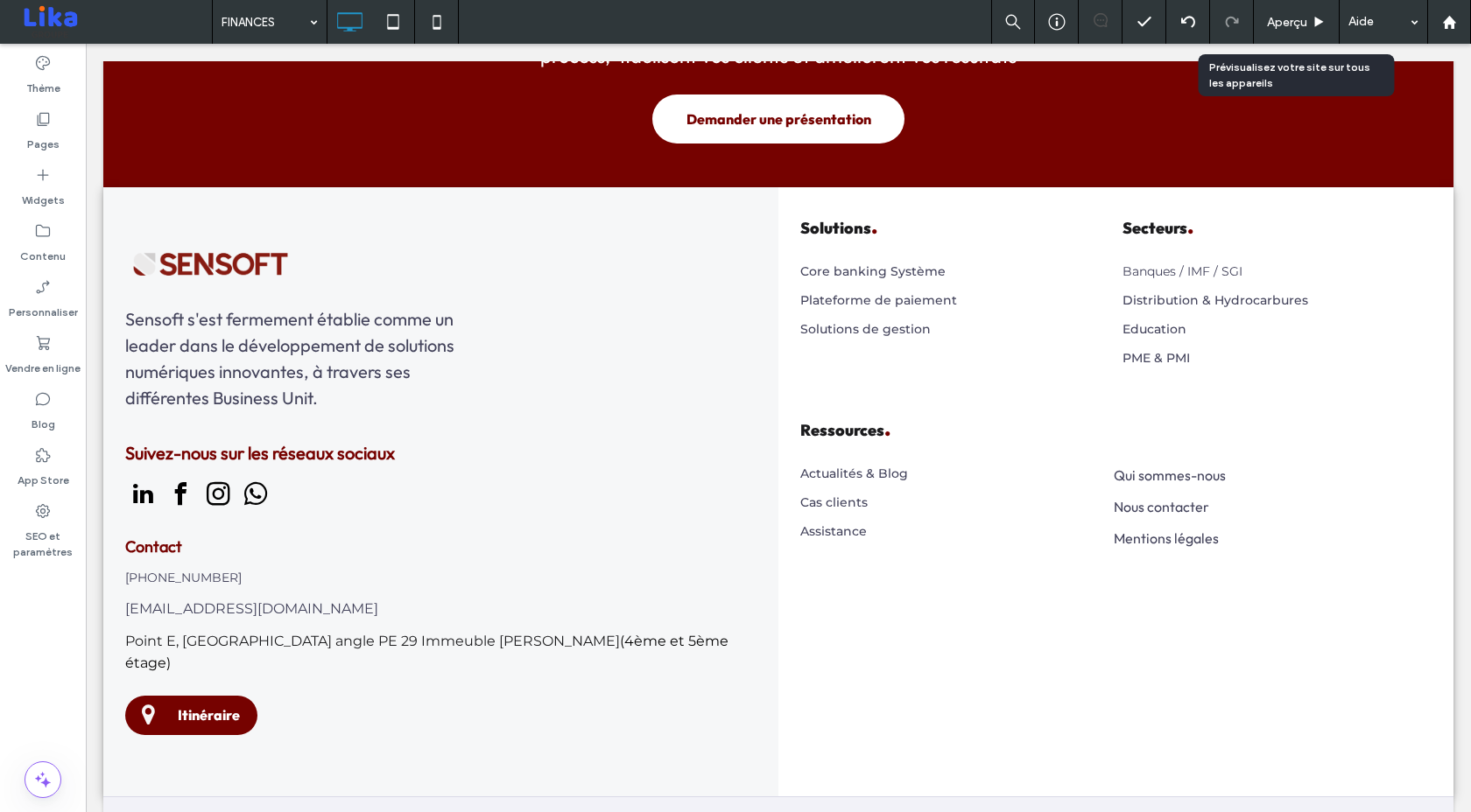
click at [1298, 9] on div "Aperçu" at bounding box center [1296, 22] width 86 height 43
click at [1288, 24] on span "Aperçu" at bounding box center [1286, 22] width 40 height 14
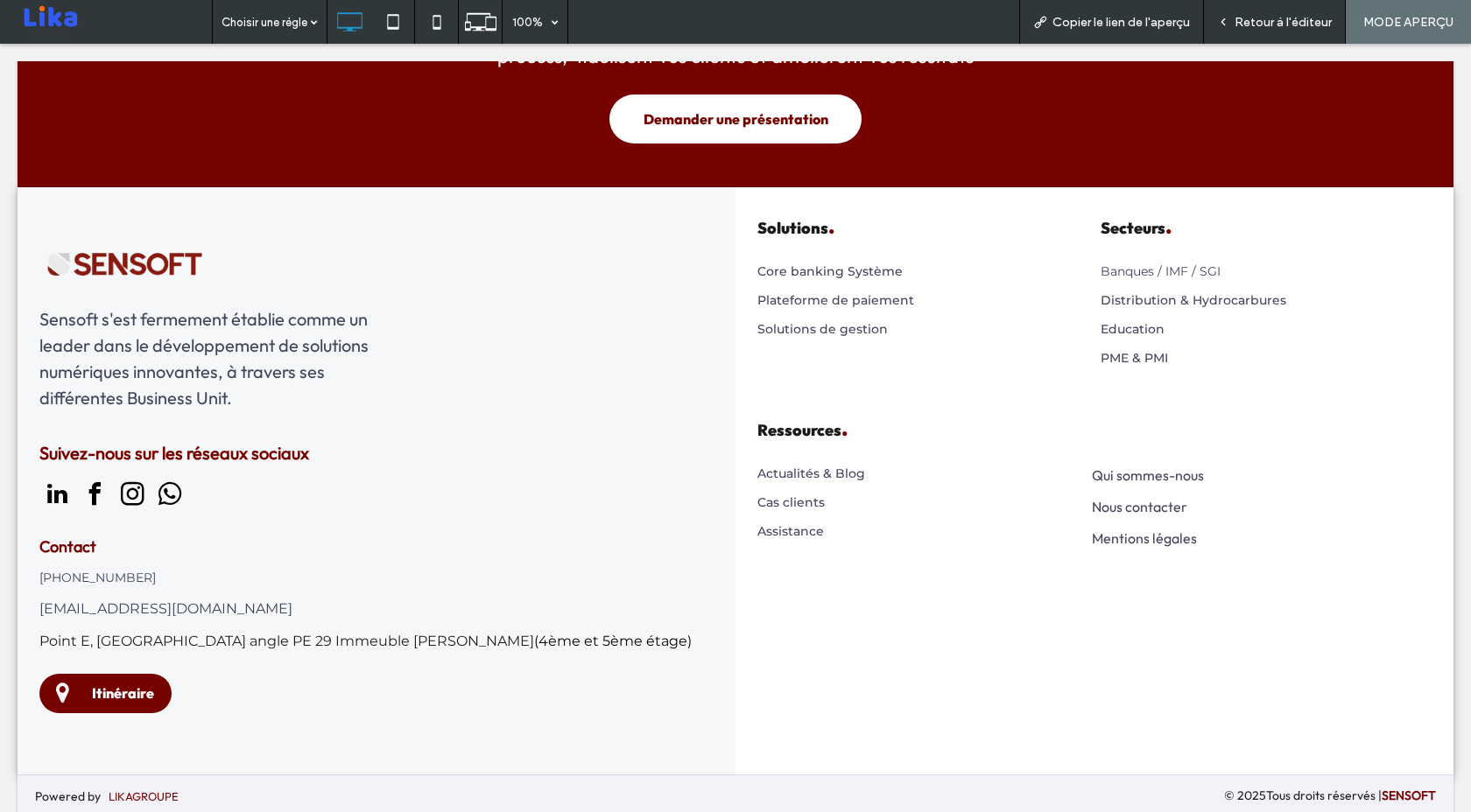
click at [1253, 17] on span "Retour à l'éditeur" at bounding box center [1283, 22] width 97 height 14
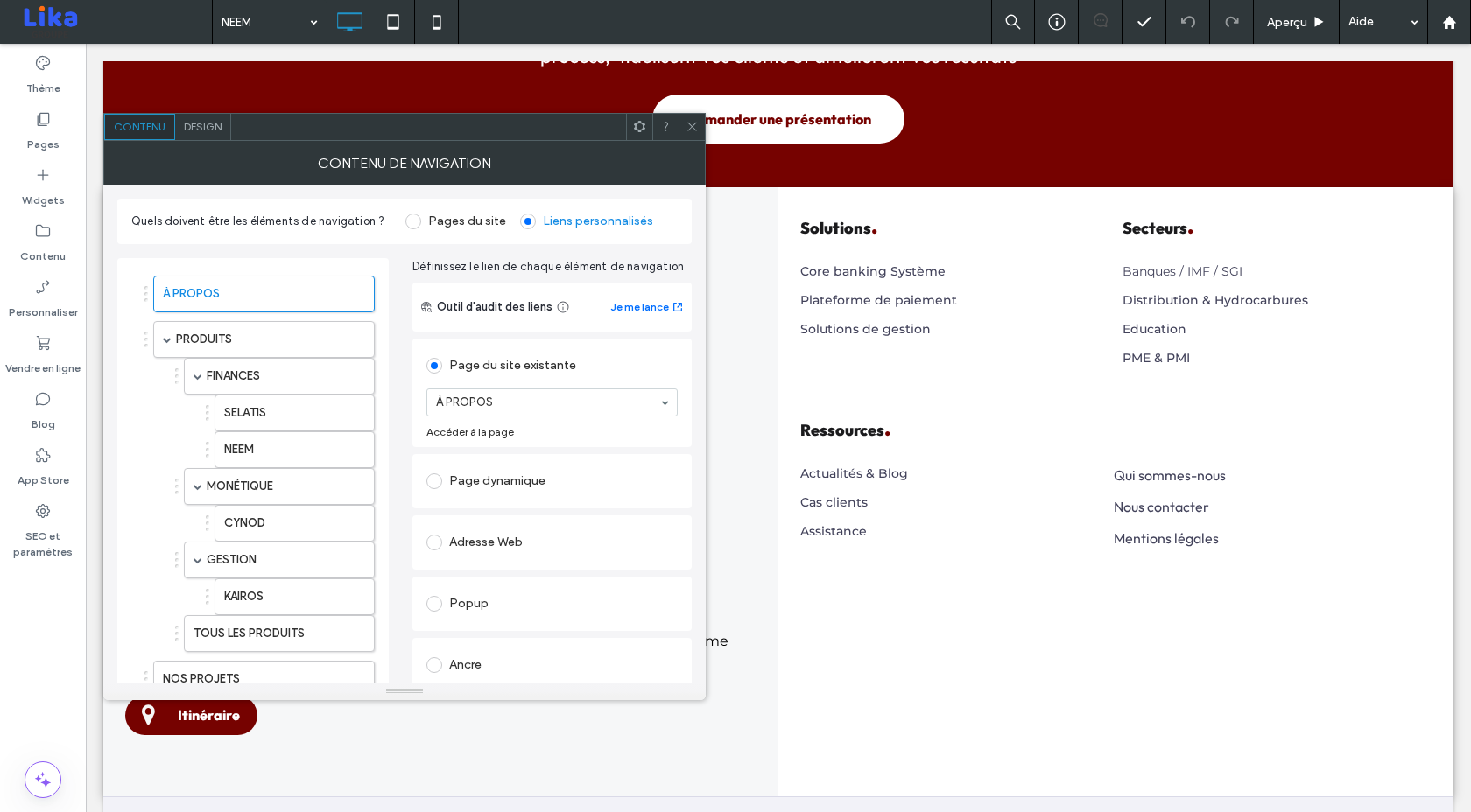
click at [698, 123] on icon at bounding box center [692, 126] width 14 height 14
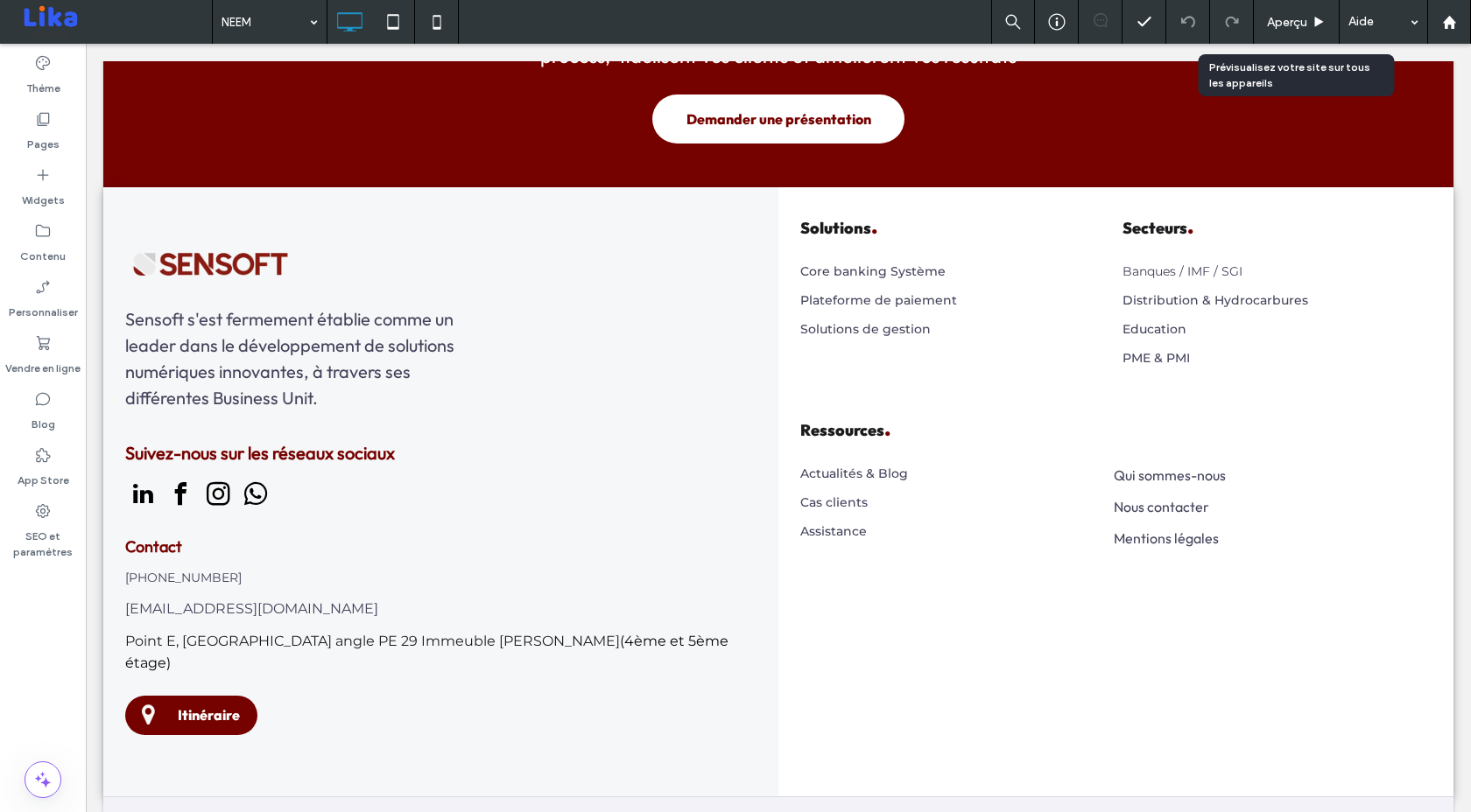
click at [1283, 27] on span "Aperçu" at bounding box center [1286, 22] width 40 height 14
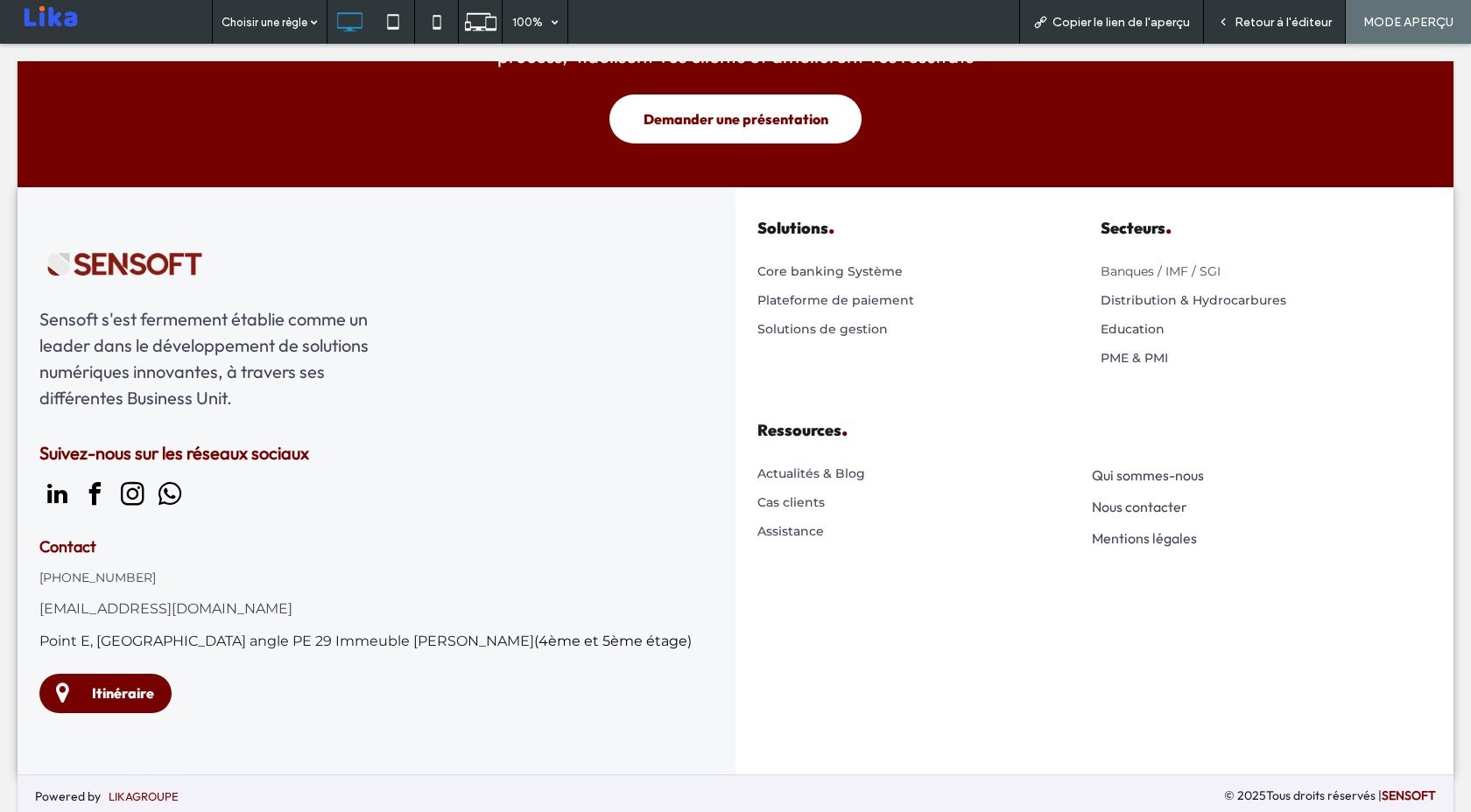
click at [1244, 22] on span "Retour à l'éditeur" at bounding box center [1283, 22] width 97 height 14
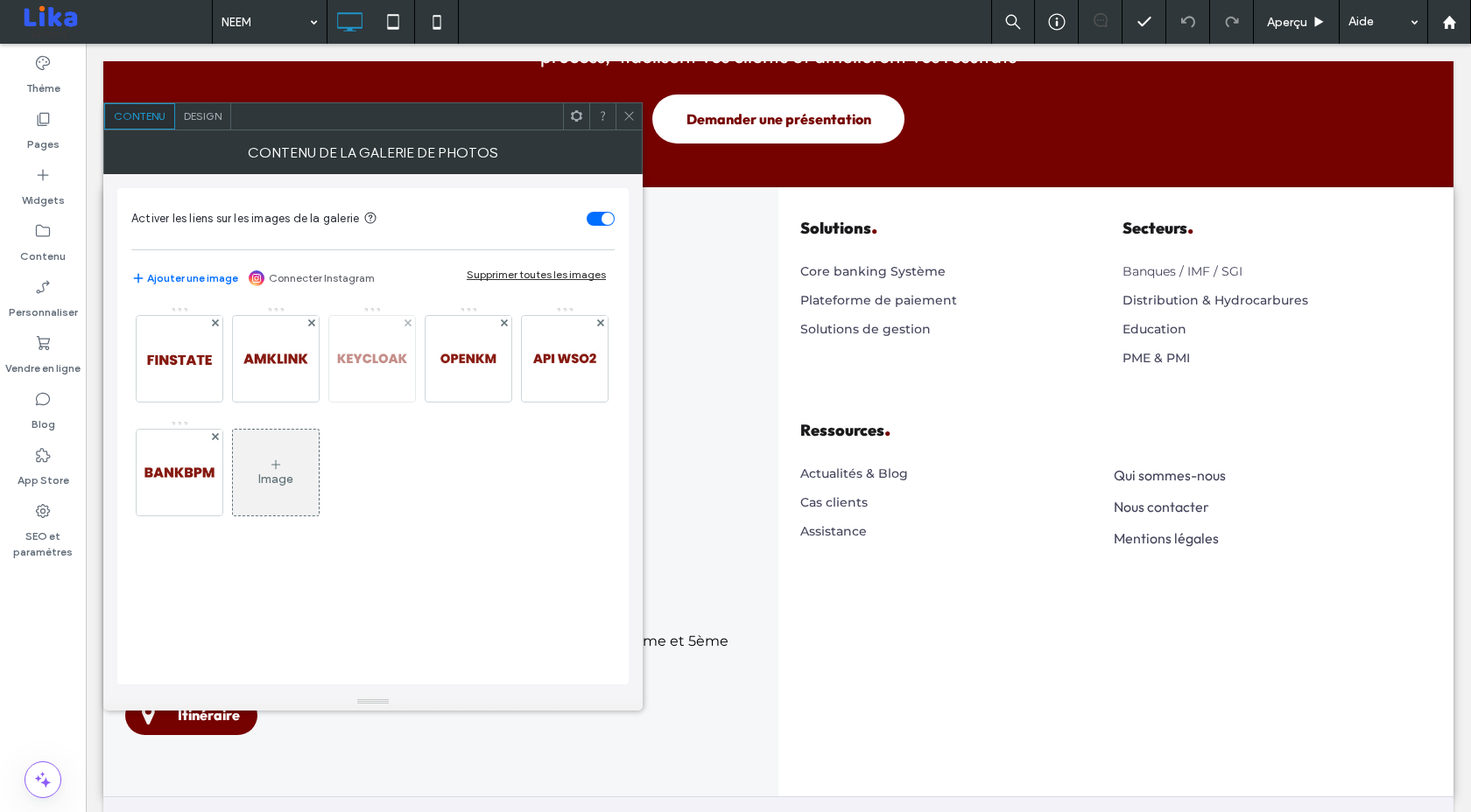
click at [377, 355] on img at bounding box center [372, 358] width 86 height 86
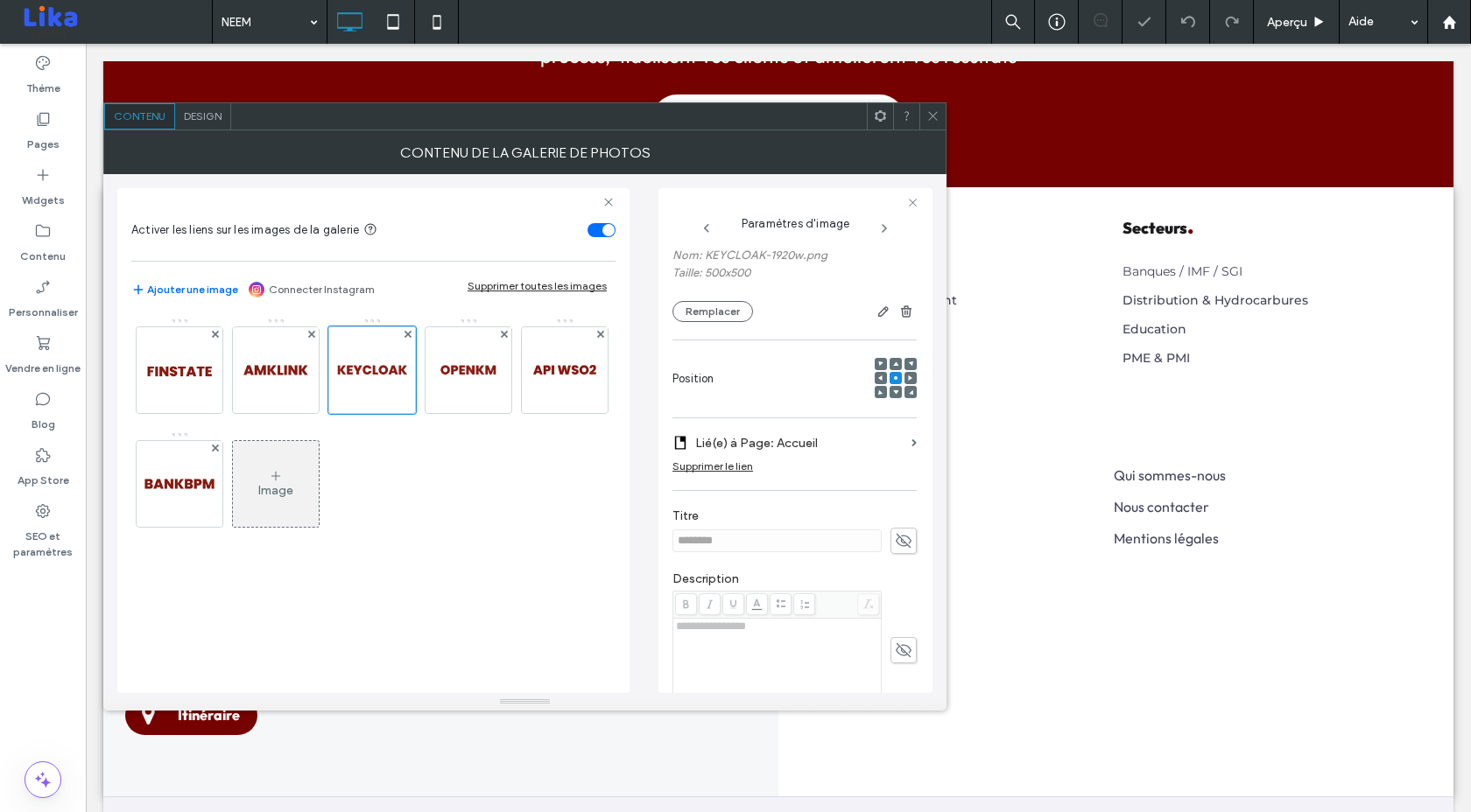
scroll to position [167, 0]
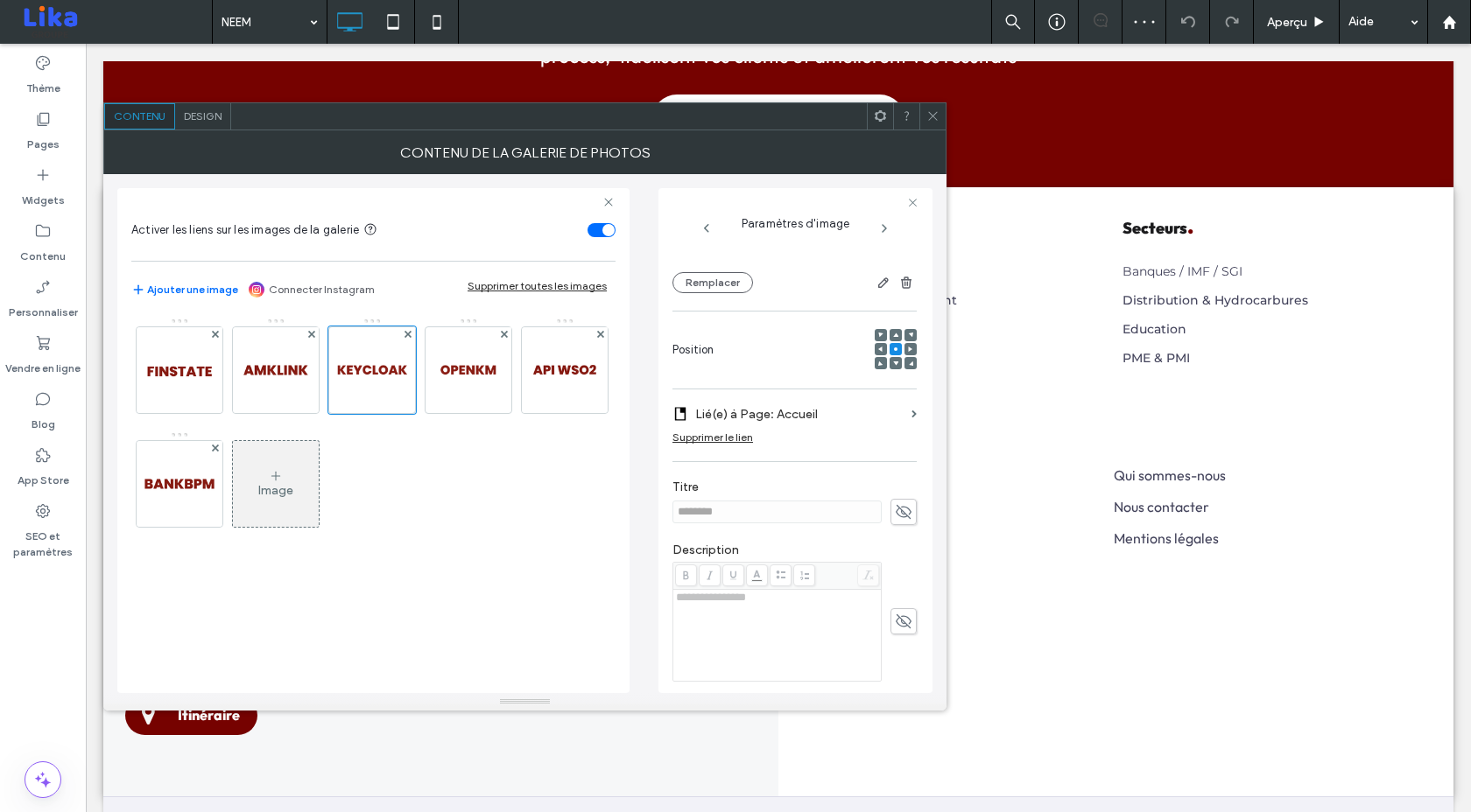
click at [821, 412] on label "Lié(e) à Page: Accueil" at bounding box center [799, 415] width 209 height 33
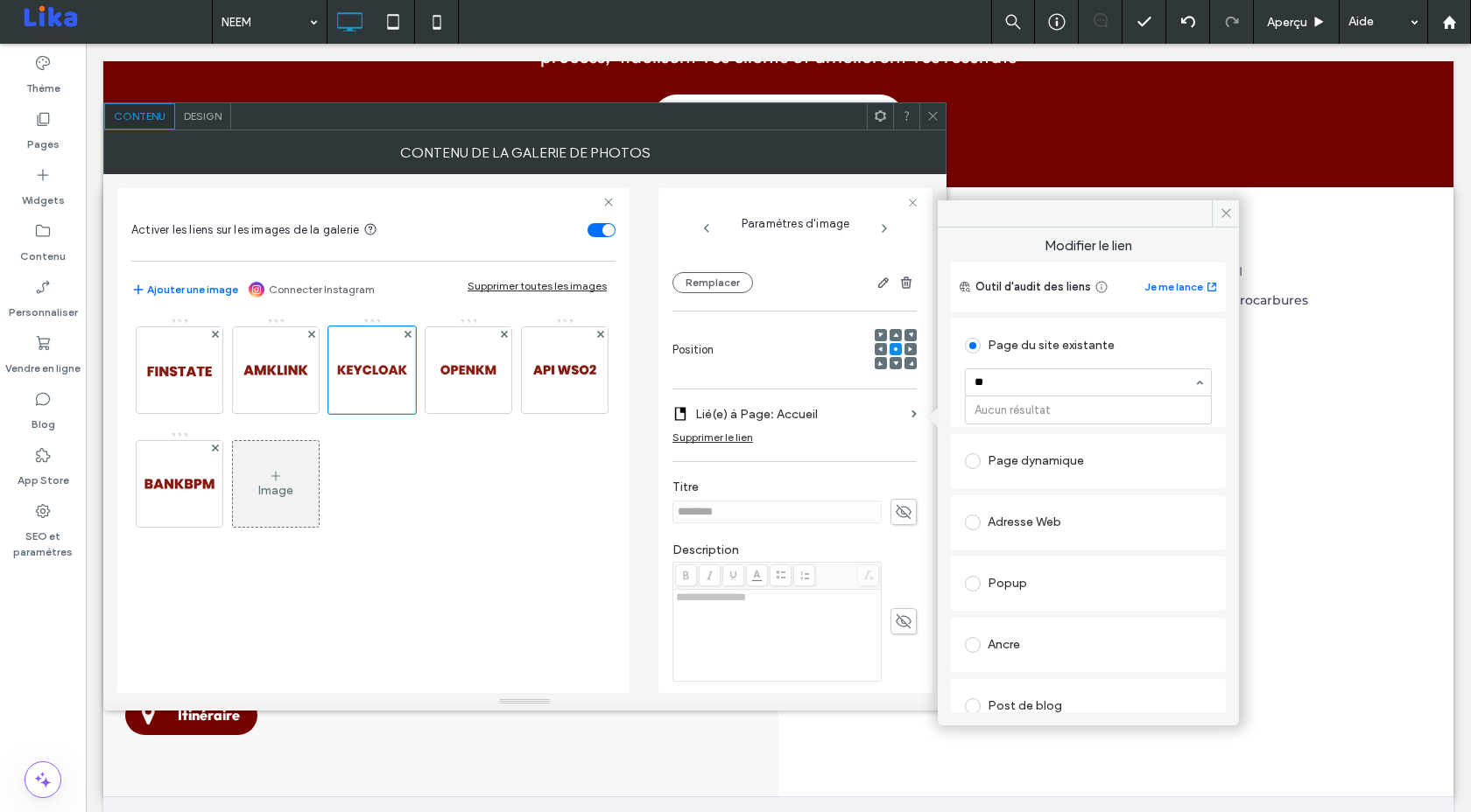
type input "*"
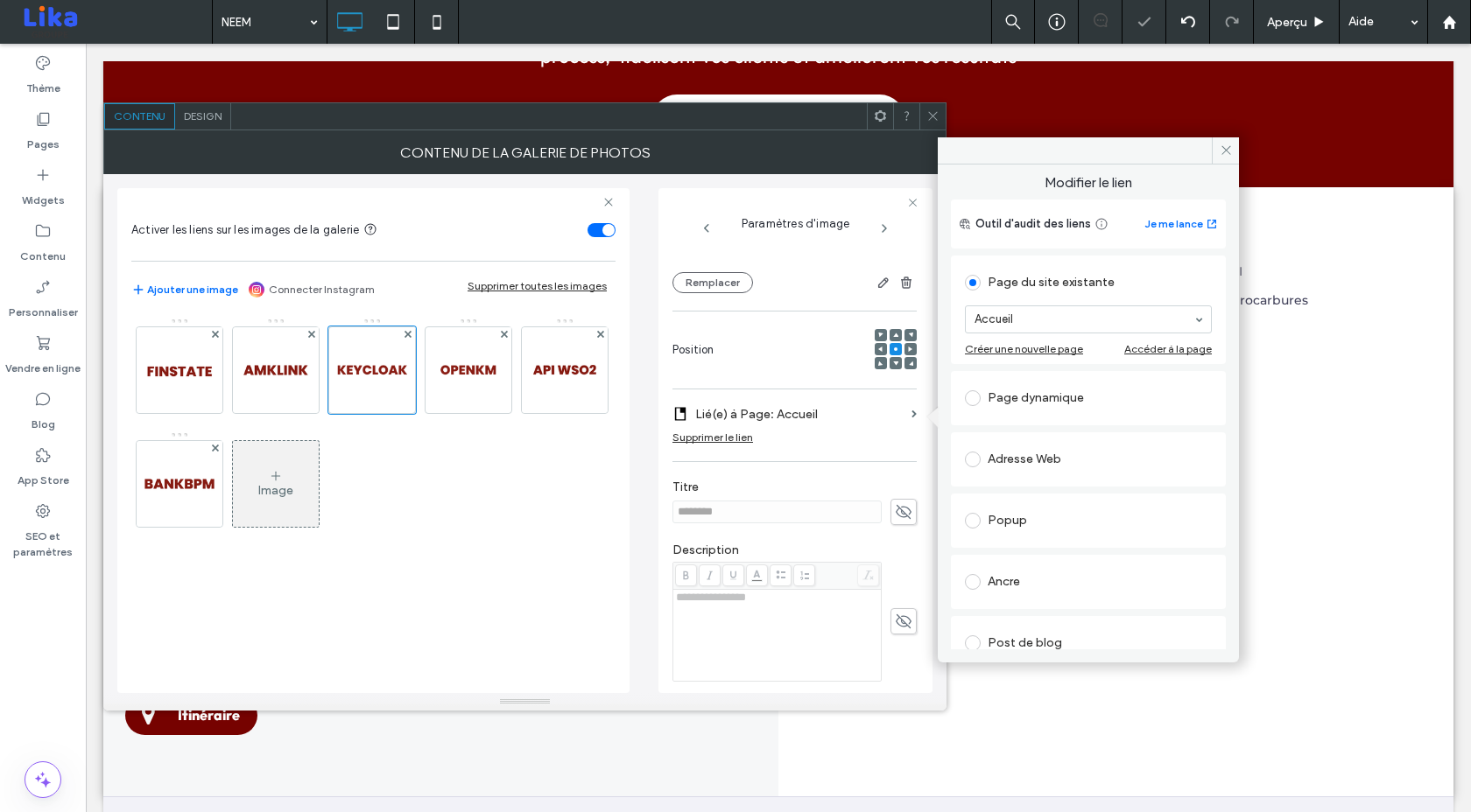
click at [487, 523] on div "Image" at bounding box center [372, 431] width 482 height 227
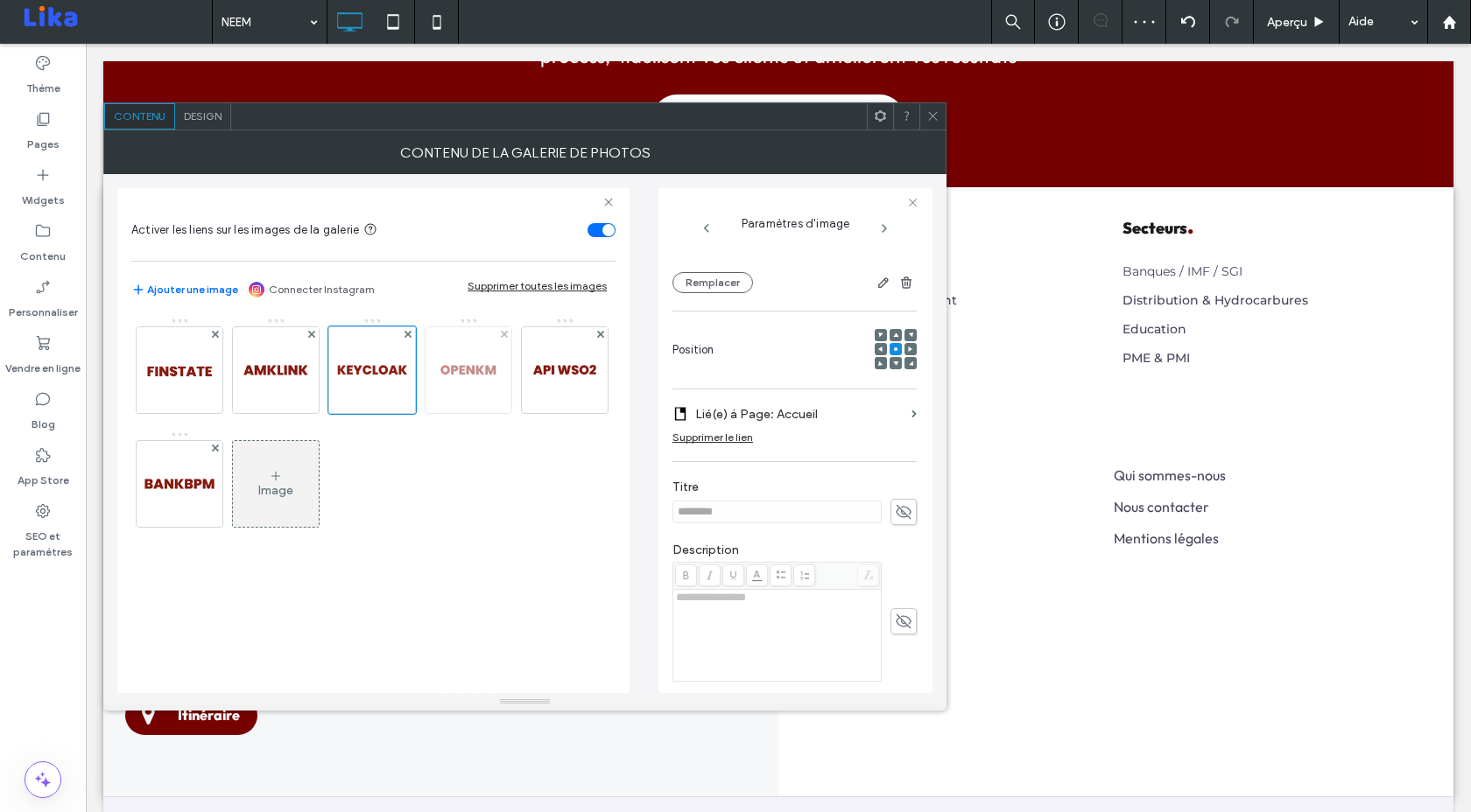
click at [473, 407] on img at bounding box center [468, 370] width 86 height 86
click at [857, 418] on label "Lié(e) à Page: Accueil" at bounding box center [799, 415] width 209 height 33
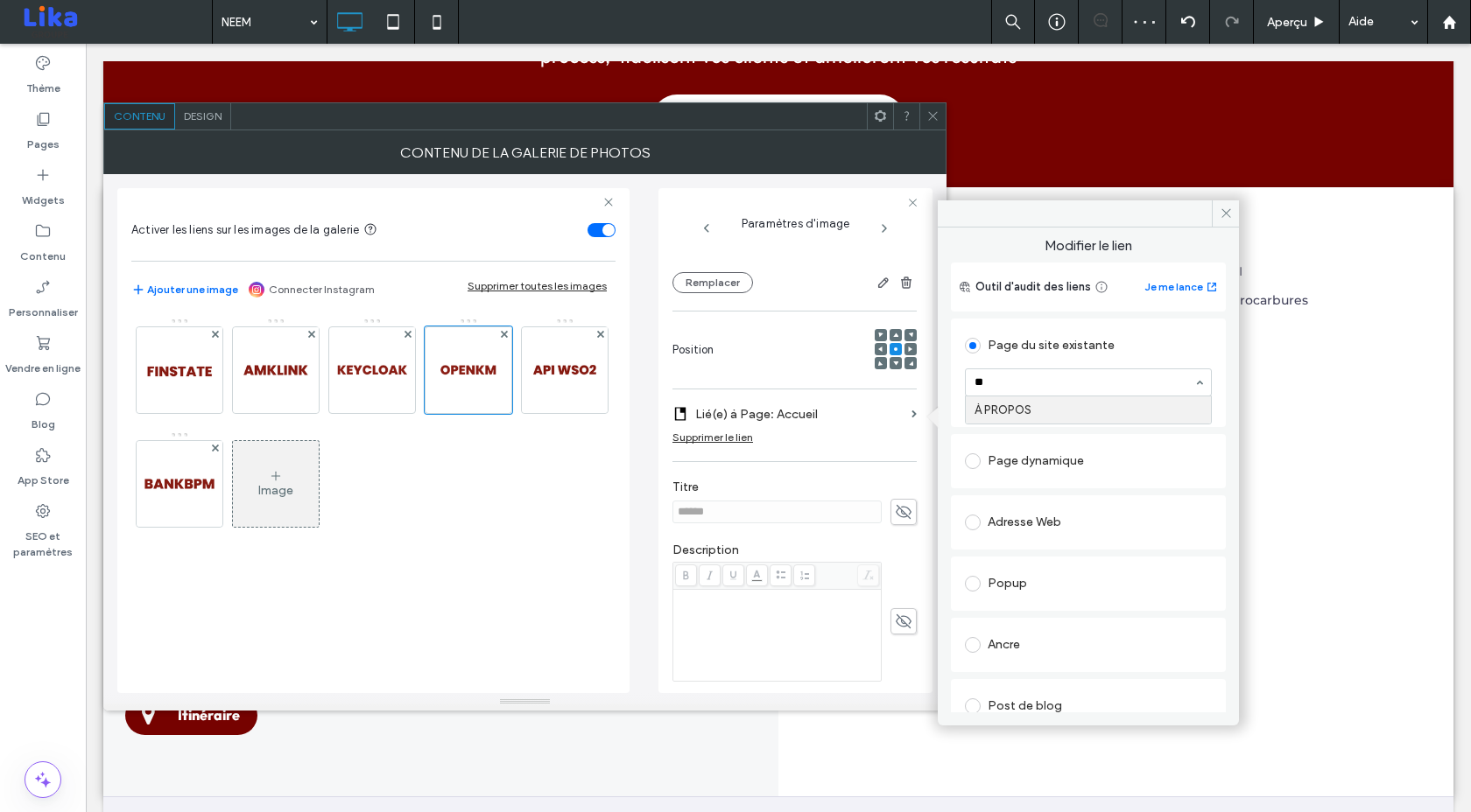
type input "*"
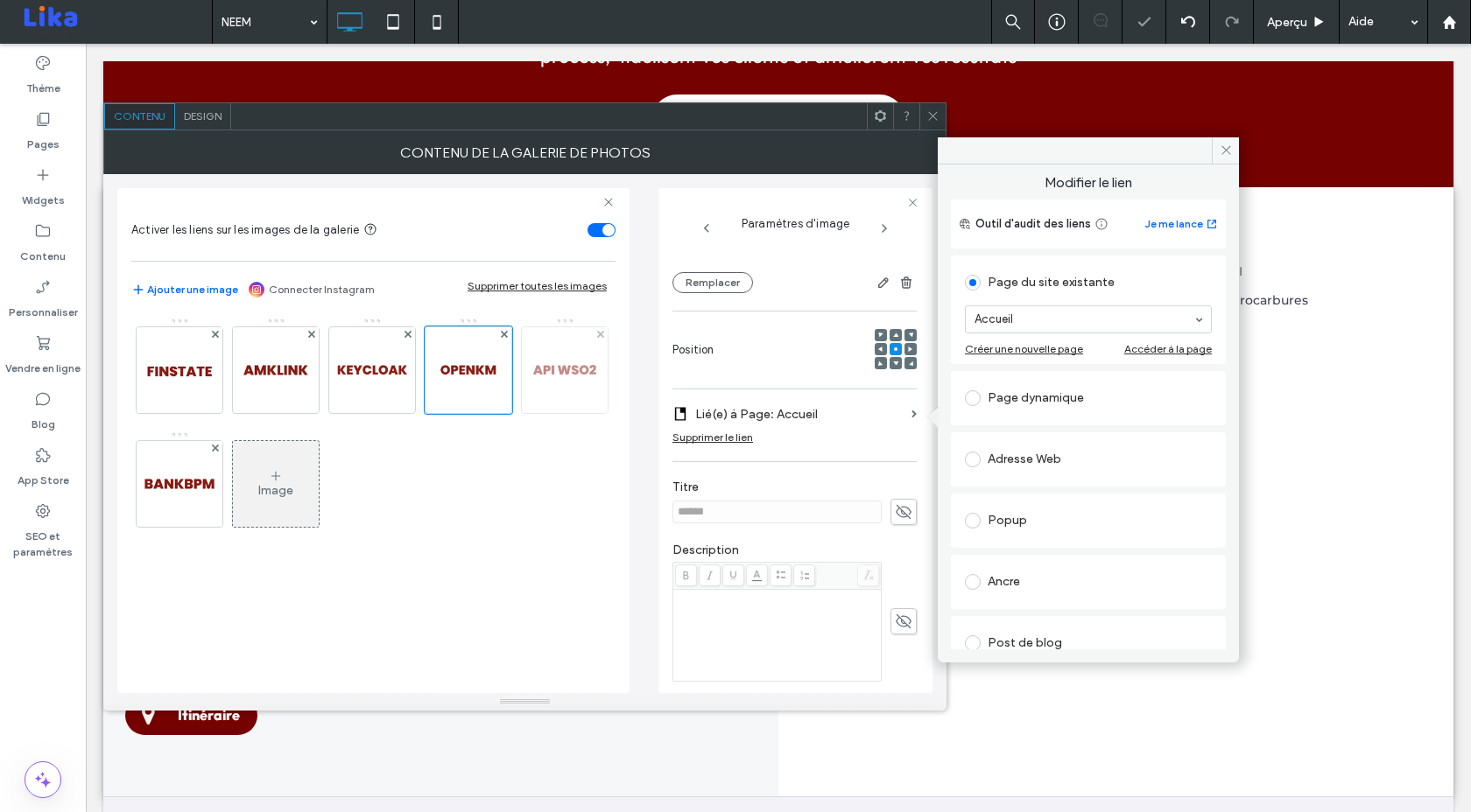
click at [566, 364] on img at bounding box center [564, 370] width 86 height 86
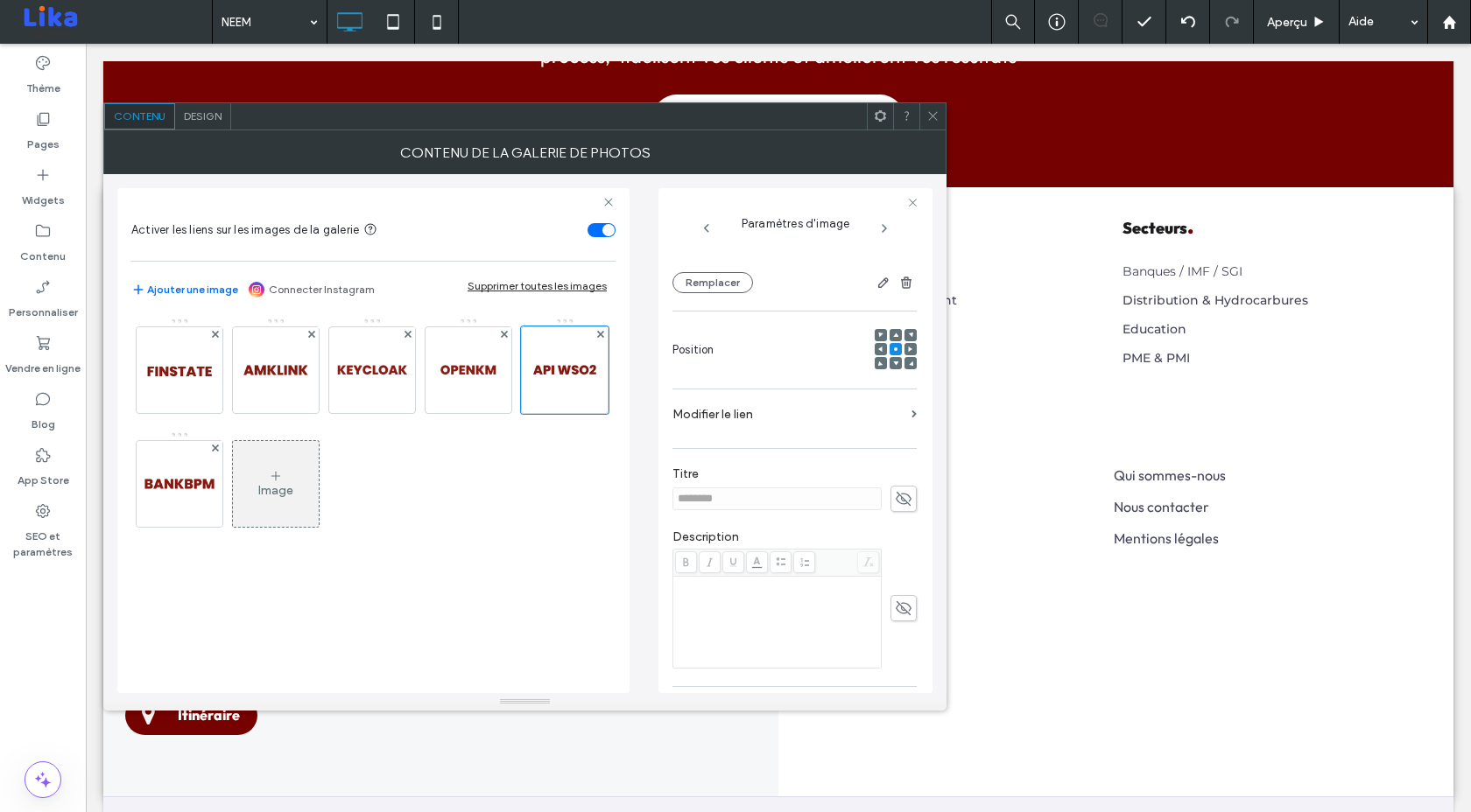
click at [782, 413] on label "Modifier le lien" at bounding box center [788, 415] width 232 height 33
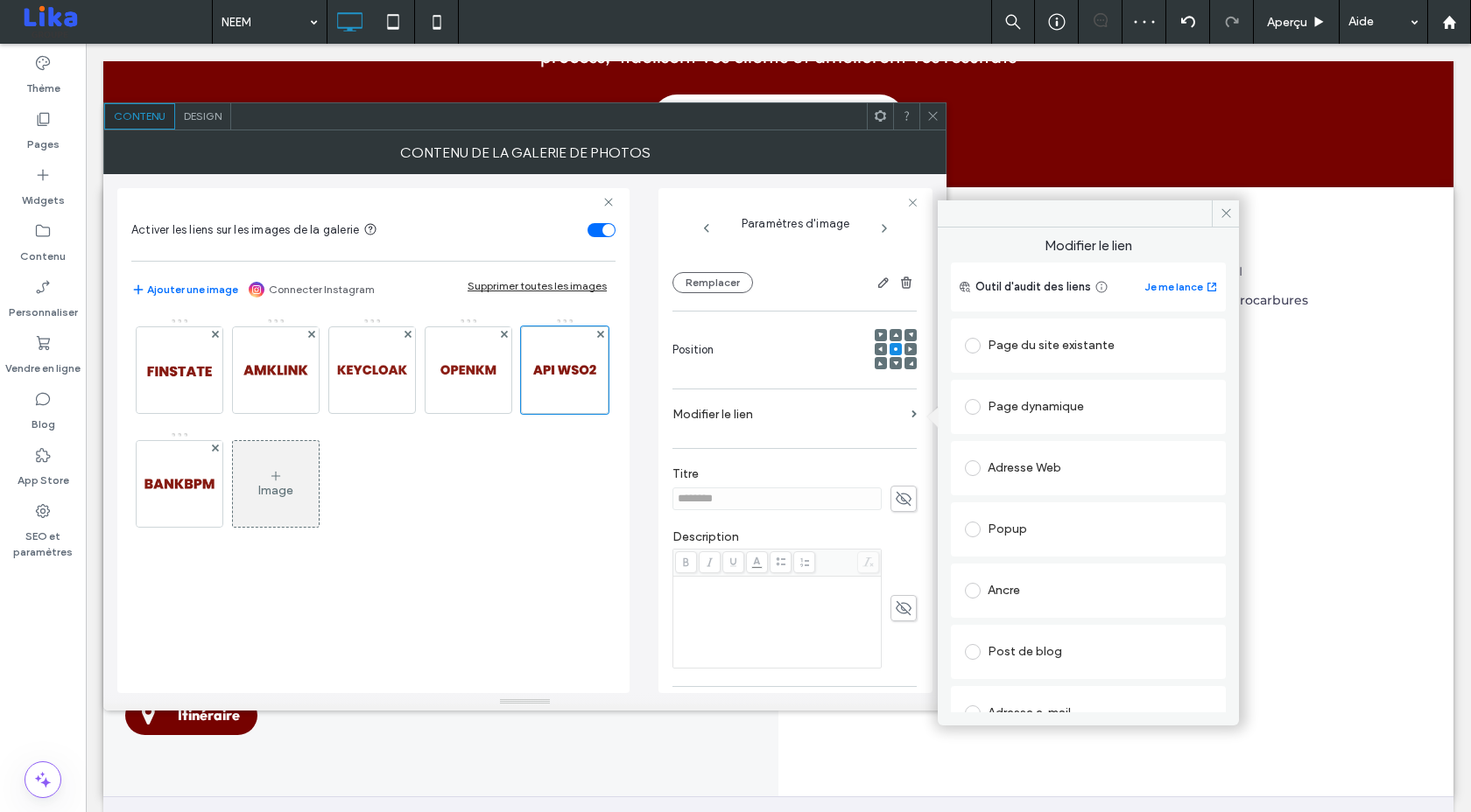
click at [999, 407] on div "Page dynamique" at bounding box center [1088, 406] width 247 height 28
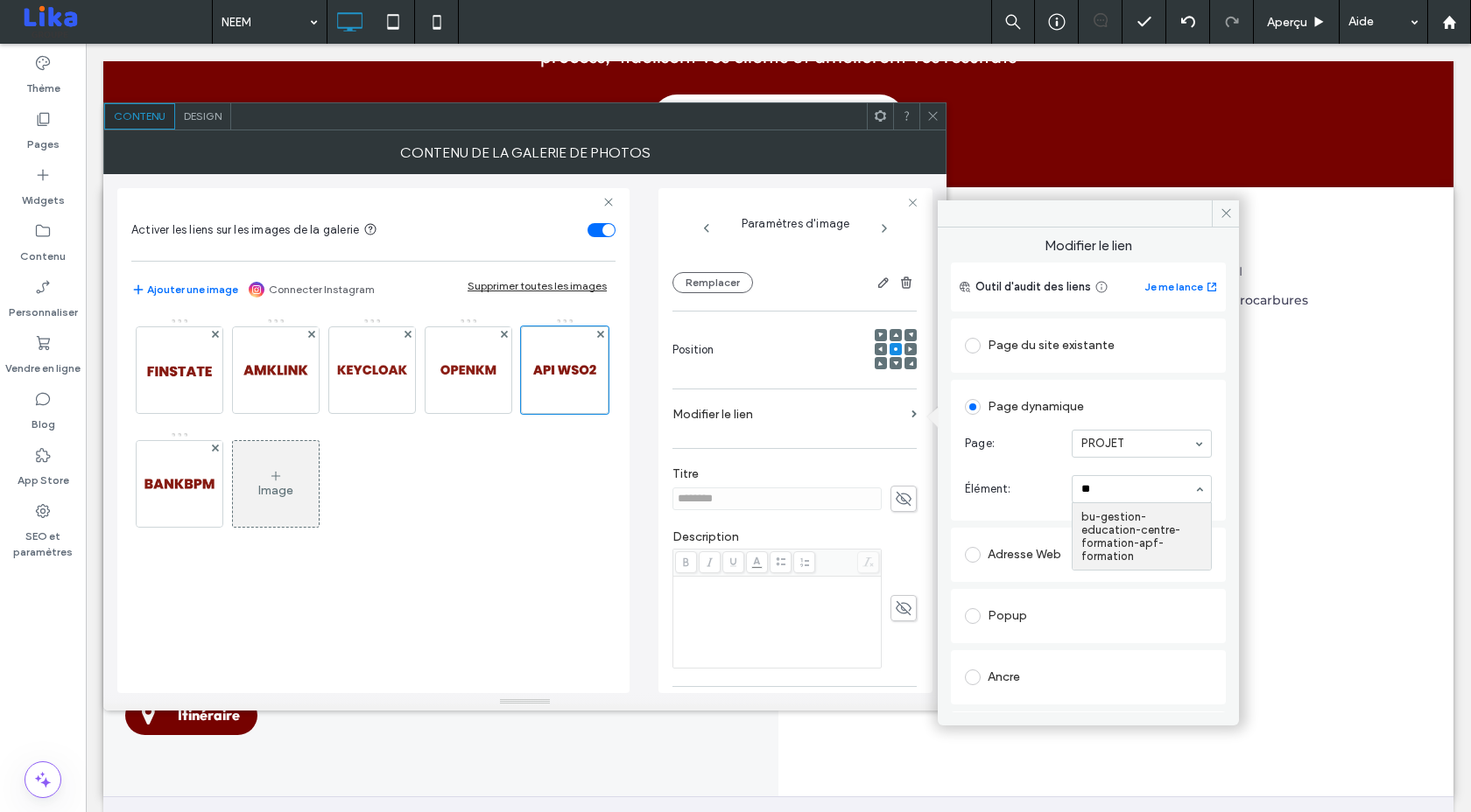
type input "*"
click at [1077, 350] on div "Page du site existante" at bounding box center [1088, 346] width 247 height 28
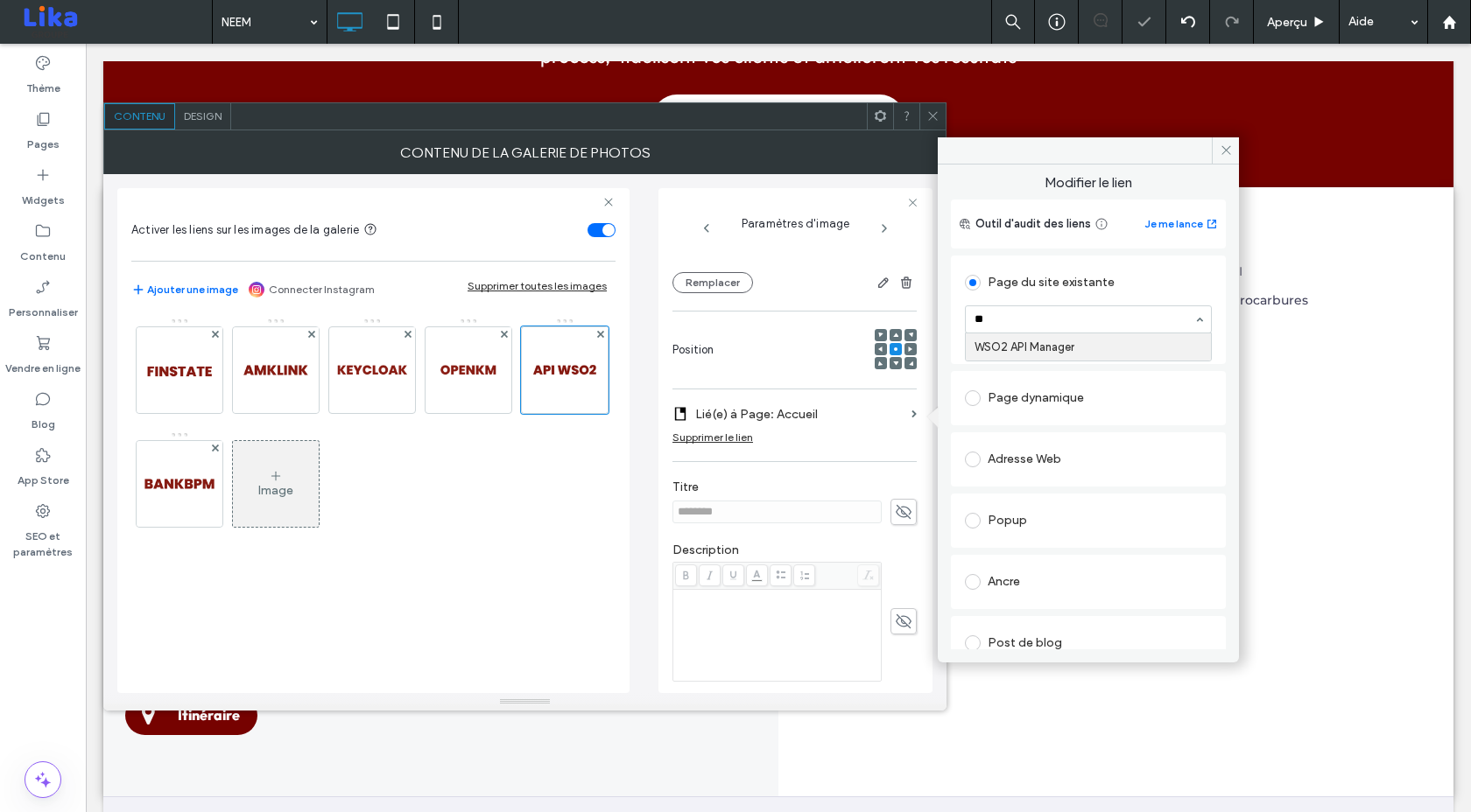
type input "***"
click at [946, 262] on div "Modifier le lien Outil d'audit des liens Je me lance Page du site existante WSO…" at bounding box center [1088, 407] width 301 height 485
click at [1226, 146] on icon at bounding box center [1226, 150] width 14 height 14
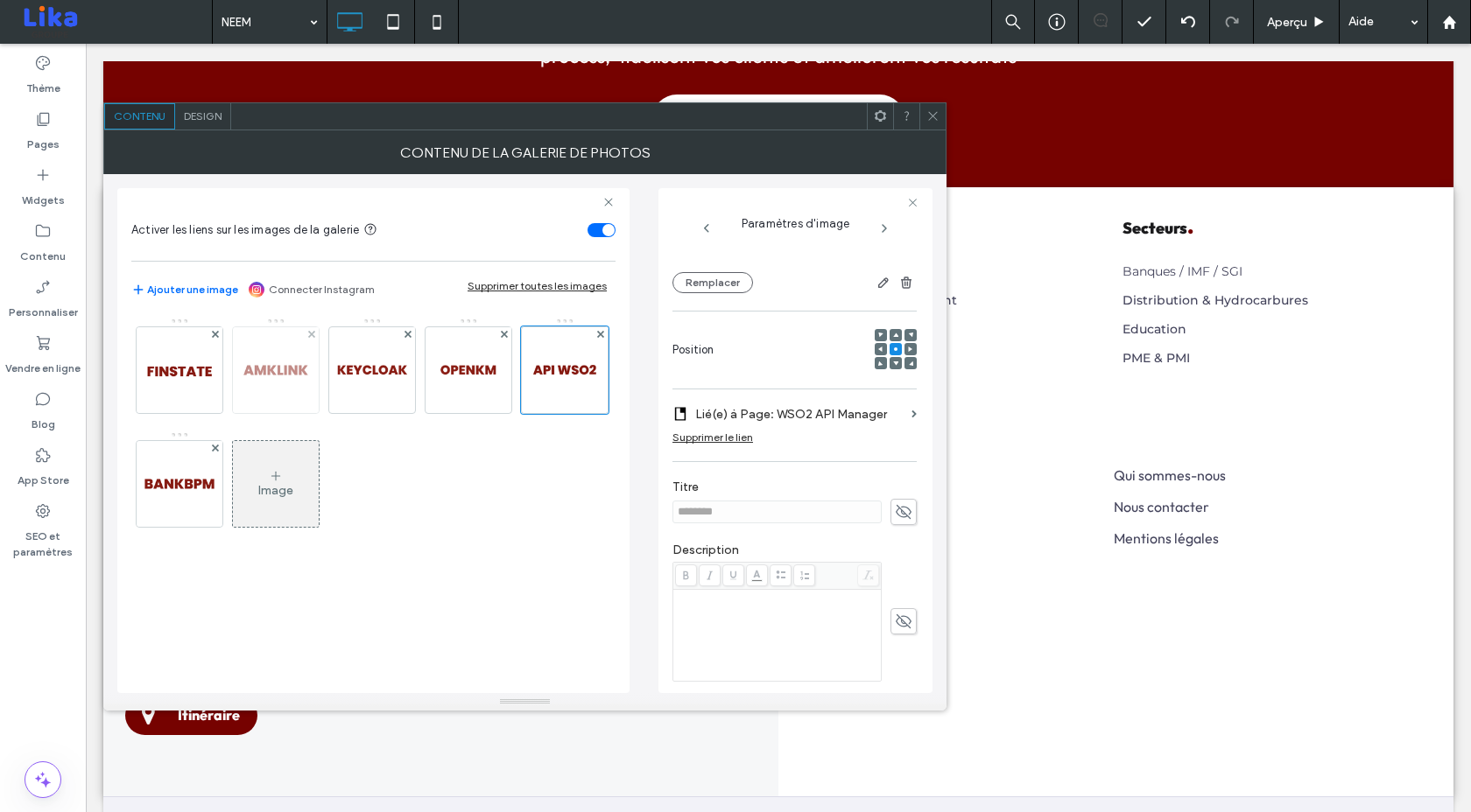
click at [281, 384] on img at bounding box center [275, 370] width 86 height 86
click at [180, 374] on img at bounding box center [179, 370] width 86 height 86
click at [184, 472] on img at bounding box center [179, 483] width 86 height 86
click at [362, 358] on img at bounding box center [372, 370] width 86 height 86
click at [793, 414] on label "Lié(e) à Page: Accueil" at bounding box center [799, 415] width 209 height 33
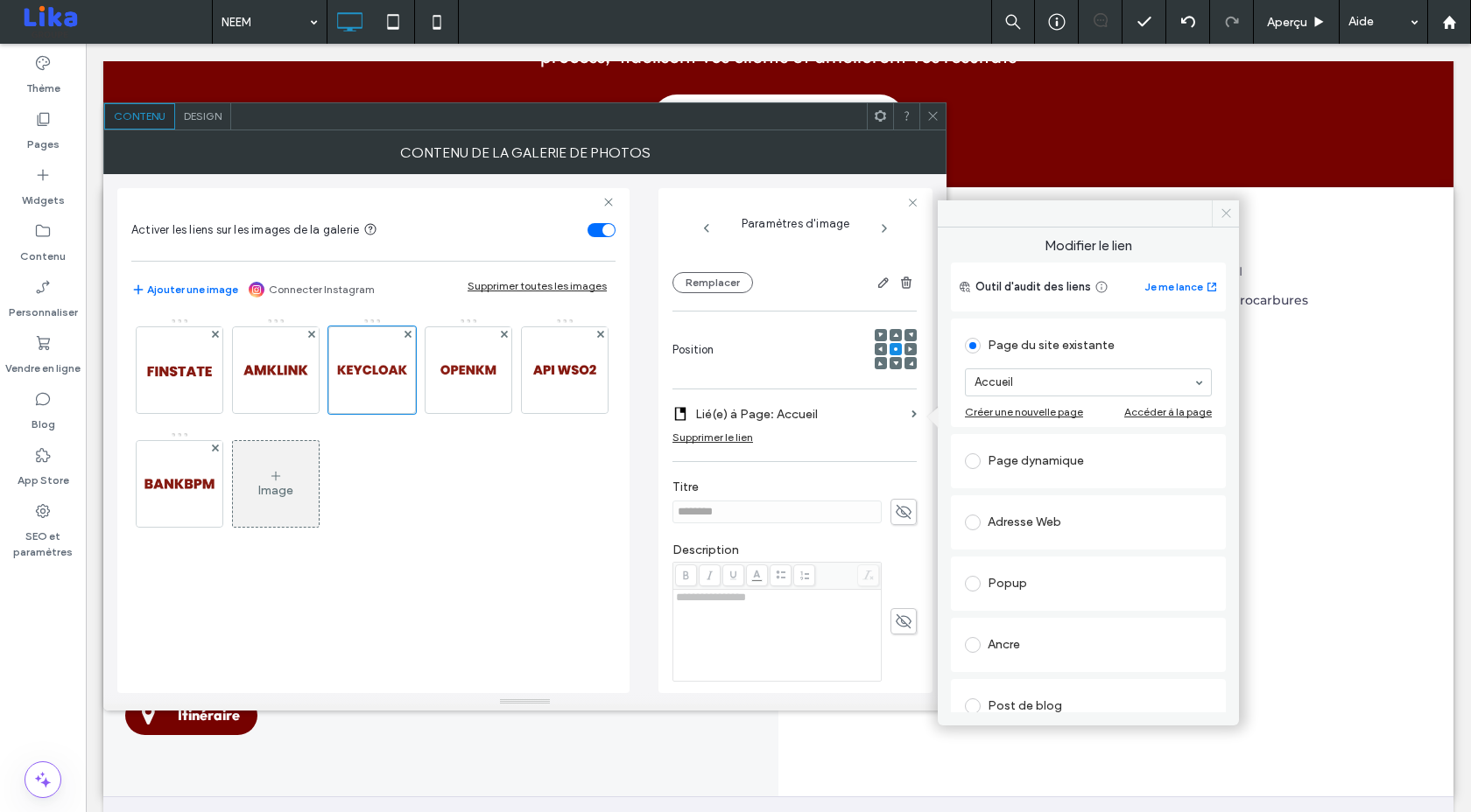
click at [1222, 211] on icon at bounding box center [1226, 213] width 14 height 14
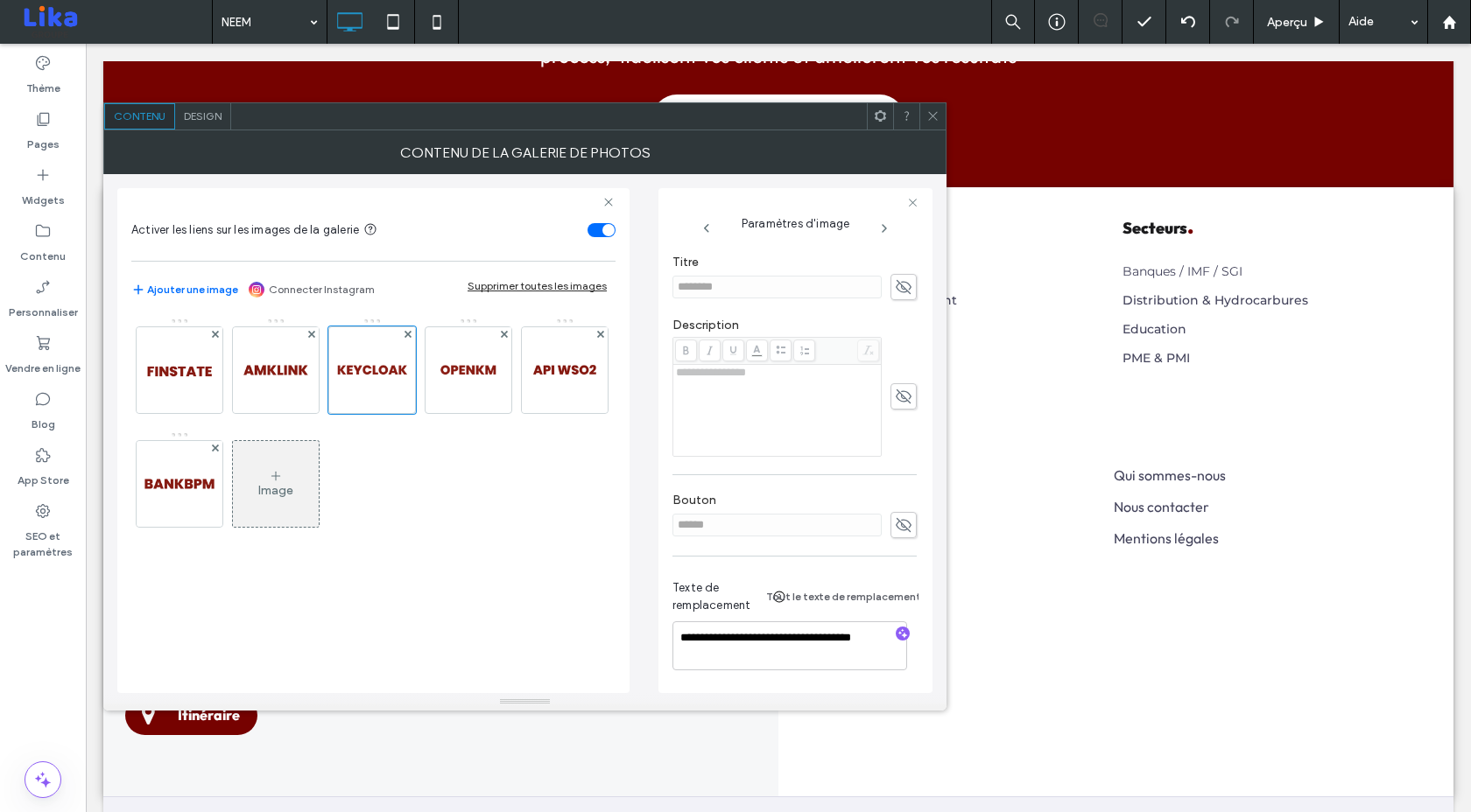
scroll to position [400, 0]
click at [737, 648] on textarea "**********" at bounding box center [789, 646] width 234 height 49
click at [518, 584] on div "Image" at bounding box center [373, 496] width 484 height 376
click at [520, 507] on div "Image" at bounding box center [372, 431] width 482 height 227
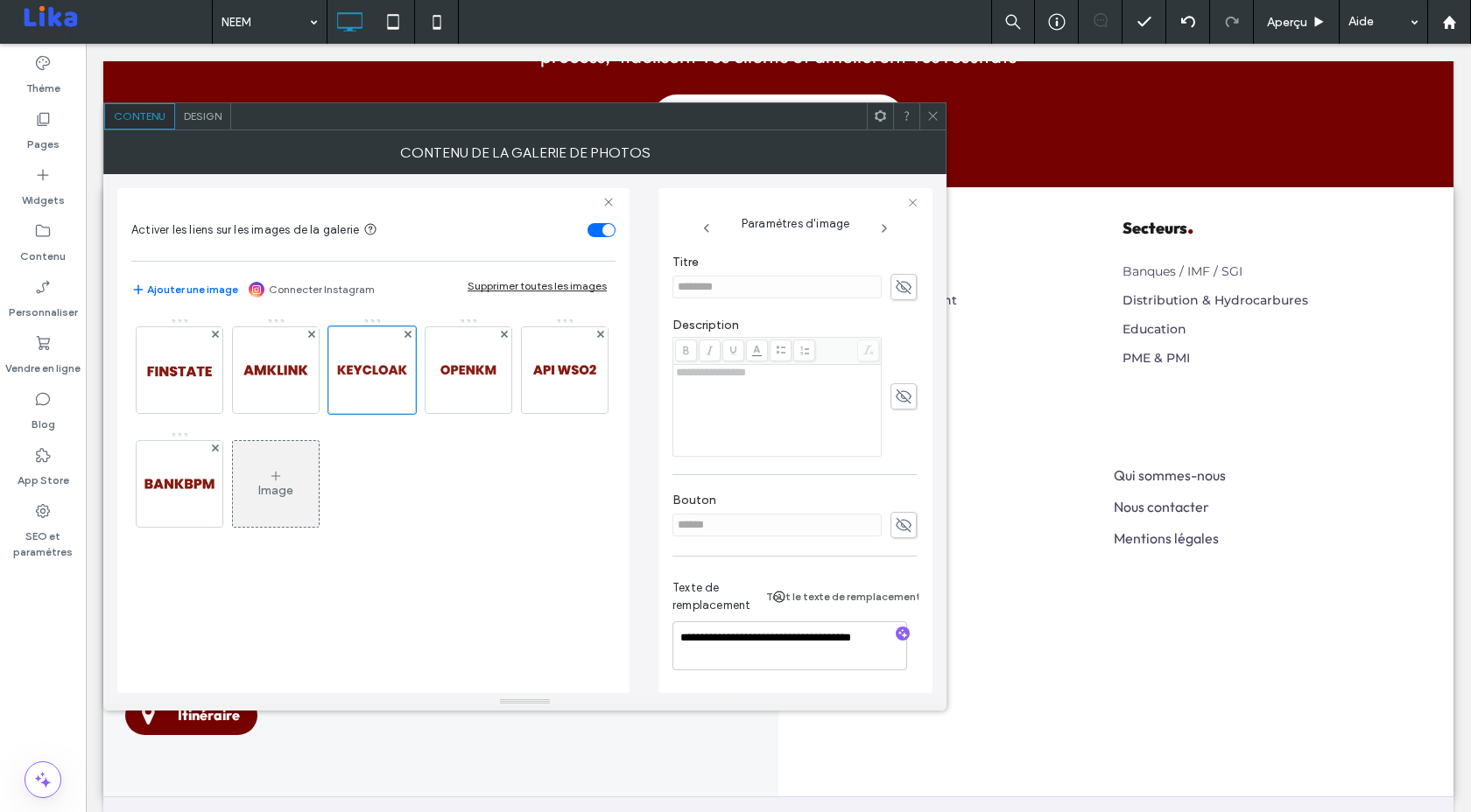
click at [413, 558] on div "Image" at bounding box center [373, 496] width 484 height 376
click at [931, 119] on icon at bounding box center [932, 116] width 14 height 14
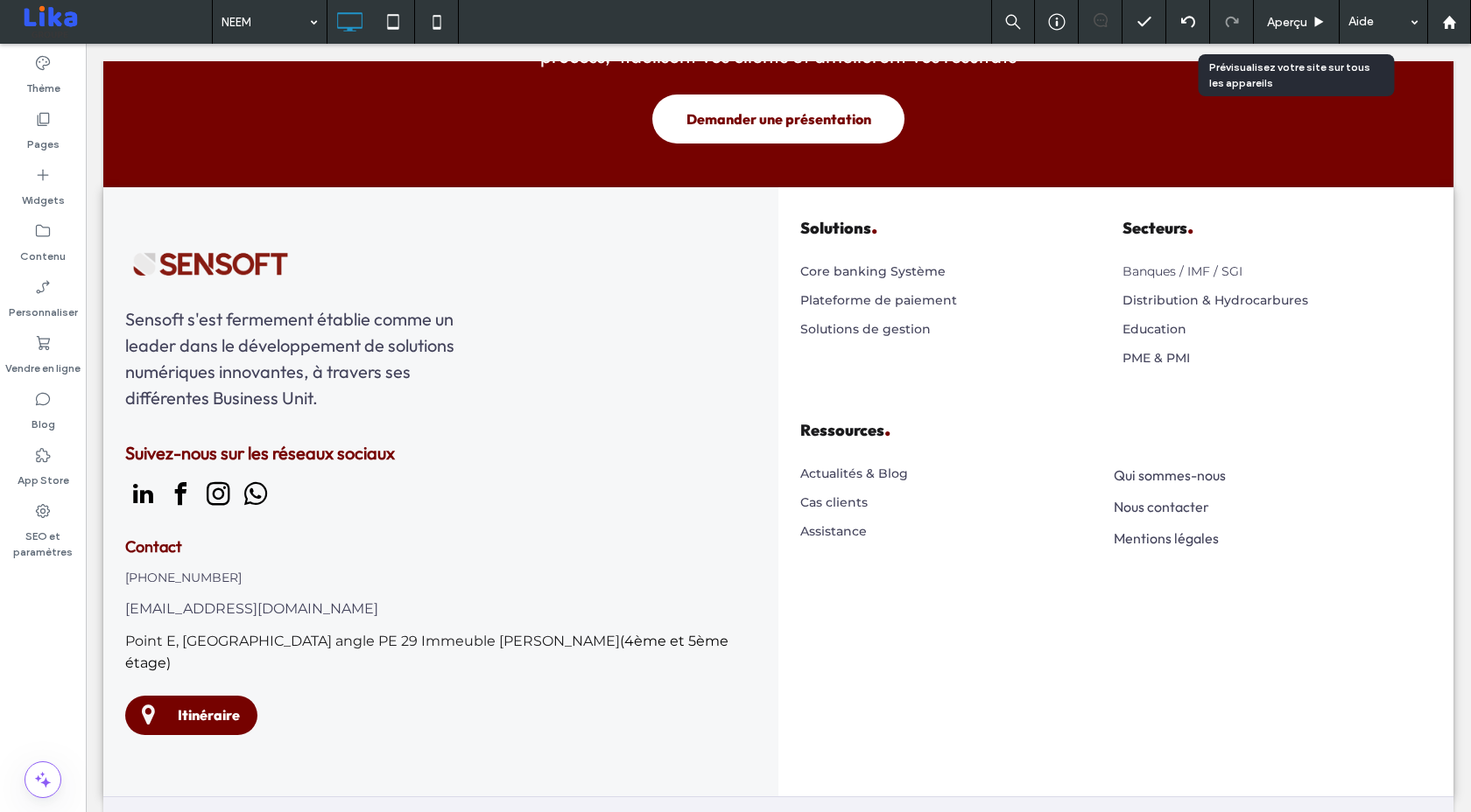
click at [1312, 30] on div "Aperçu" at bounding box center [1296, 22] width 86 height 43
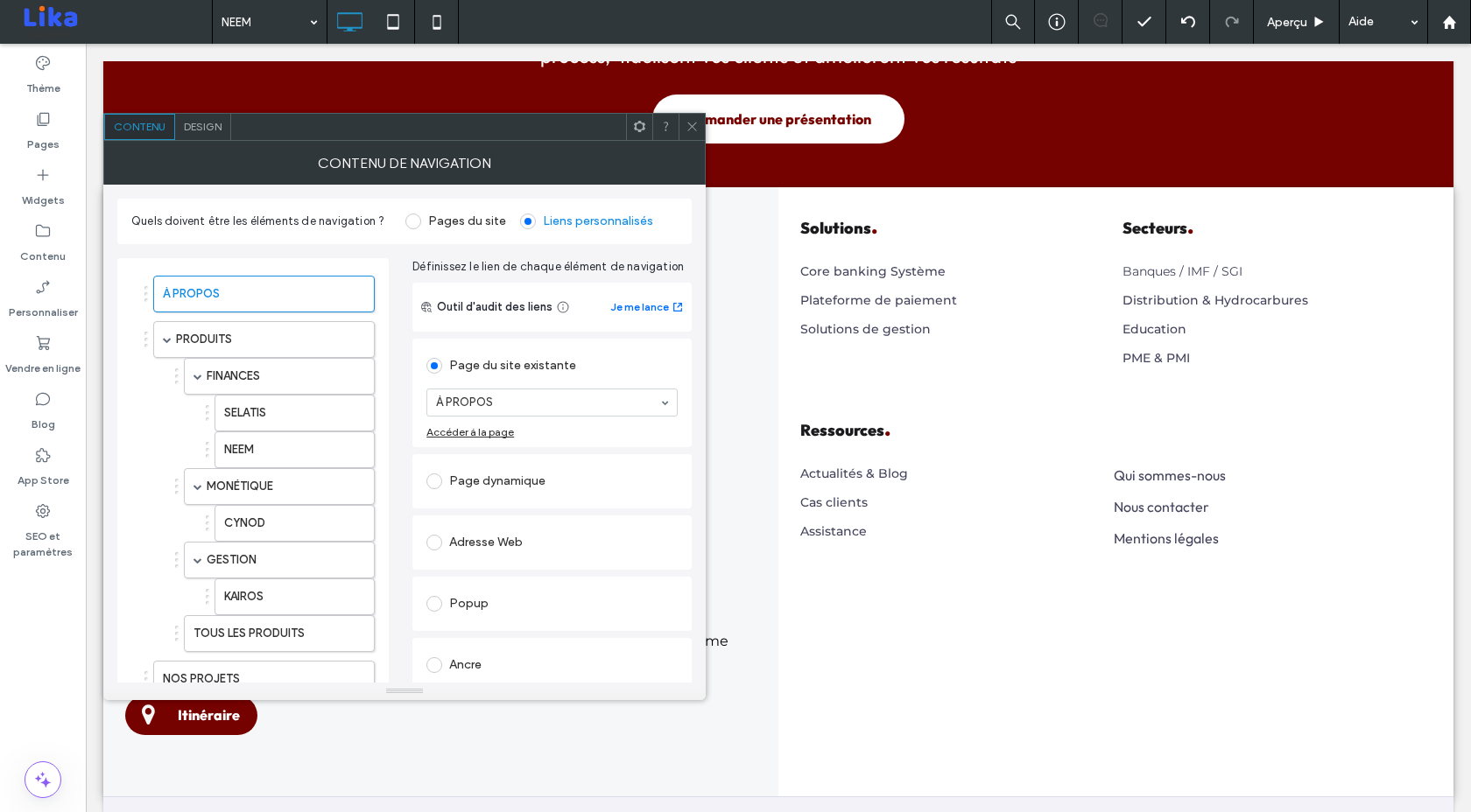
click at [690, 125] on icon at bounding box center [692, 126] width 14 height 14
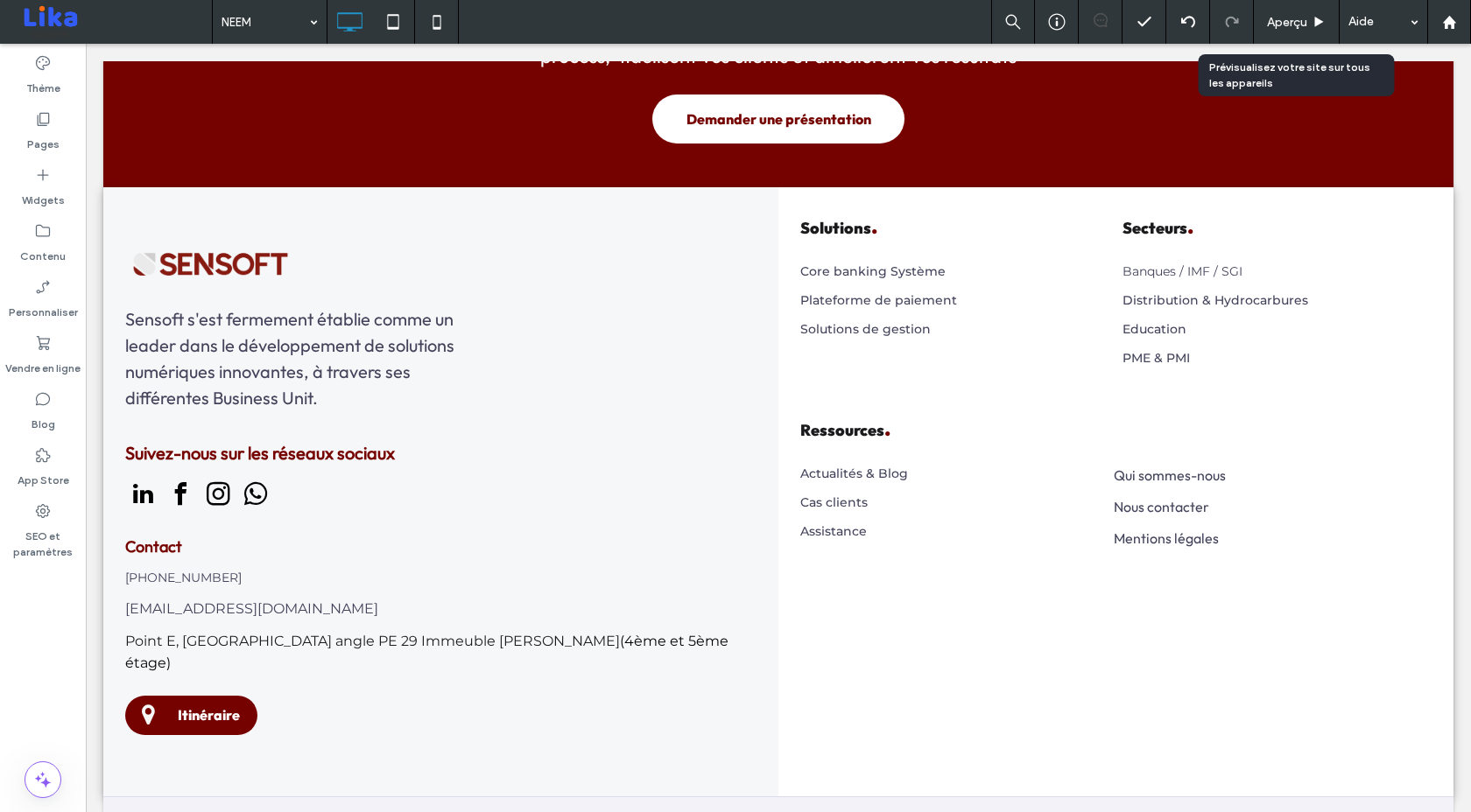
click at [1313, 19] on icon at bounding box center [1319, 22] width 14 height 14
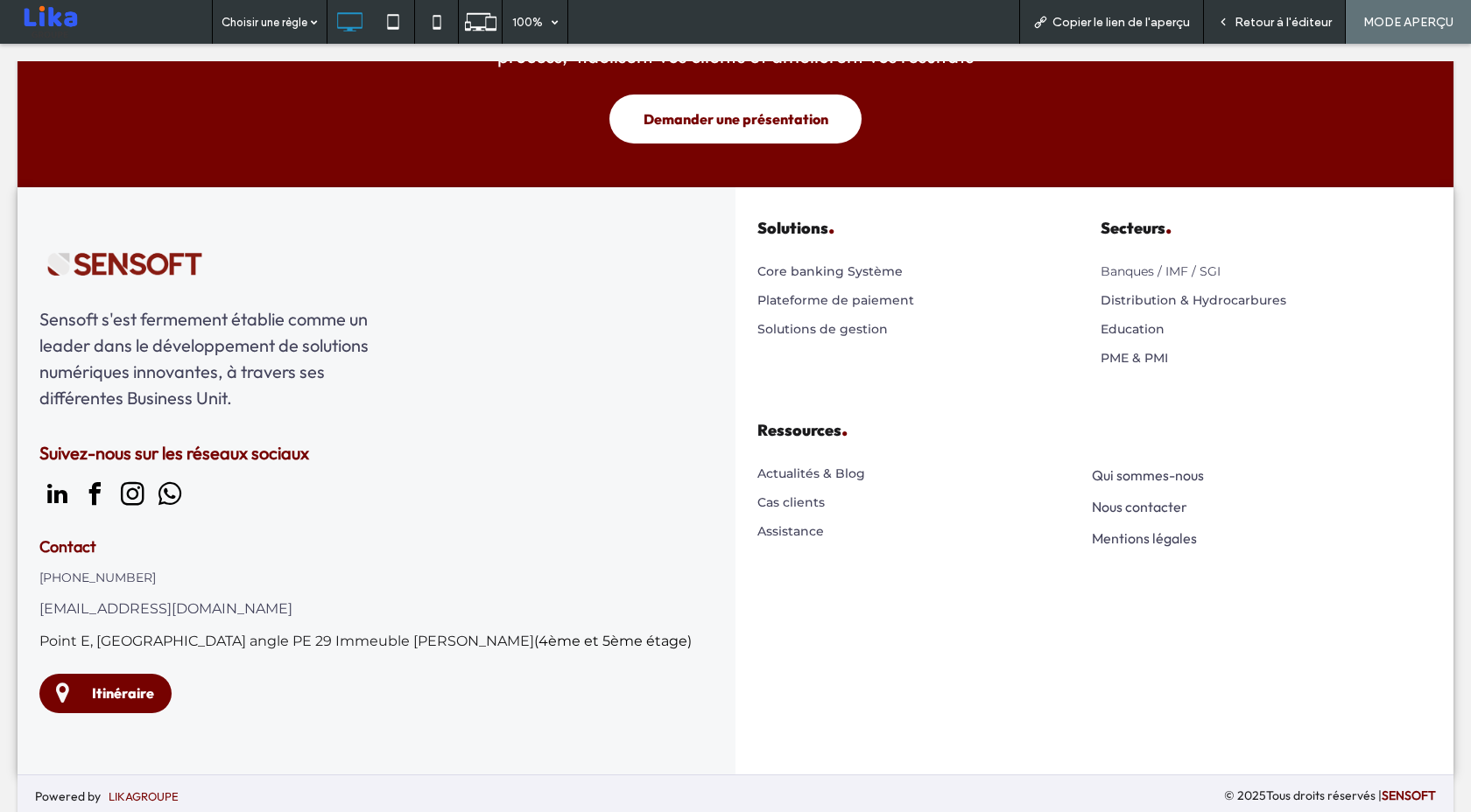
click at [1238, 17] on span "Retour à l'éditeur" at bounding box center [1283, 22] width 97 height 14
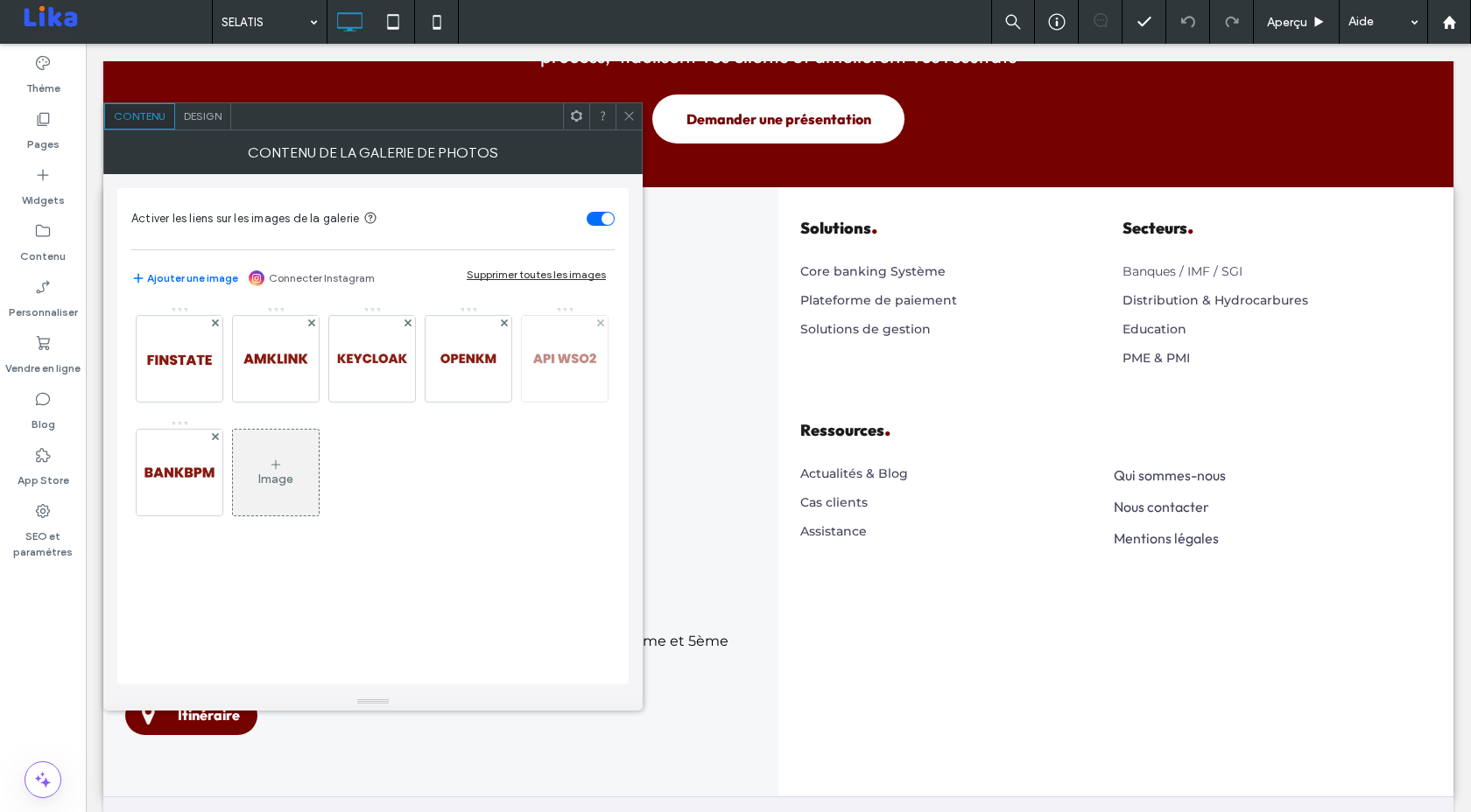
click at [549, 359] on img at bounding box center [564, 358] width 86 height 86
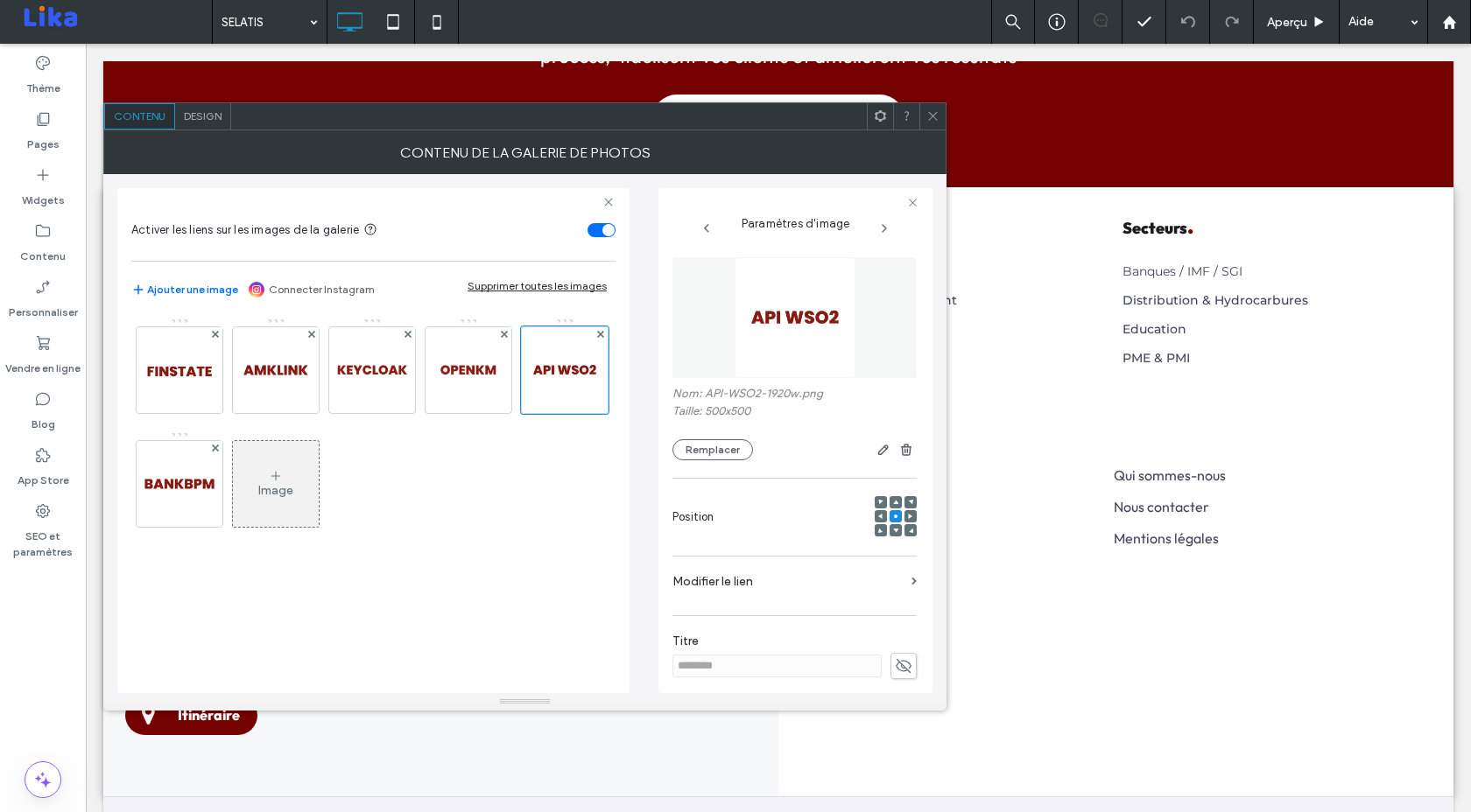
click at [822, 576] on label "Modifier le lien" at bounding box center [788, 582] width 232 height 33
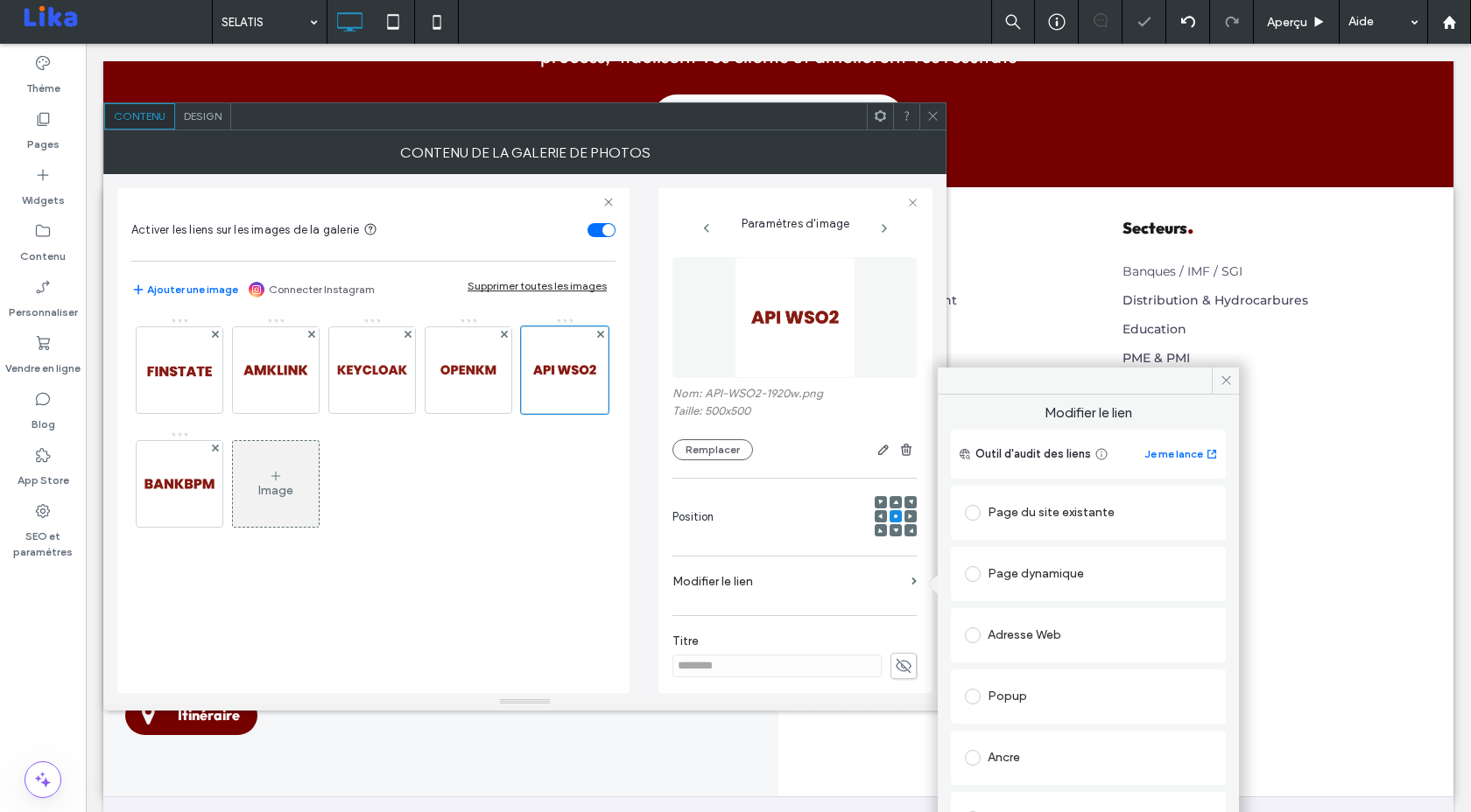
click at [1025, 518] on div "Page du site existante" at bounding box center [1088, 512] width 247 height 28
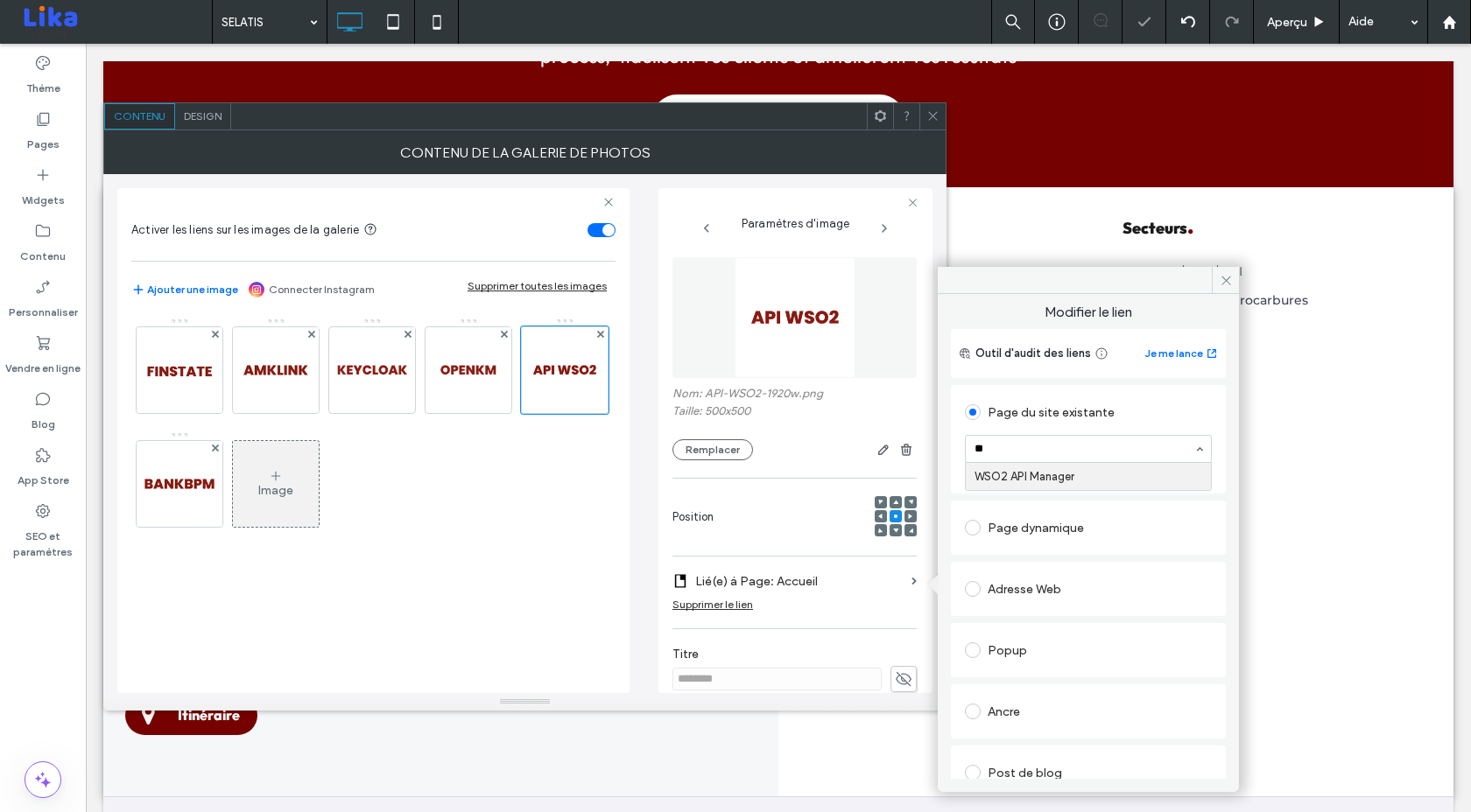
type input "***"
click at [407, 540] on div "Image" at bounding box center [372, 431] width 482 height 227
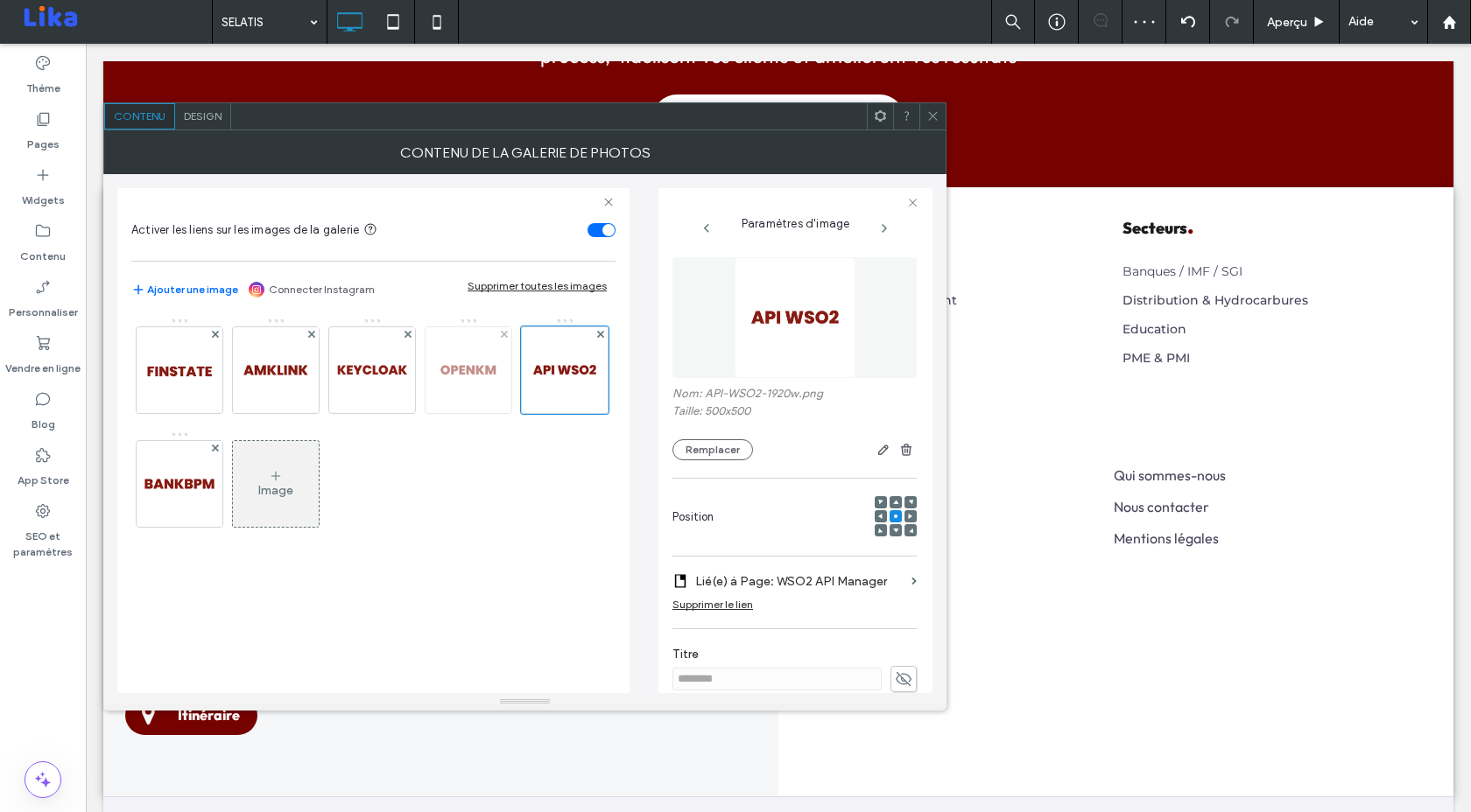
click at [467, 396] on img at bounding box center [468, 370] width 86 height 86
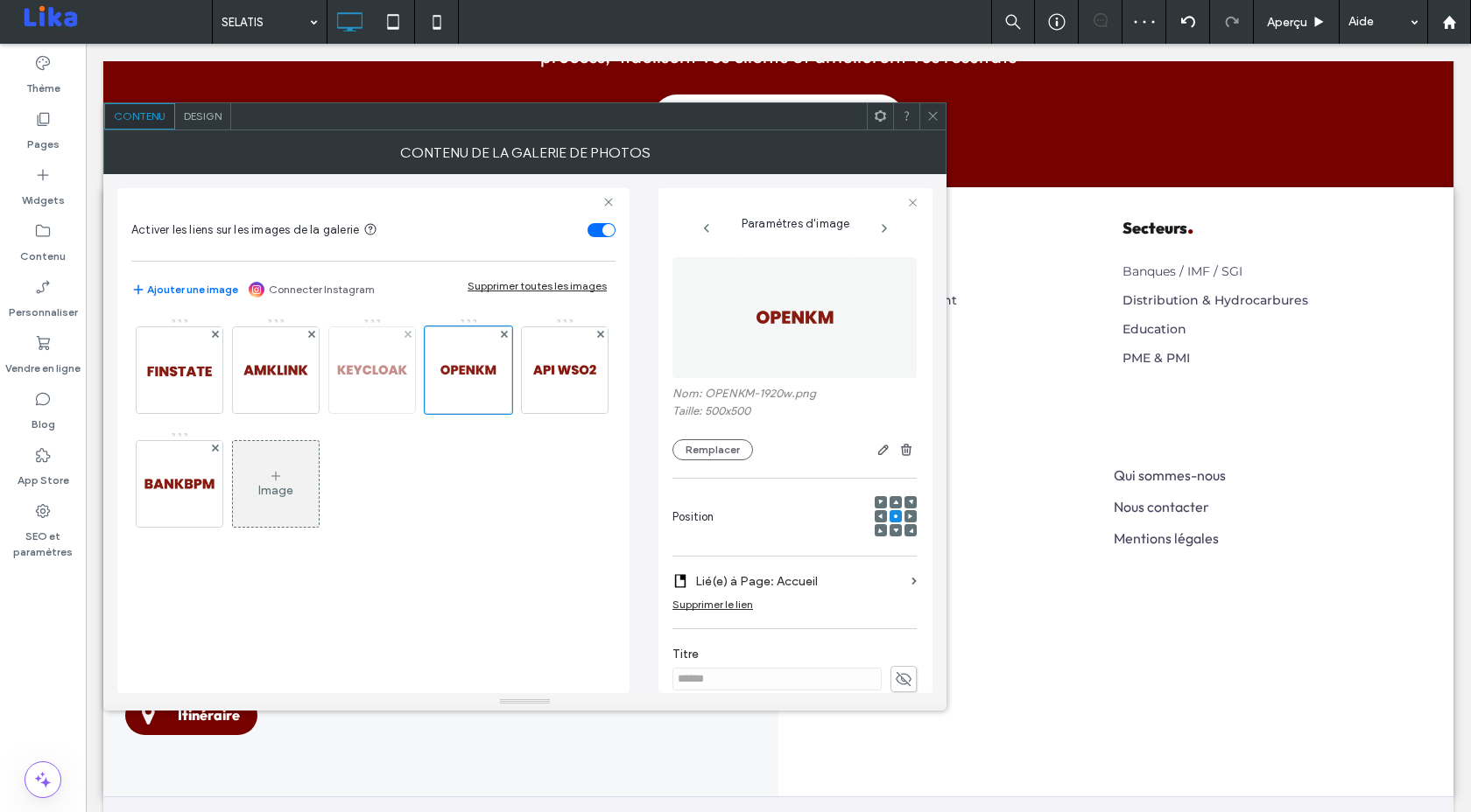
click at [354, 346] on img at bounding box center [372, 370] width 86 height 86
click at [454, 369] on img at bounding box center [468, 370] width 86 height 86
click at [750, 441] on div "Remplacer" at bounding box center [795, 449] width 244 height 21
click at [937, 115] on icon at bounding box center [932, 116] width 14 height 14
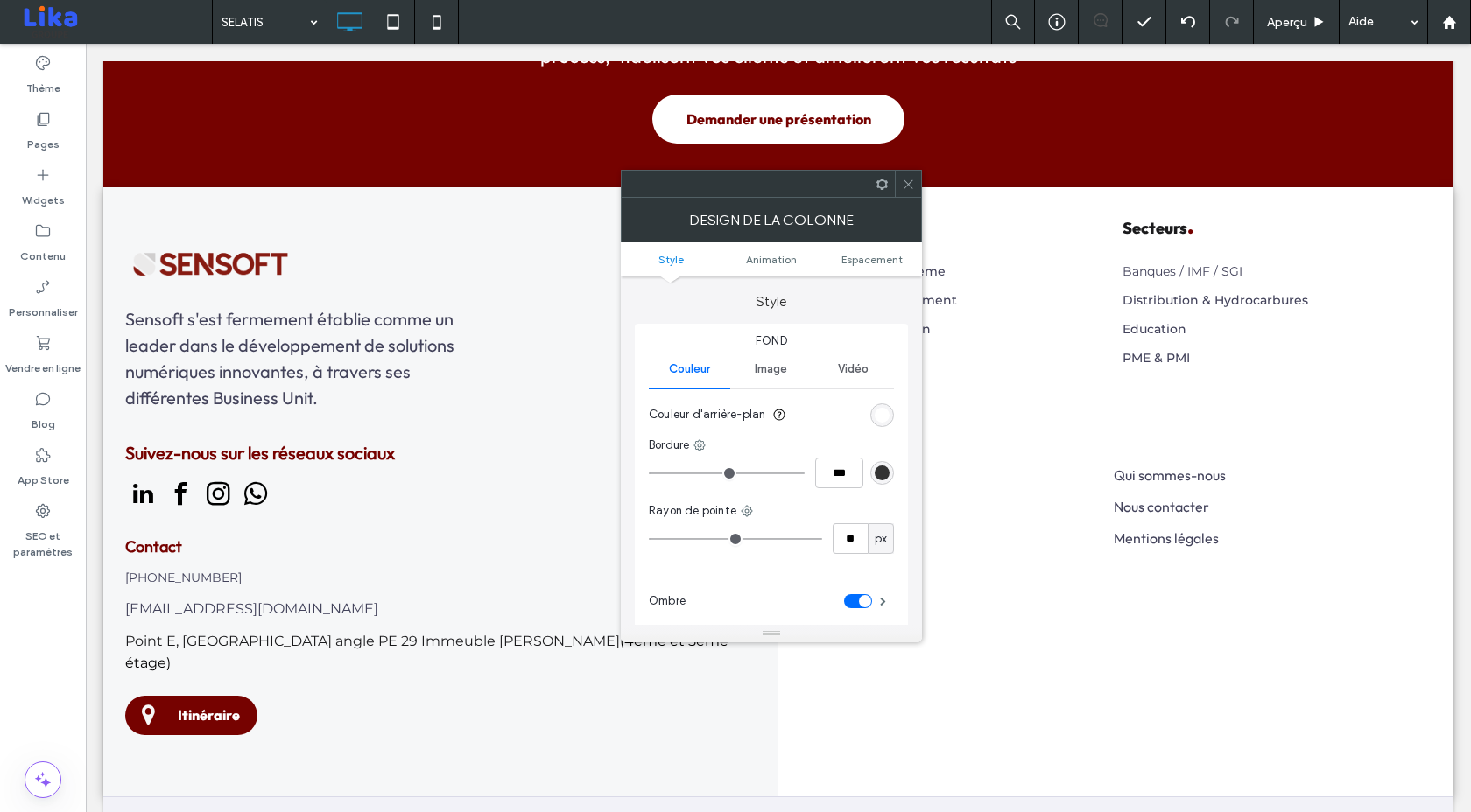
click at [906, 191] on span at bounding box center [908, 184] width 14 height 26
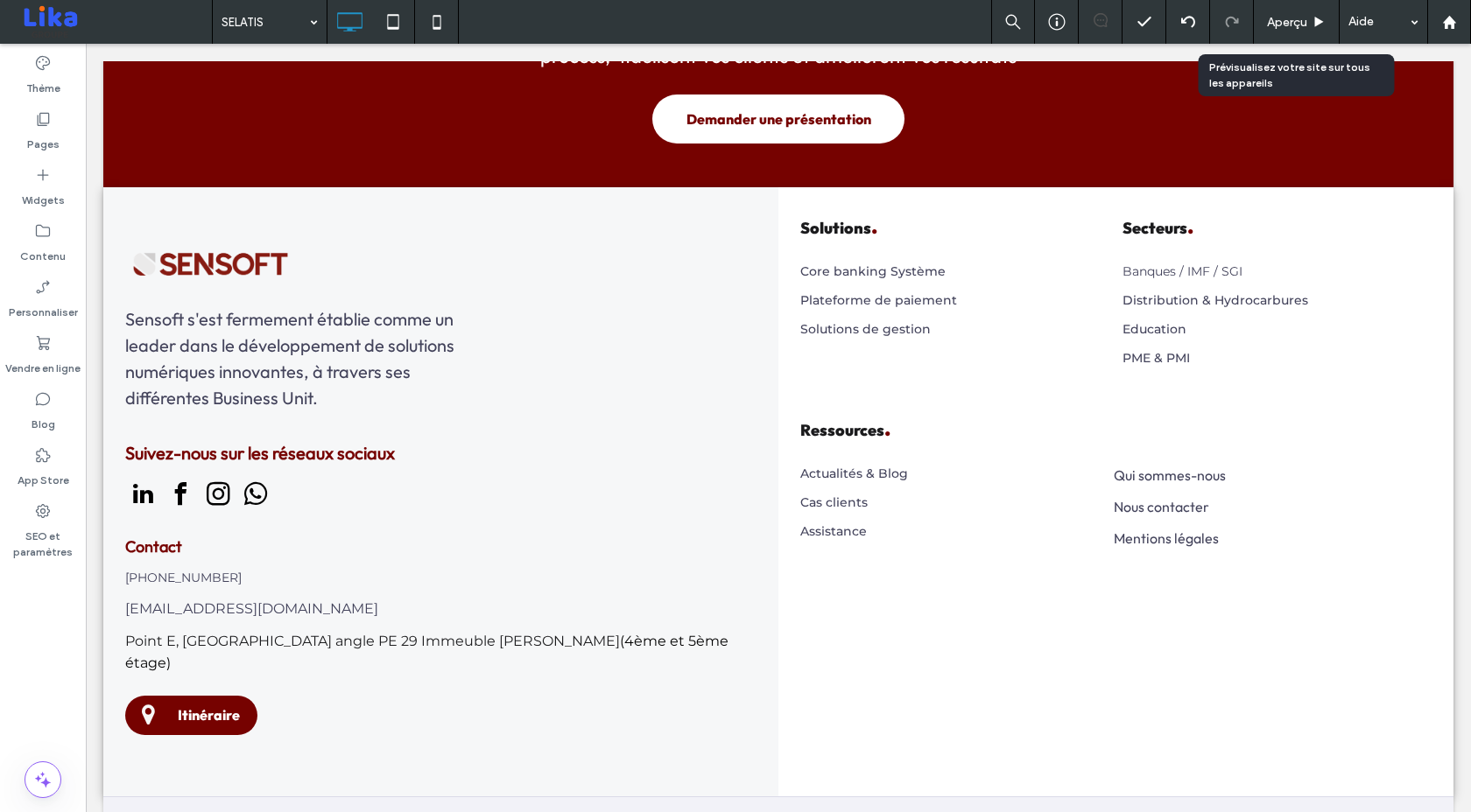
click at [1286, 15] on span "Aperçu" at bounding box center [1286, 22] width 40 height 14
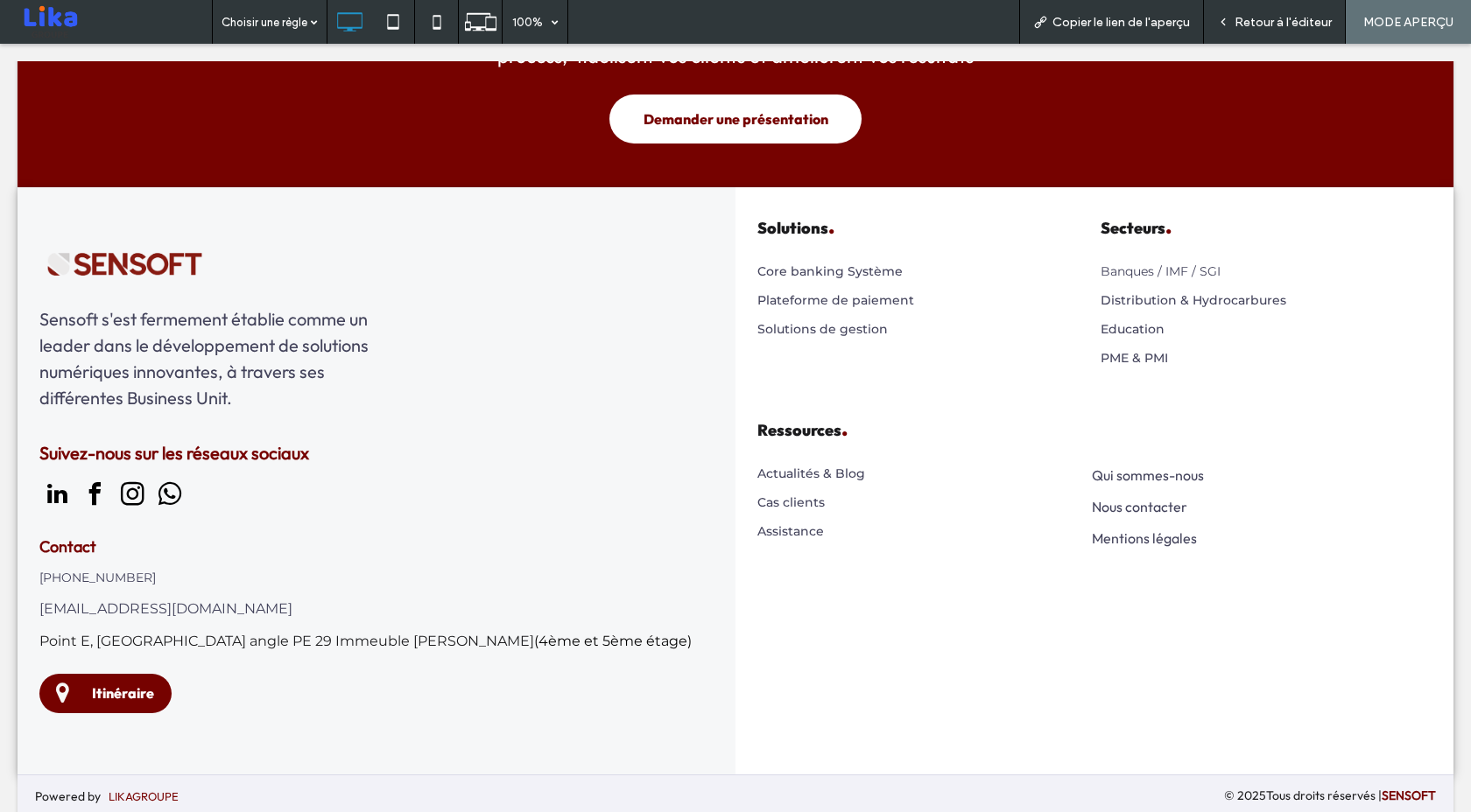
click at [1257, 17] on span "Retour à l'éditeur" at bounding box center [1283, 22] width 97 height 14
